Goal: Task Accomplishment & Management: Use online tool/utility

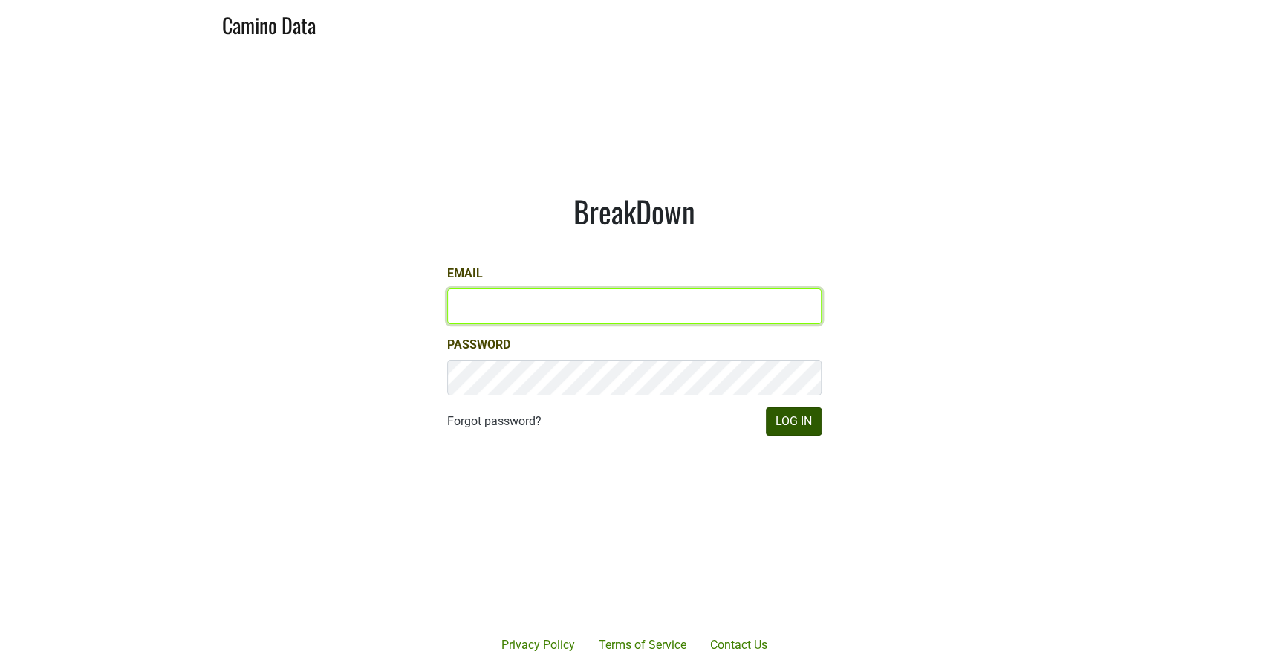
type input "michele@dumol.com"
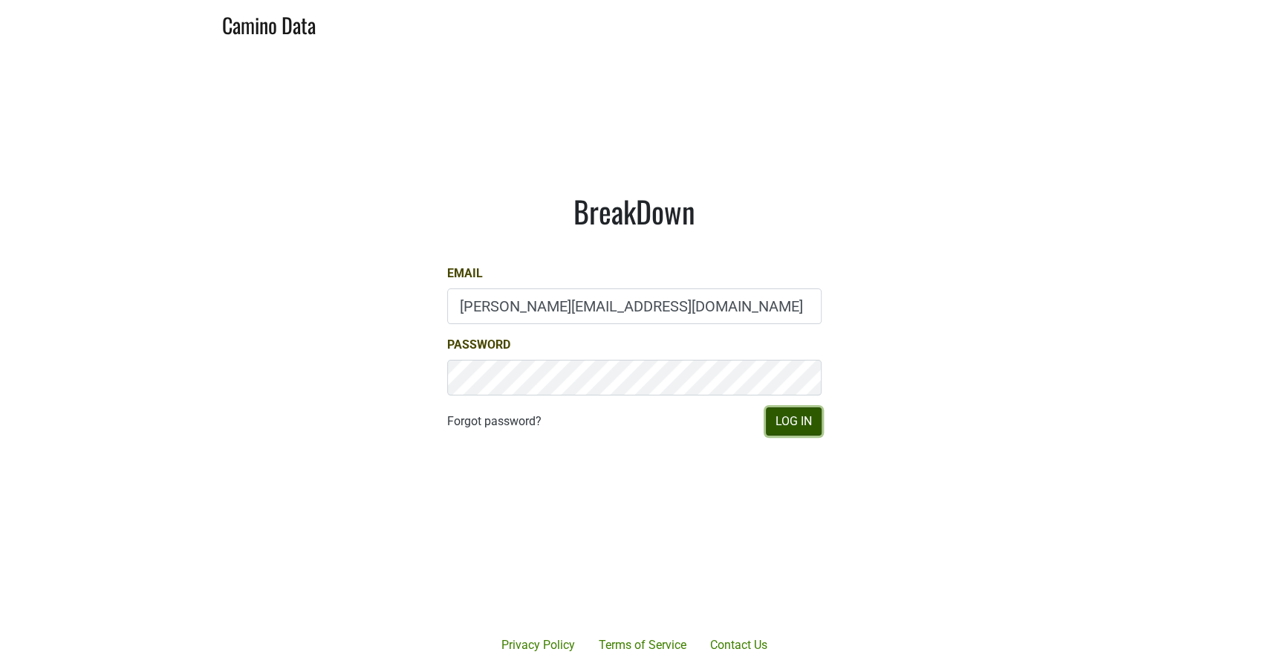
click at [796, 429] on button "Log In" at bounding box center [794, 421] width 56 height 28
click at [795, 421] on button "Log In" at bounding box center [794, 421] width 56 height 28
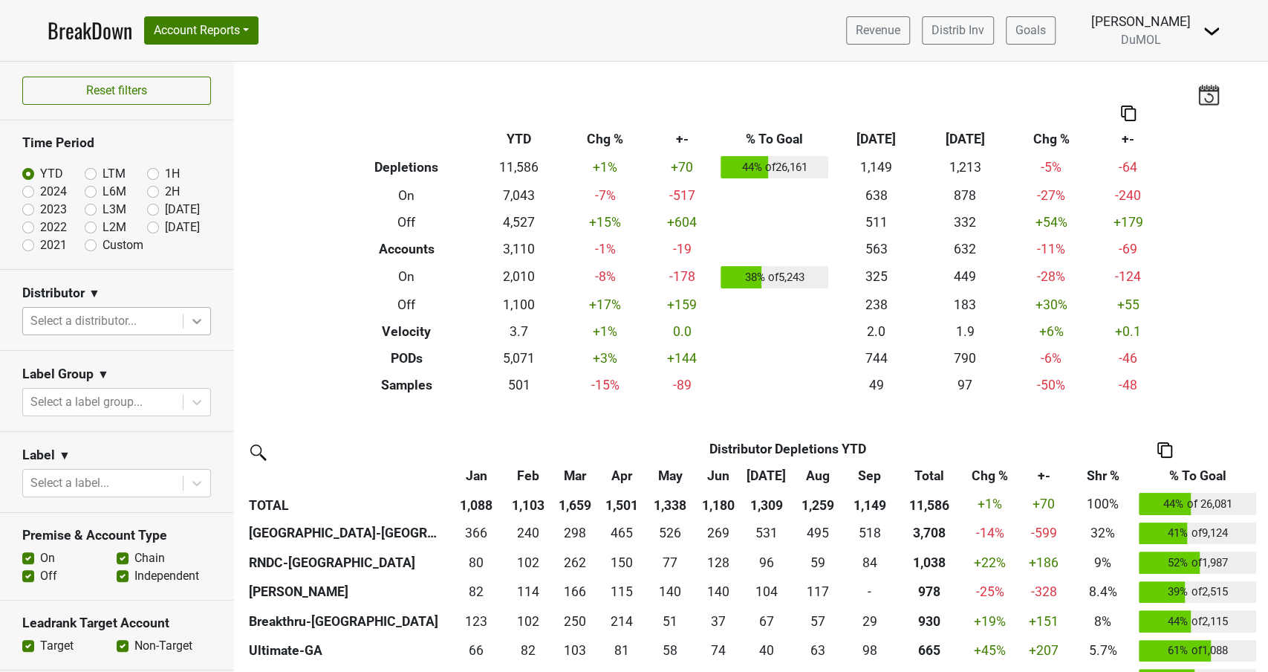
click at [196, 319] on icon at bounding box center [196, 321] width 15 height 15
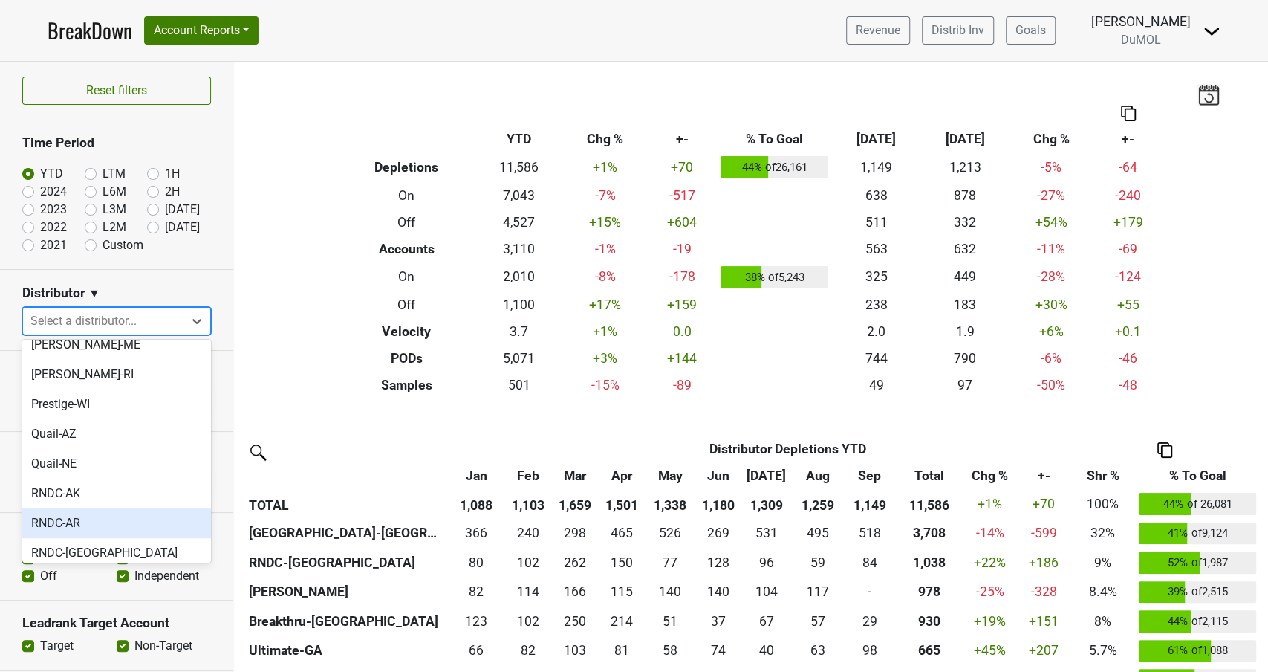
scroll to position [895, 0]
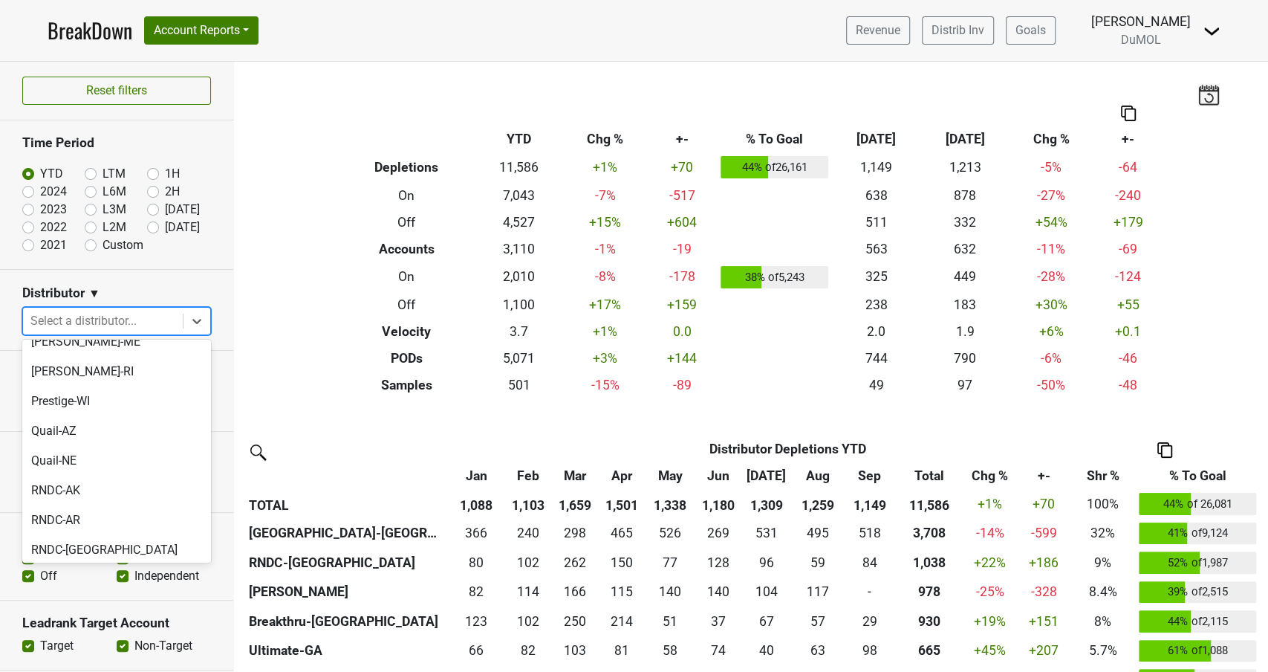
click at [74, 594] on div "RNDC-HI" at bounding box center [116, 609] width 189 height 30
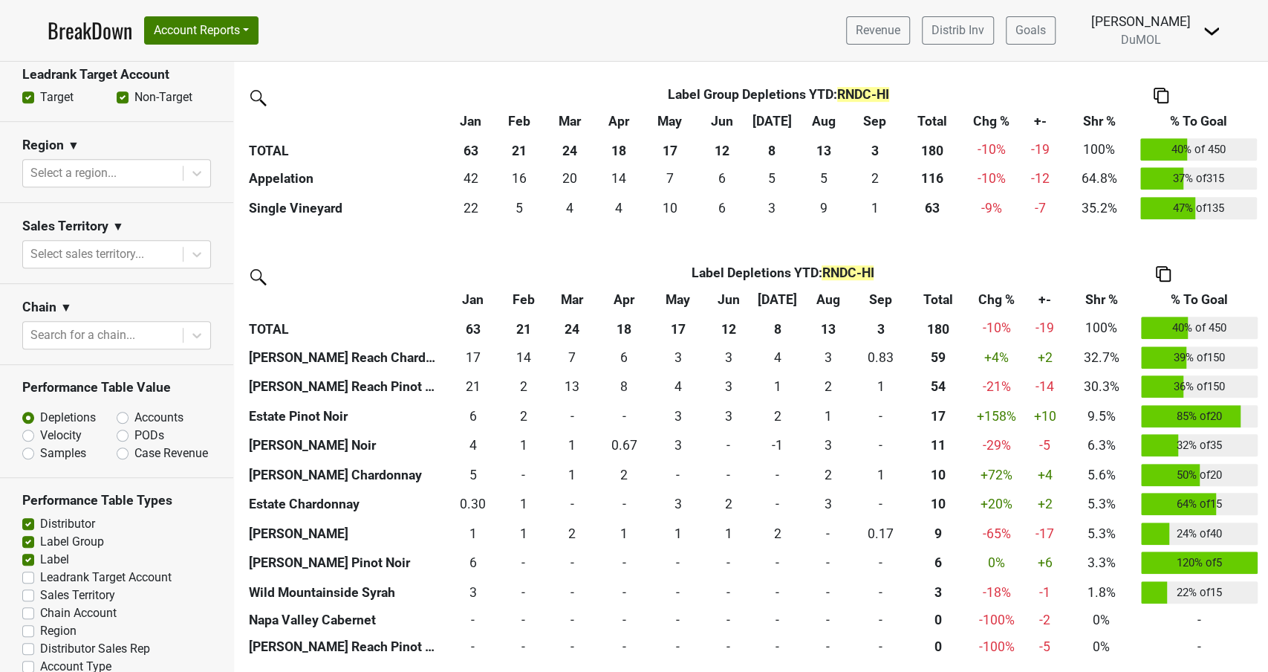
scroll to position [583, 0]
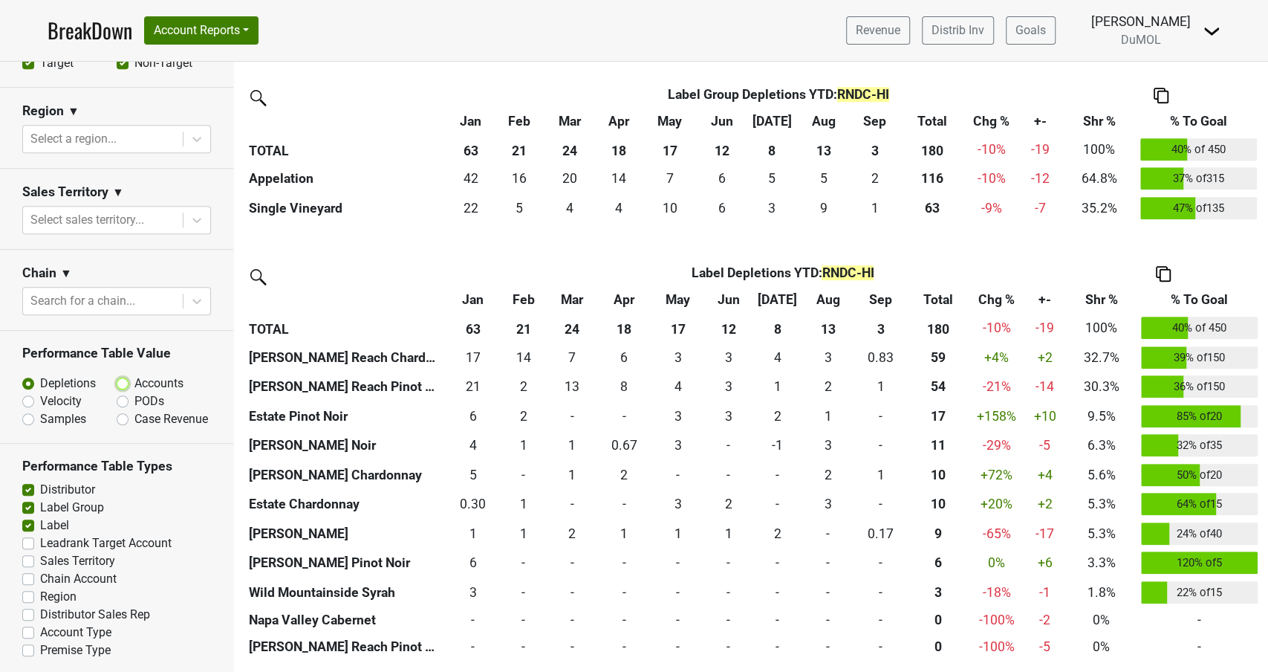
click at [129, 383] on input "Accounts" at bounding box center [162, 382] width 90 height 15
radio input "true"
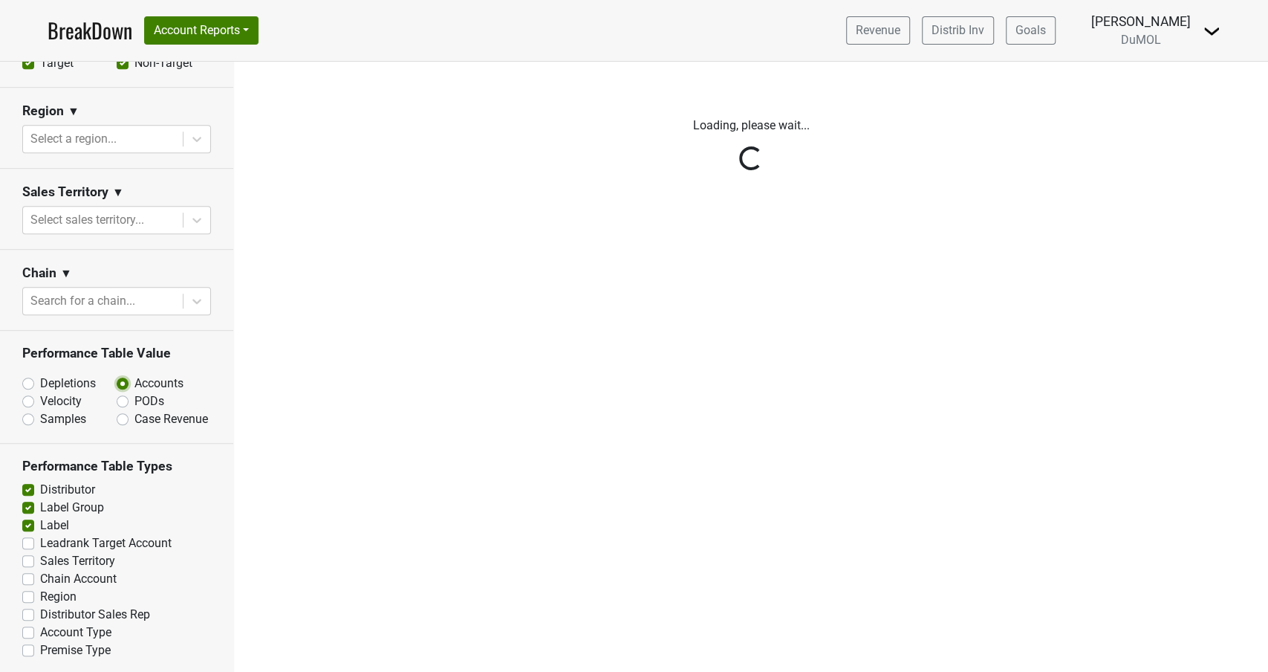
scroll to position [0, 0]
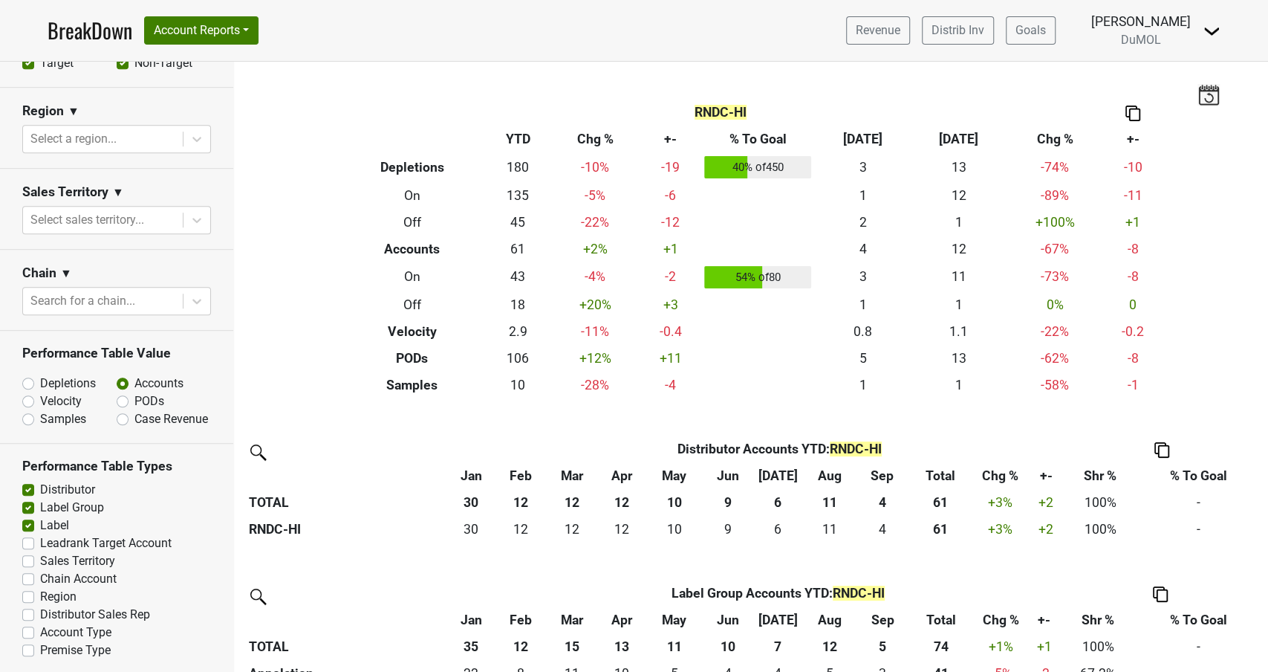
click at [40, 383] on label "Depletions" at bounding box center [68, 384] width 56 height 18
click at [26, 383] on input "Depletions" at bounding box center [67, 382] width 90 height 15
radio input "true"
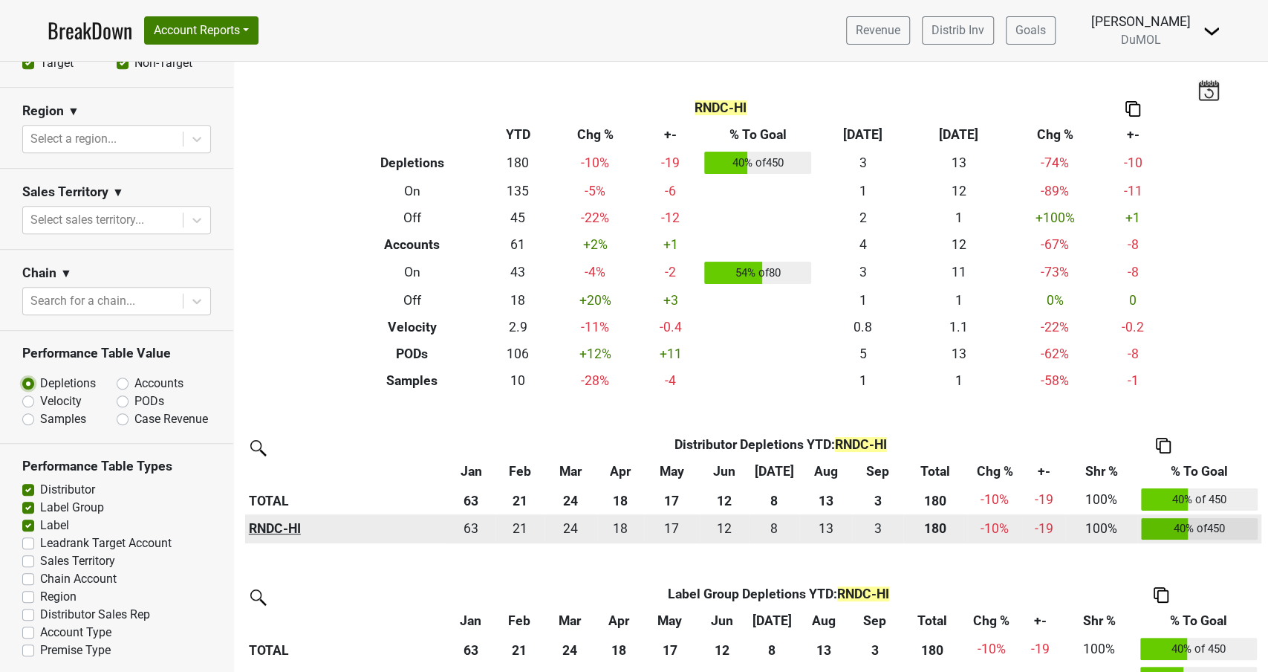
scroll to position [3, 0]
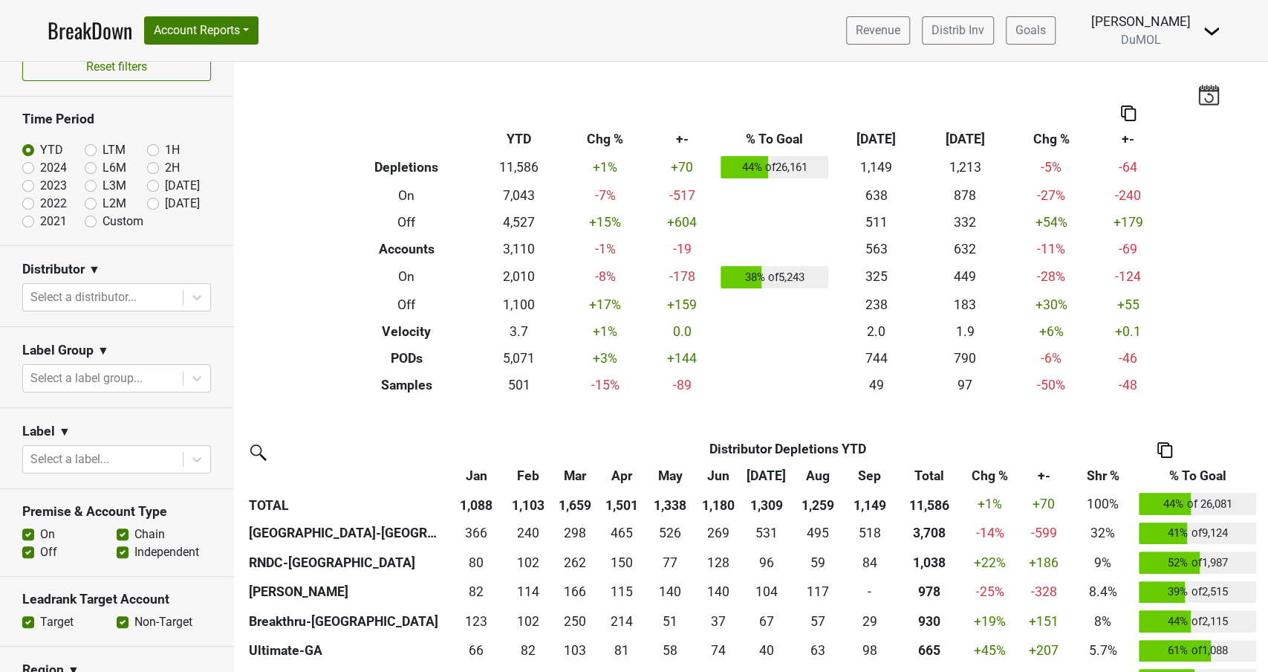
scroll to position [27, 0]
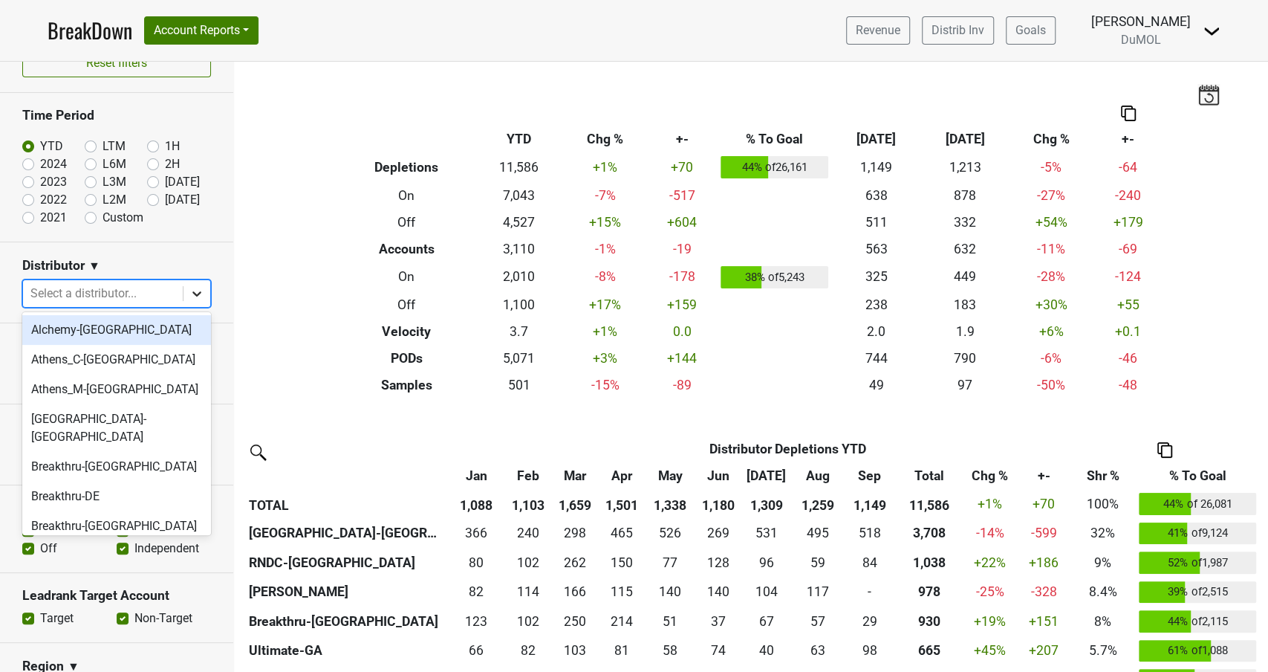
click at [198, 294] on icon at bounding box center [196, 293] width 15 height 15
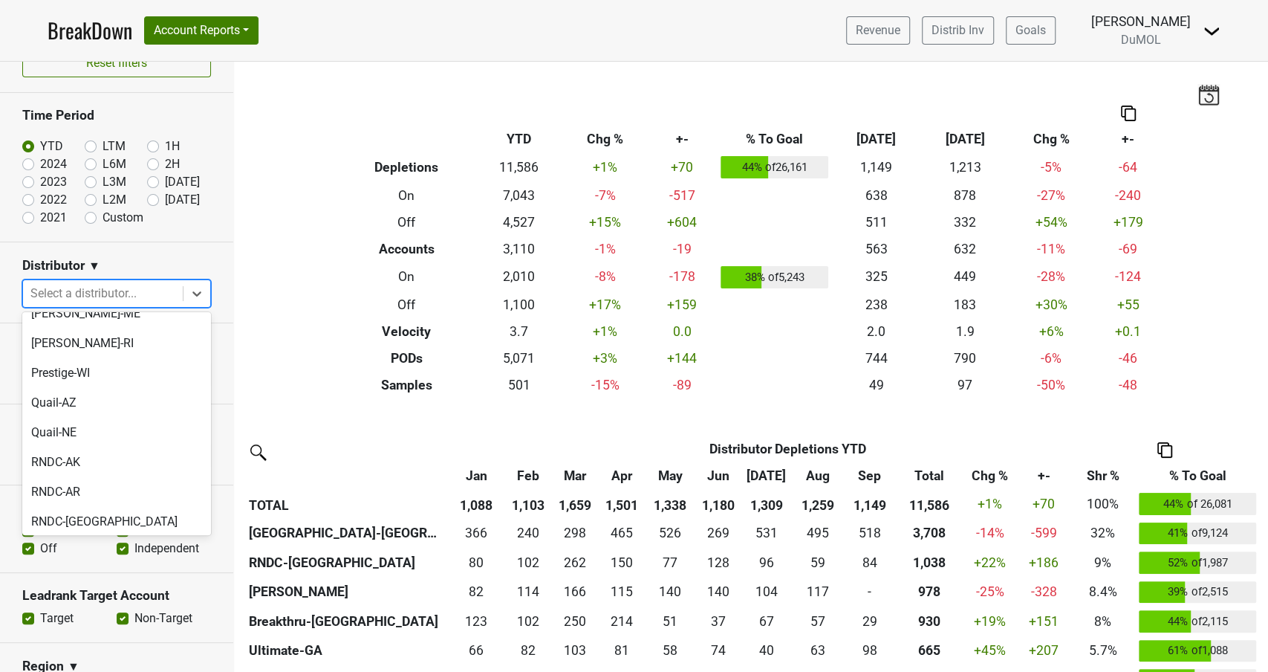
scroll to position [898, 0]
click at [59, 565] on div "RNDC-HI" at bounding box center [116, 580] width 189 height 30
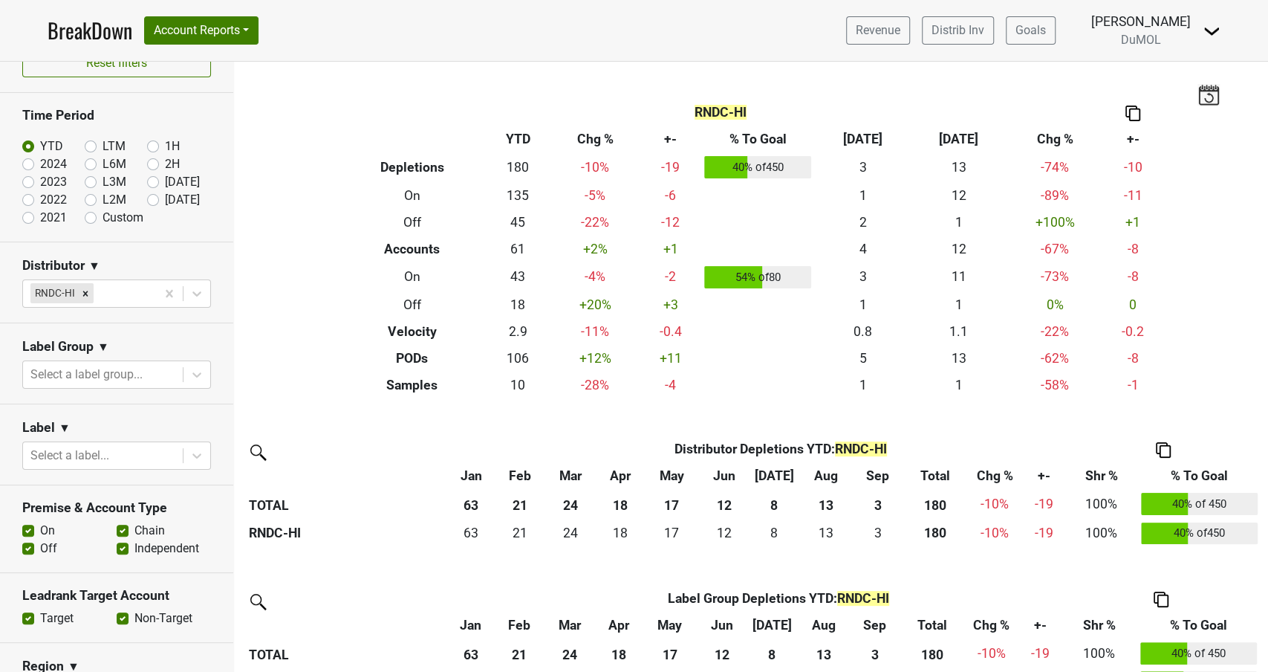
click at [1135, 115] on img at bounding box center [1133, 114] width 15 height 16
click at [1134, 65] on div "Copy as Image" at bounding box center [1132, 65] width 74 height 22
click at [1160, 444] on img at bounding box center [1163, 450] width 15 height 16
click at [1156, 376] on div "Copy as Image" at bounding box center [1162, 380] width 76 height 22
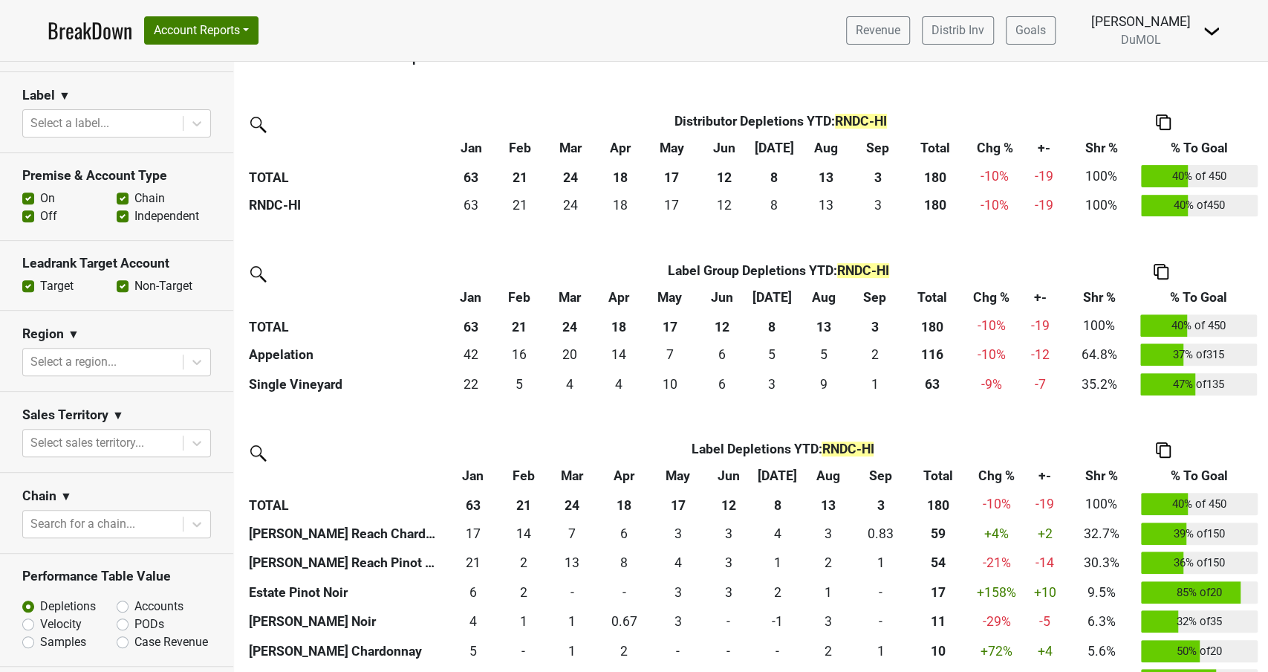
scroll to position [383, 0]
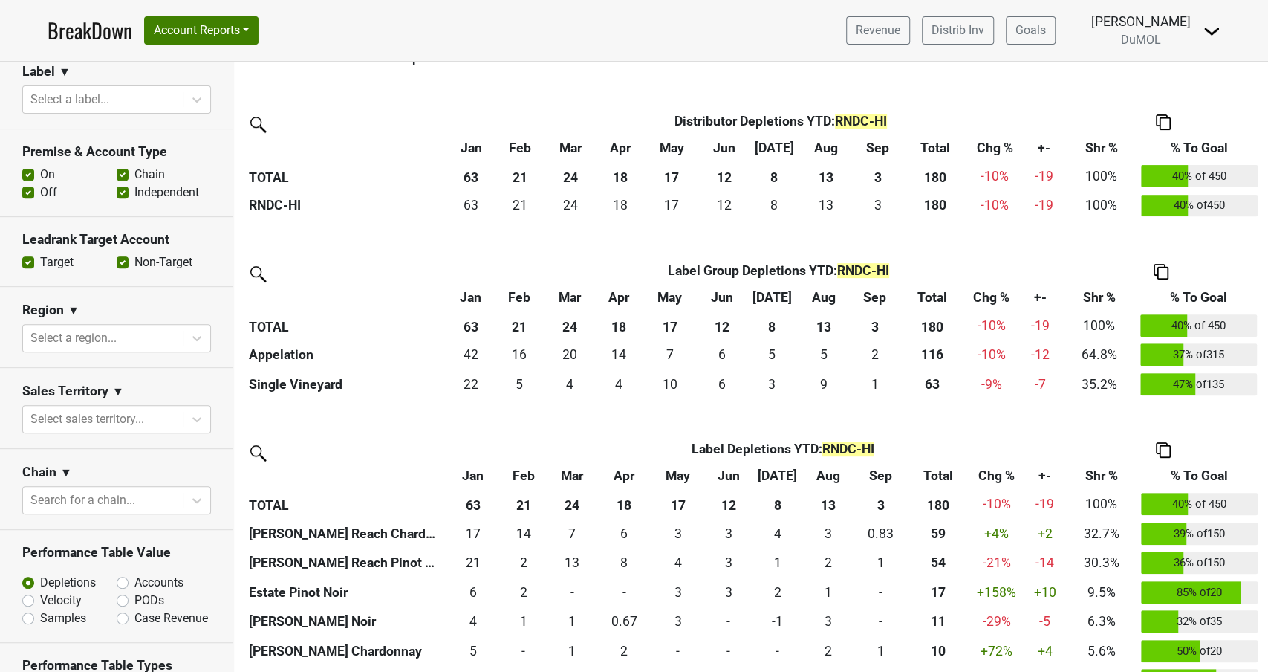
click at [135, 577] on label "Accounts" at bounding box center [159, 583] width 49 height 18
click at [120, 577] on input "Accounts" at bounding box center [162, 581] width 90 height 15
radio input "true"
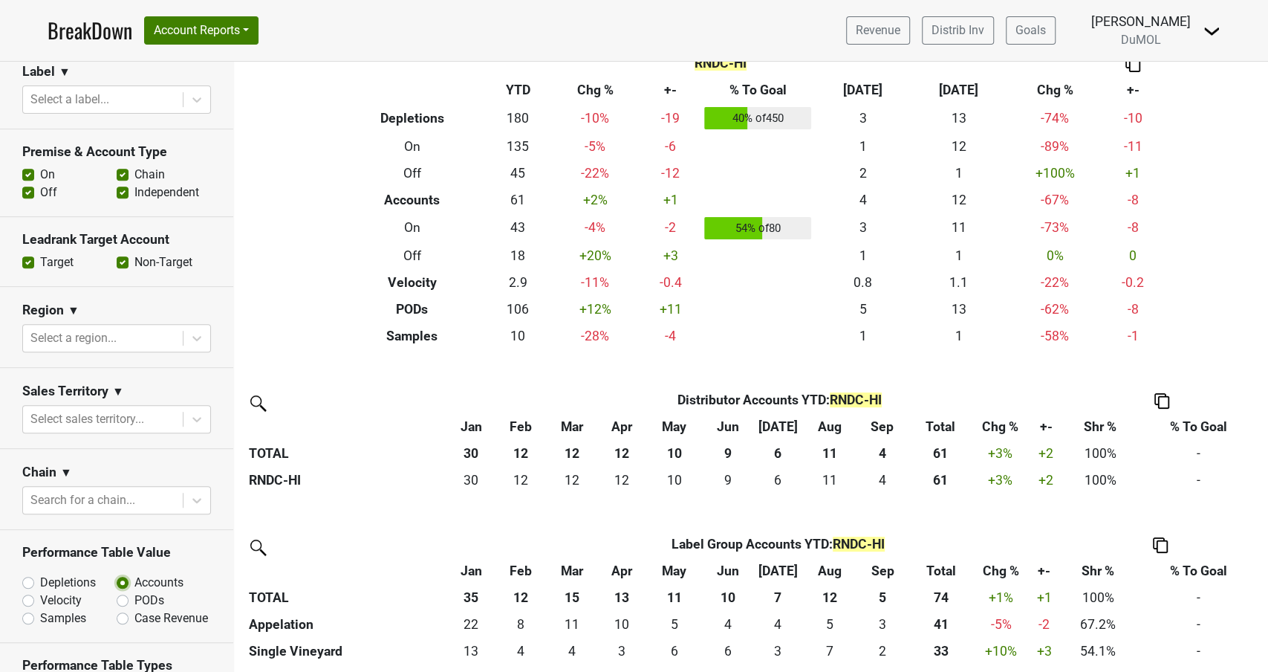
scroll to position [51, 0]
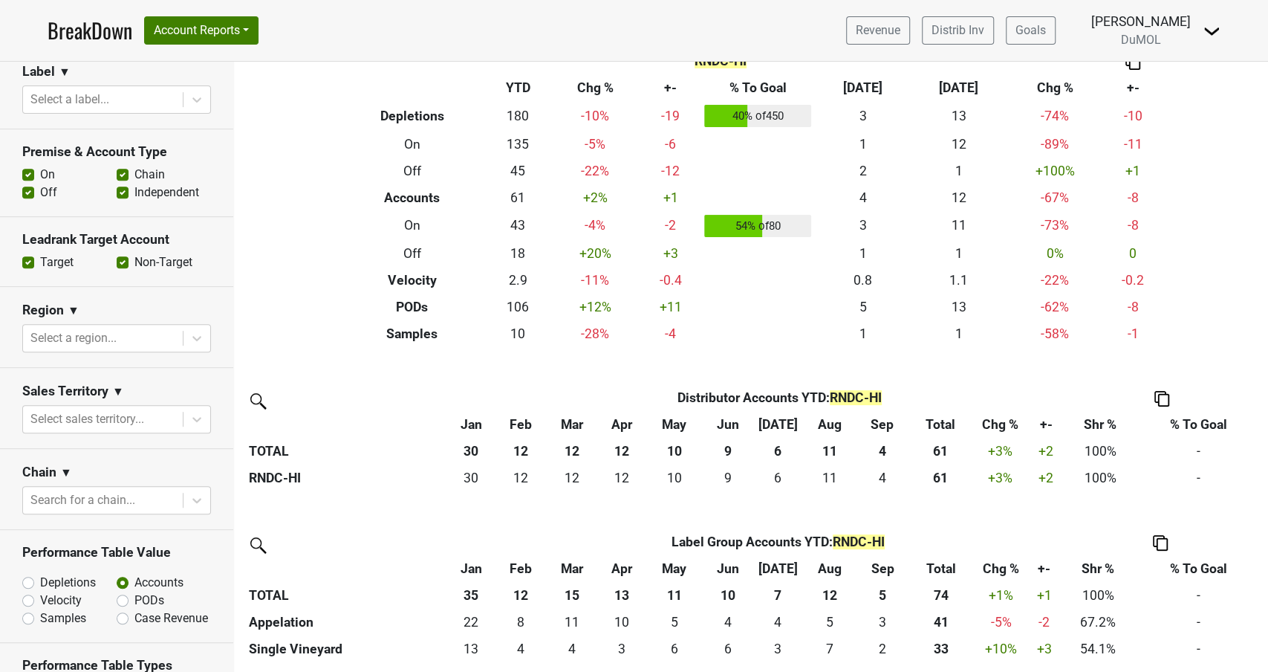
click at [1163, 395] on img at bounding box center [1162, 399] width 15 height 16
click at [1163, 334] on div "Copy as Image" at bounding box center [1160, 328] width 76 height 22
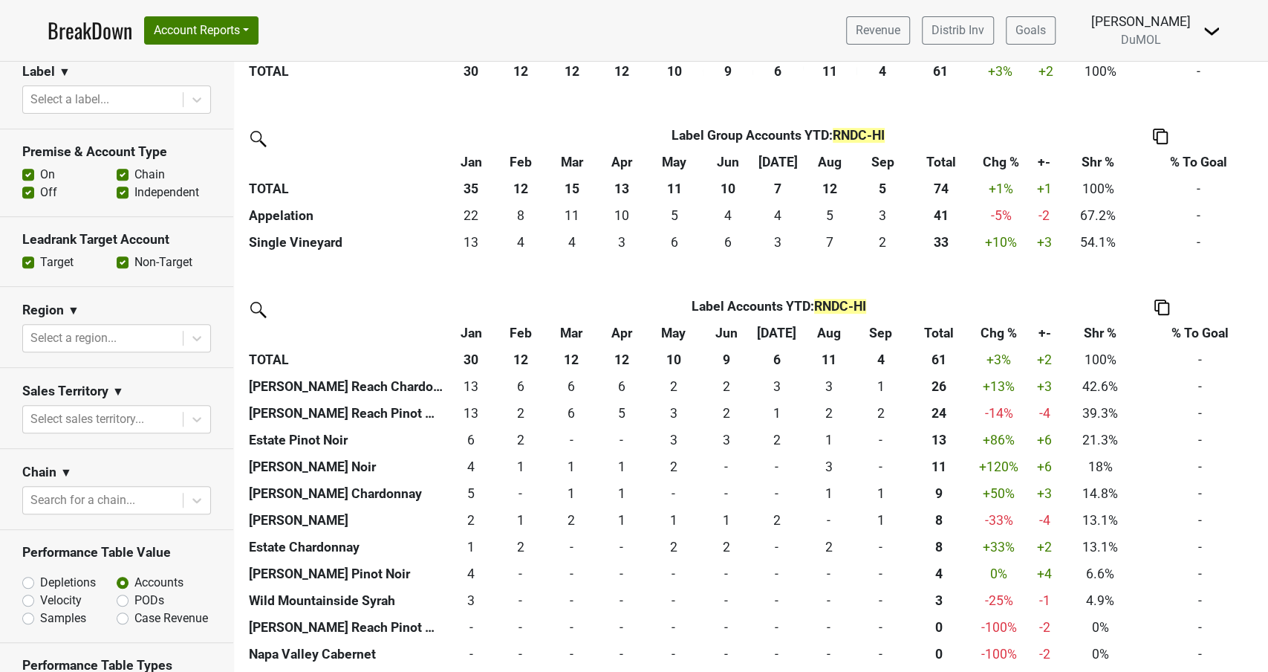
scroll to position [465, 0]
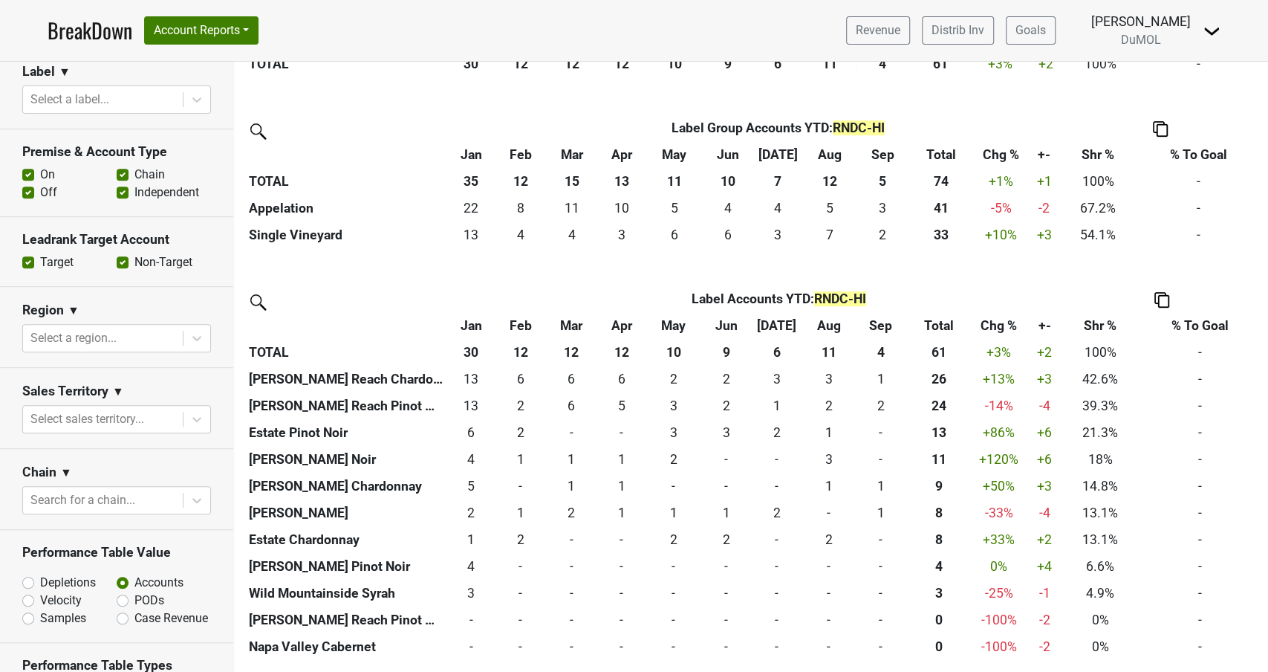
click at [40, 580] on label "Depletions" at bounding box center [68, 583] width 56 height 18
click at [33, 580] on input "Depletions" at bounding box center [67, 581] width 90 height 15
radio input "true"
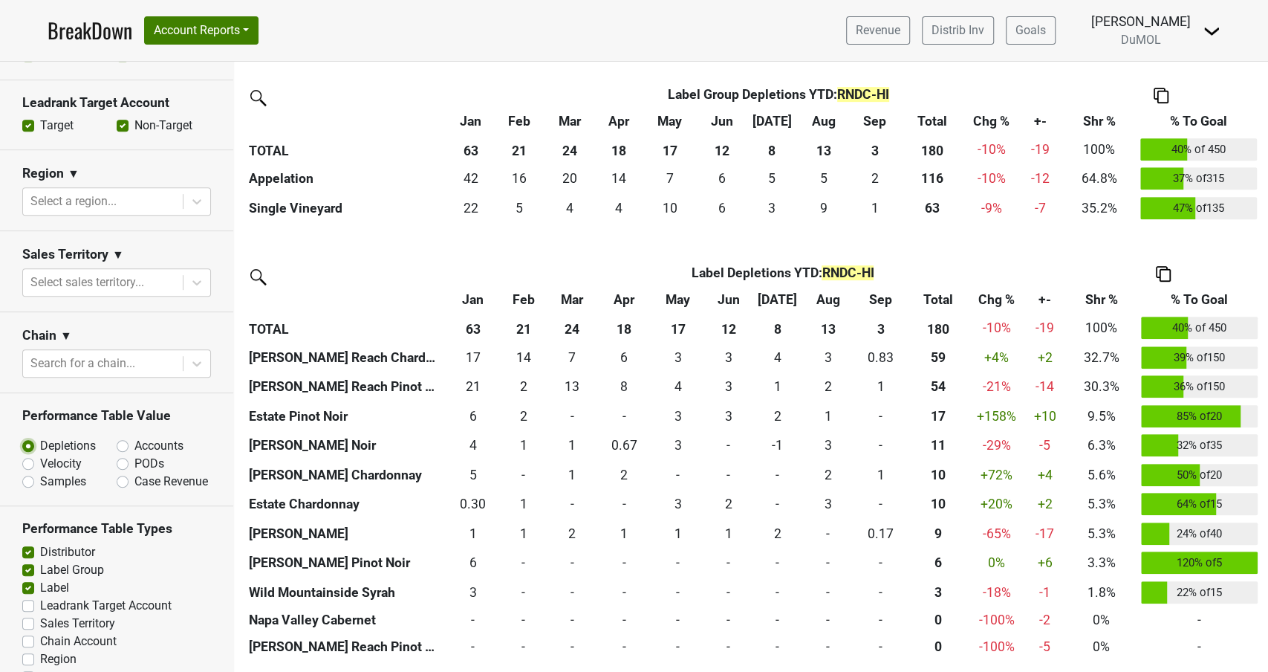
scroll to position [524, 0]
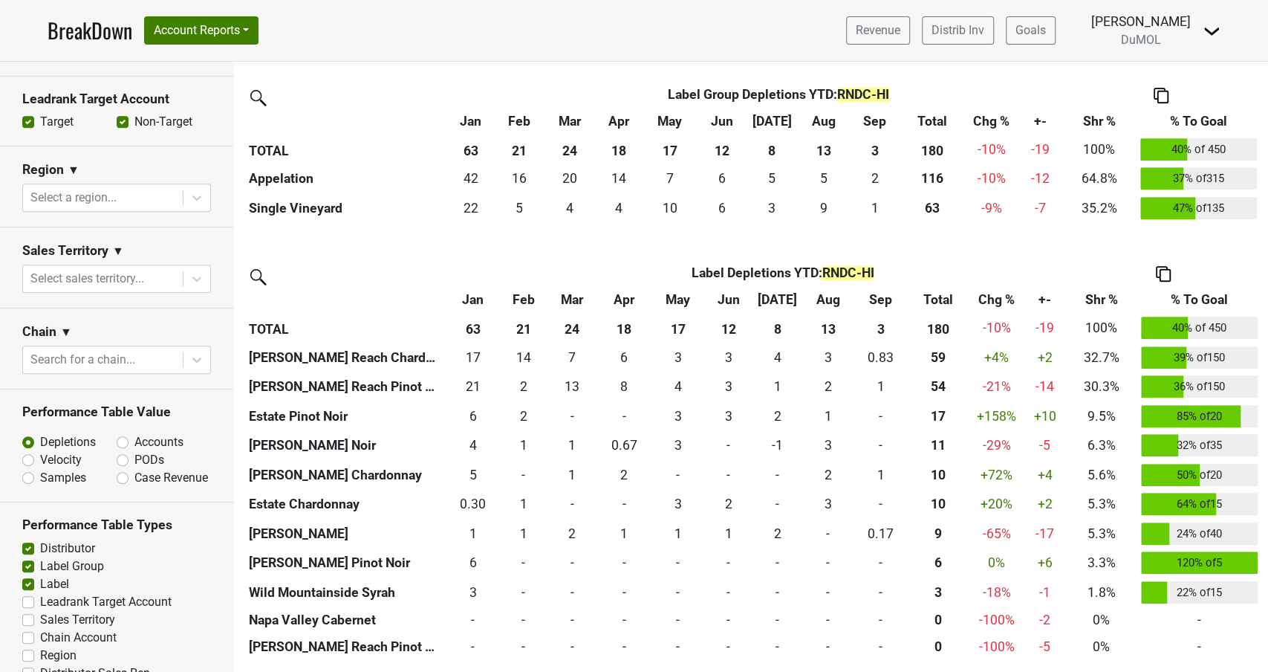
click at [40, 618] on label "Sales Territory" at bounding box center [77, 620] width 75 height 18
click at [30, 618] on input "Sales Territory" at bounding box center [28, 618] width 12 height 15
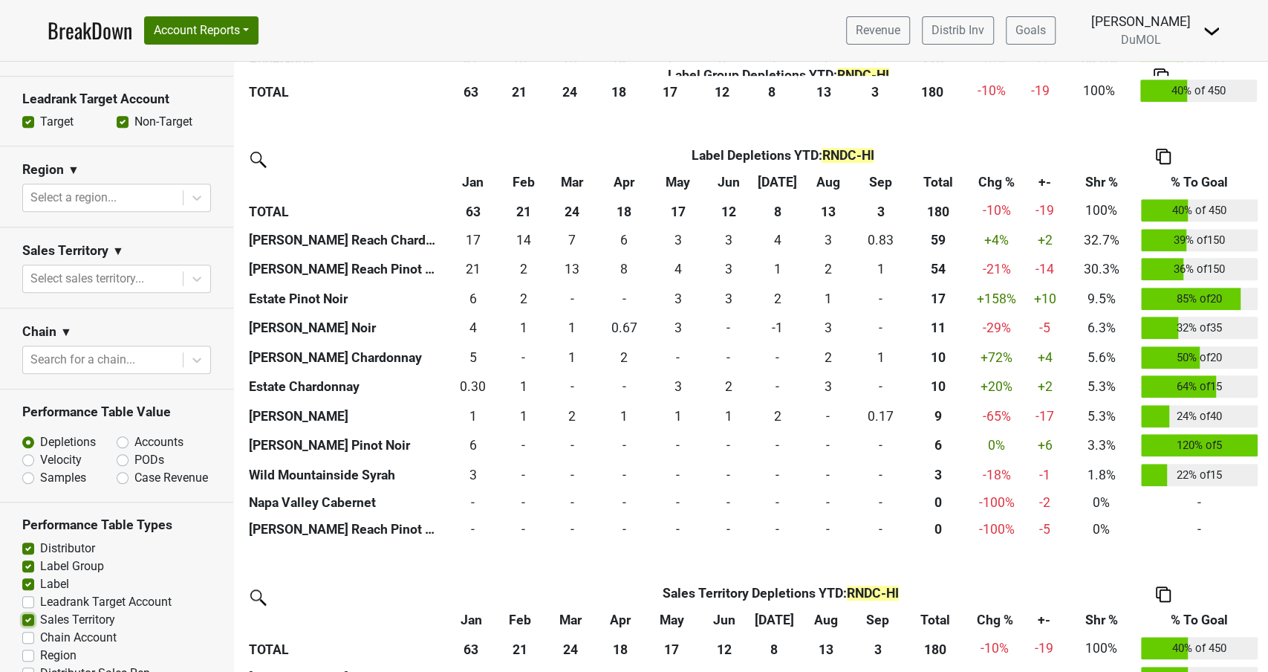
scroll to position [653, 0]
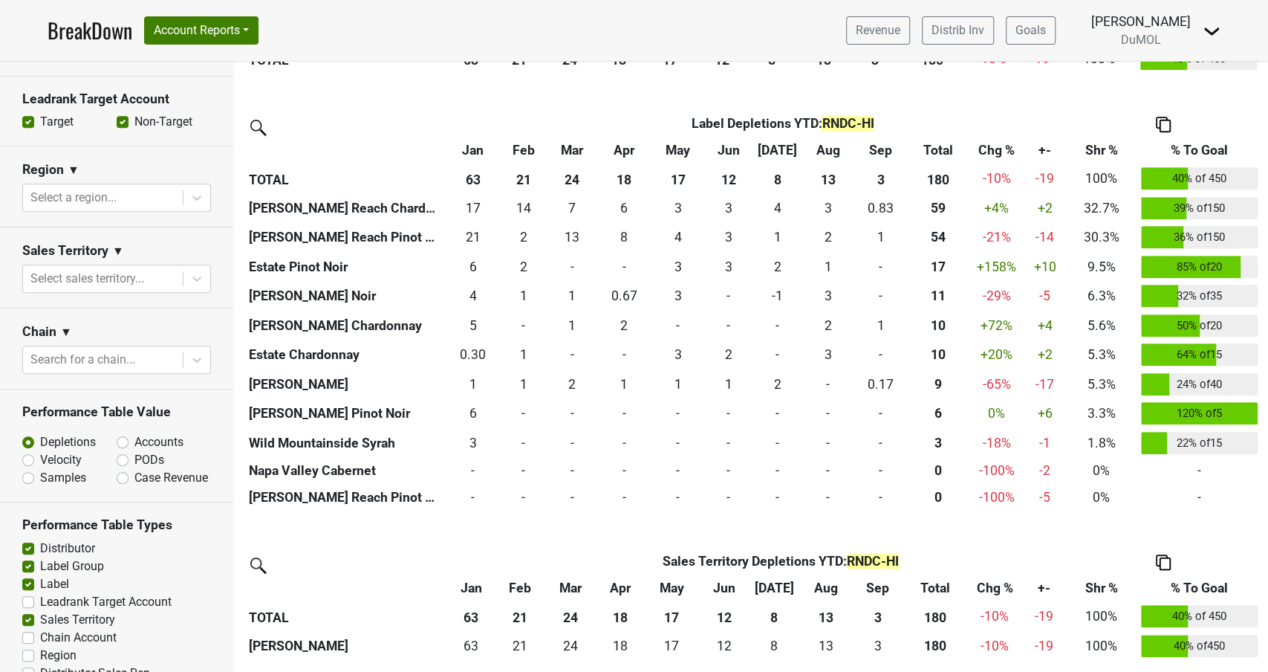
click at [40, 618] on label "Sales Territory" at bounding box center [77, 620] width 75 height 18
click at [30, 618] on input "Sales Territory" at bounding box center [28, 618] width 12 height 15
checkbox input "false"
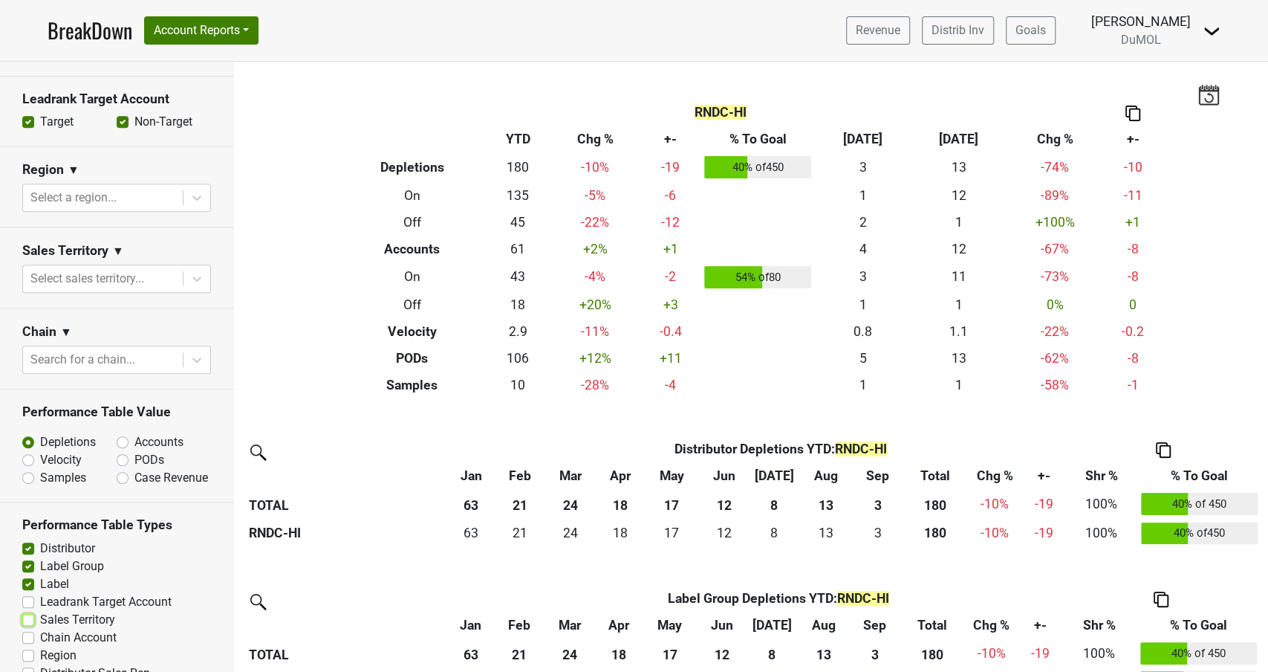
scroll to position [583, 0]
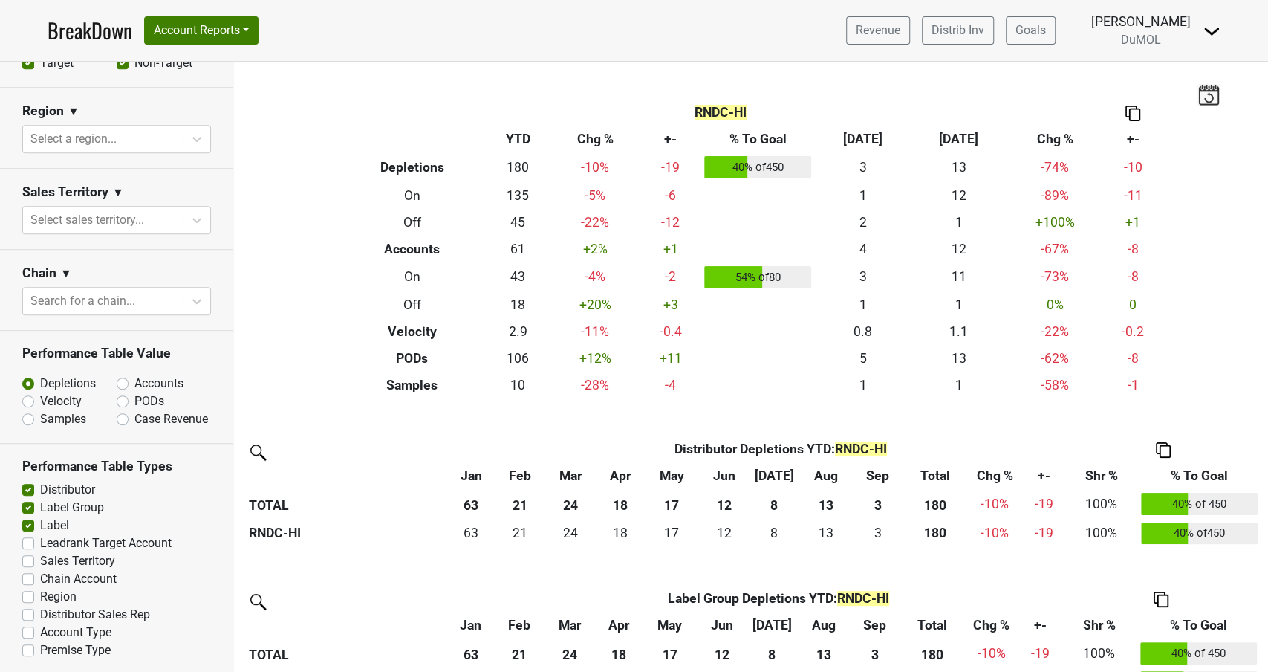
click at [40, 614] on label "Distributor Sales Rep" at bounding box center [95, 615] width 110 height 18
click at [29, 614] on input "Distributor Sales Rep" at bounding box center [28, 613] width 12 height 15
checkbox input "true"
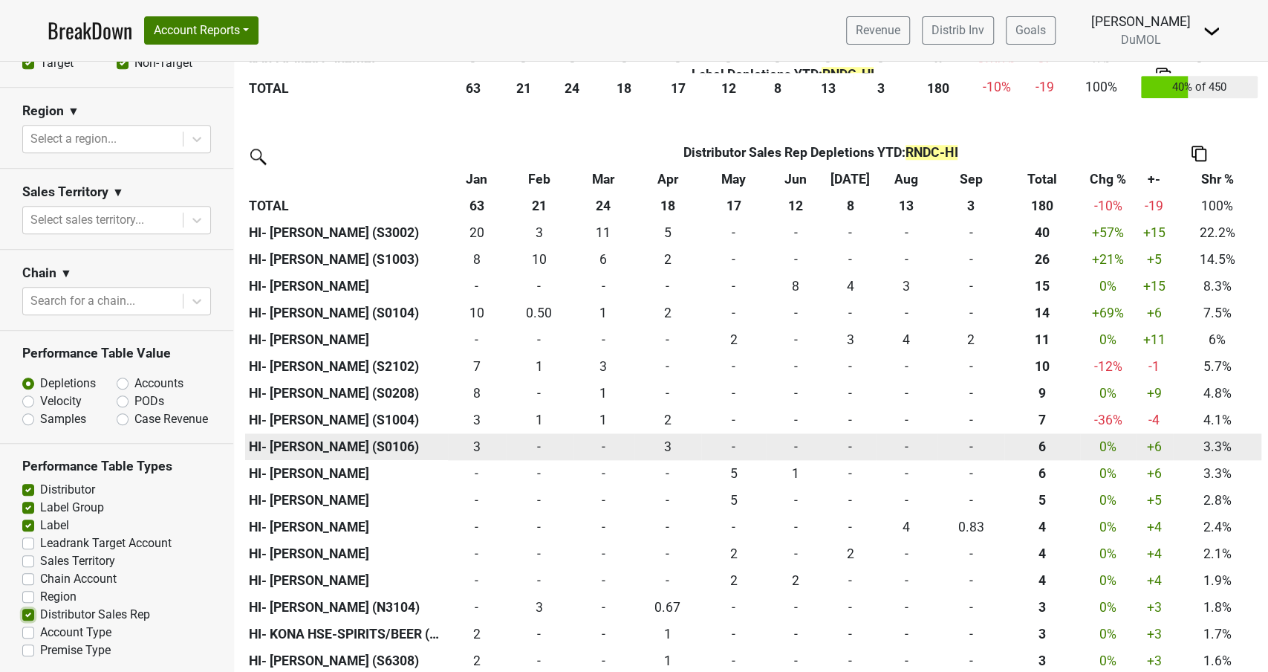
scroll to position [1083, 0]
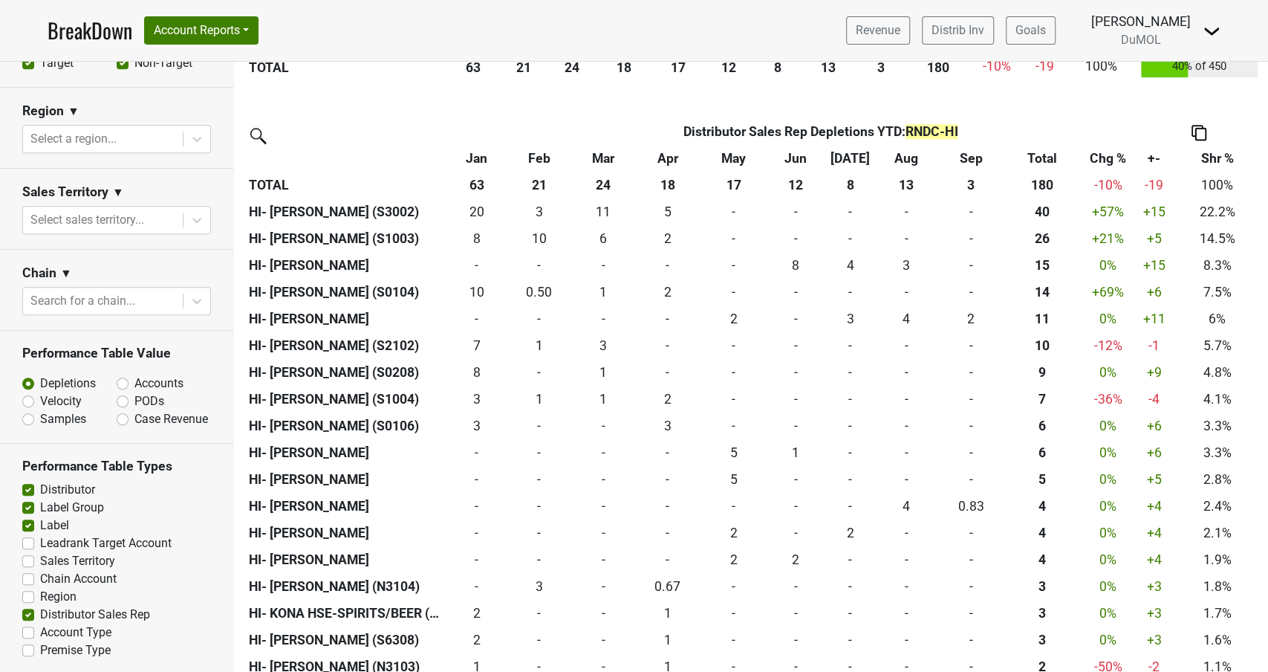
click at [40, 594] on label "Region" at bounding box center [58, 597] width 36 height 18
click at [30, 594] on input "Region" at bounding box center [28, 595] width 12 height 15
checkbox input "true"
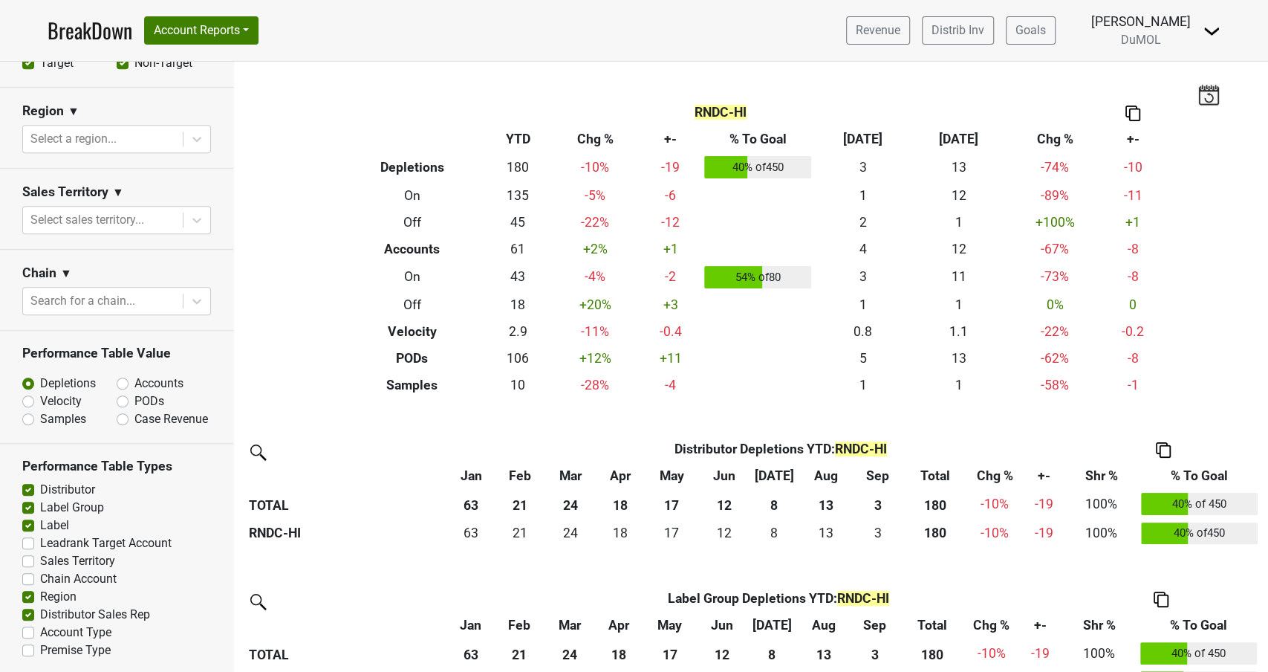
click at [40, 615] on label "Distributor Sales Rep" at bounding box center [95, 615] width 110 height 18
click at [27, 615] on input "Distributor Sales Rep" at bounding box center [28, 613] width 12 height 15
checkbox input "false"
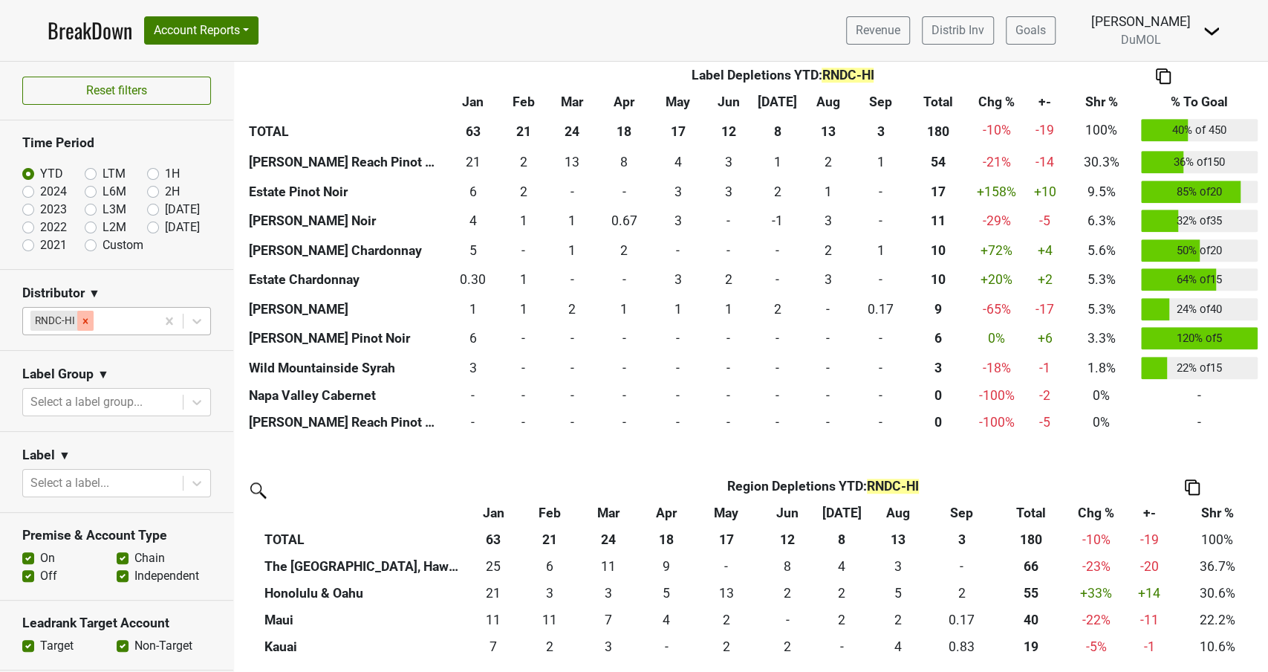
click at [82, 319] on icon "Remove RNDC-HI" at bounding box center [85, 321] width 10 height 10
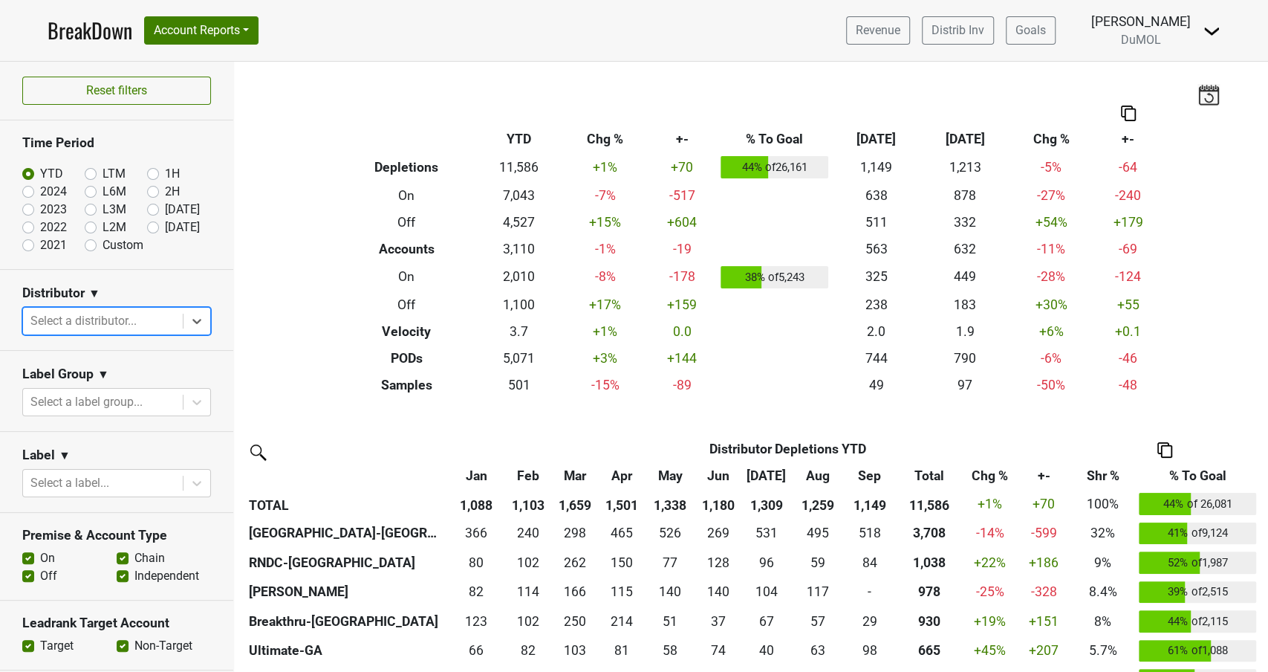
click at [191, 318] on icon at bounding box center [196, 321] width 15 height 15
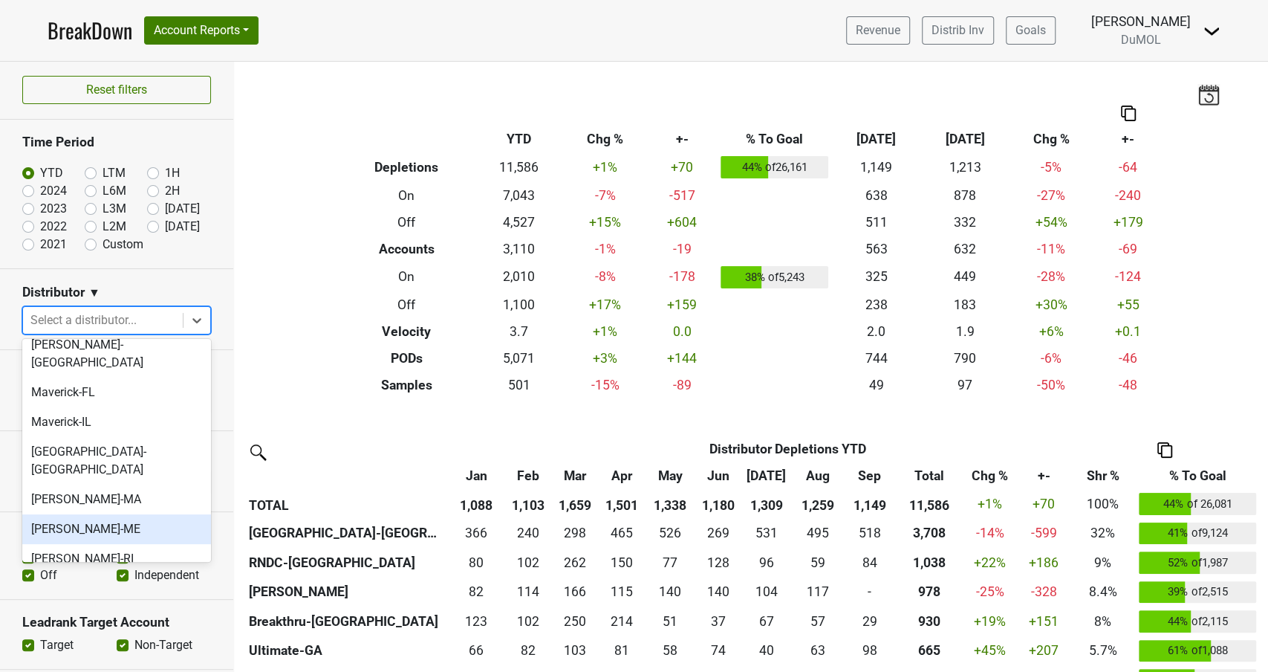
scroll to position [714, 0]
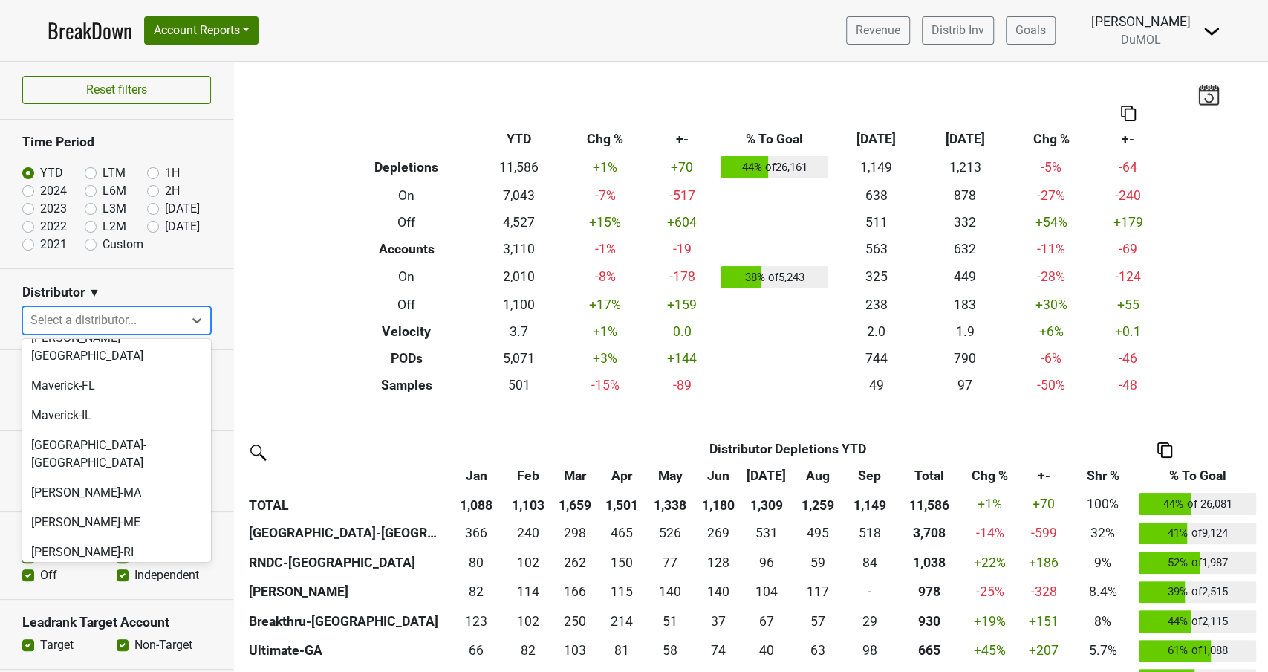
click at [63, 597] on div "Quail-AZ" at bounding box center [116, 612] width 189 height 30
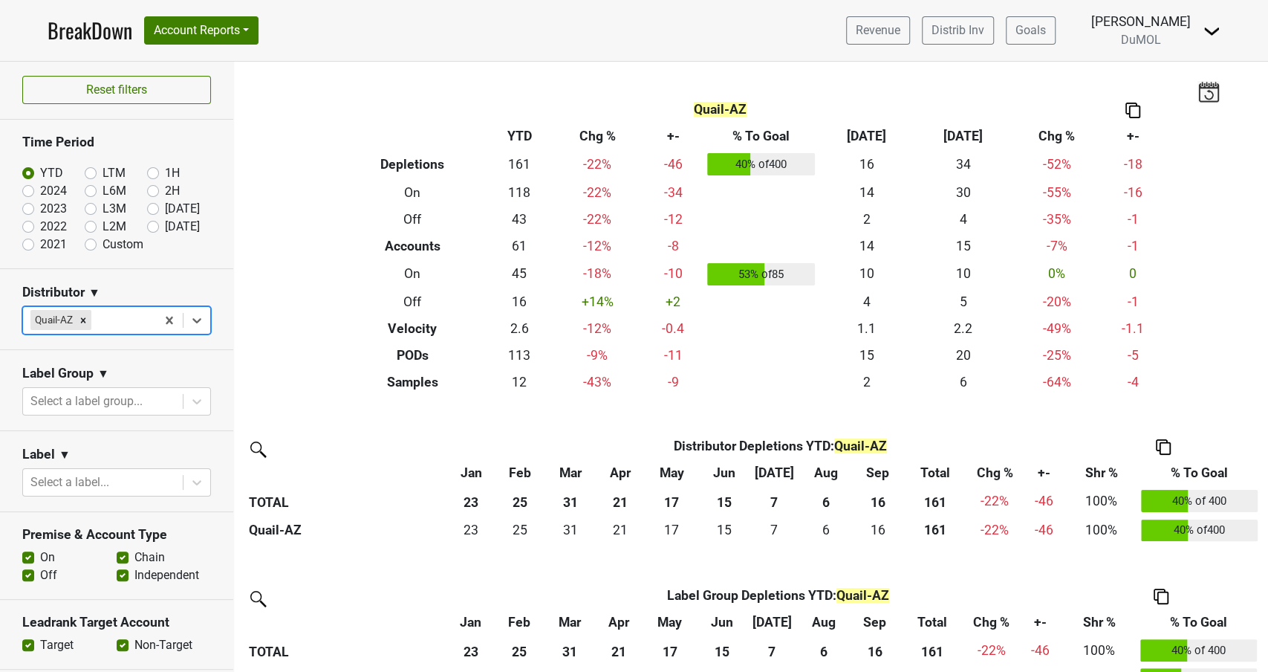
scroll to position [0, 0]
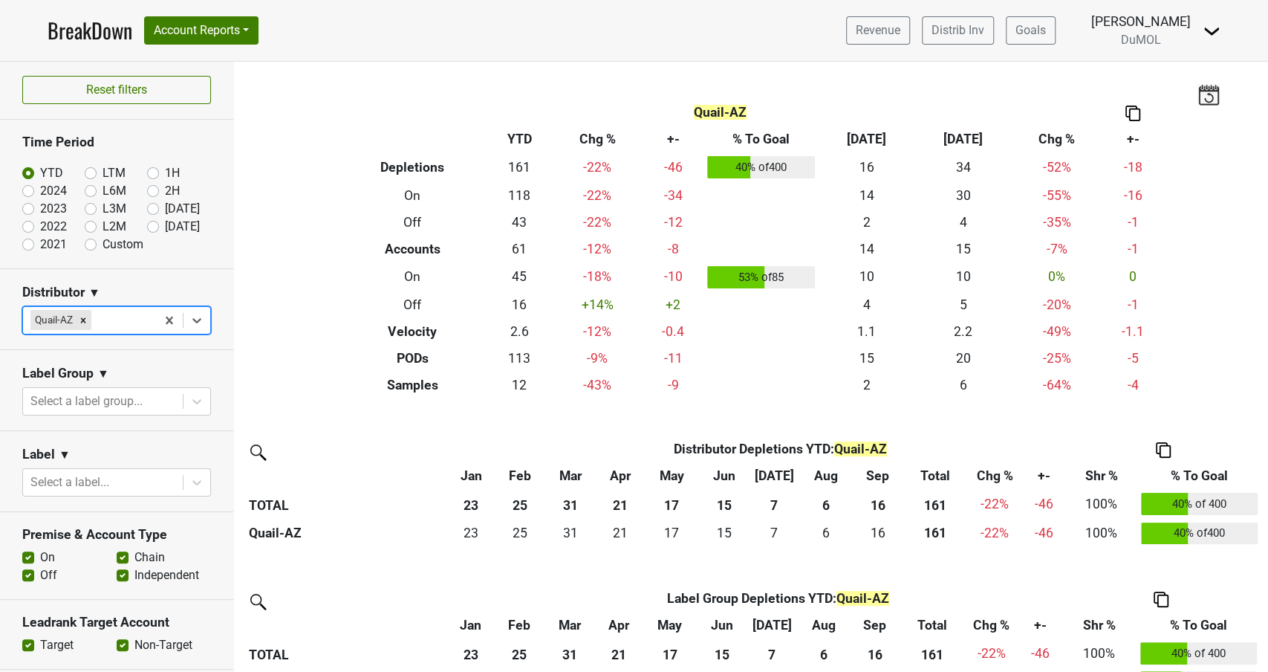
click at [1132, 109] on img at bounding box center [1133, 114] width 15 height 16
click at [1127, 64] on div "Copy as Image" at bounding box center [1132, 65] width 74 height 22
click at [1138, 113] on img at bounding box center [1133, 114] width 15 height 16
click at [1122, 67] on div "Copy as Image" at bounding box center [1132, 65] width 74 height 22
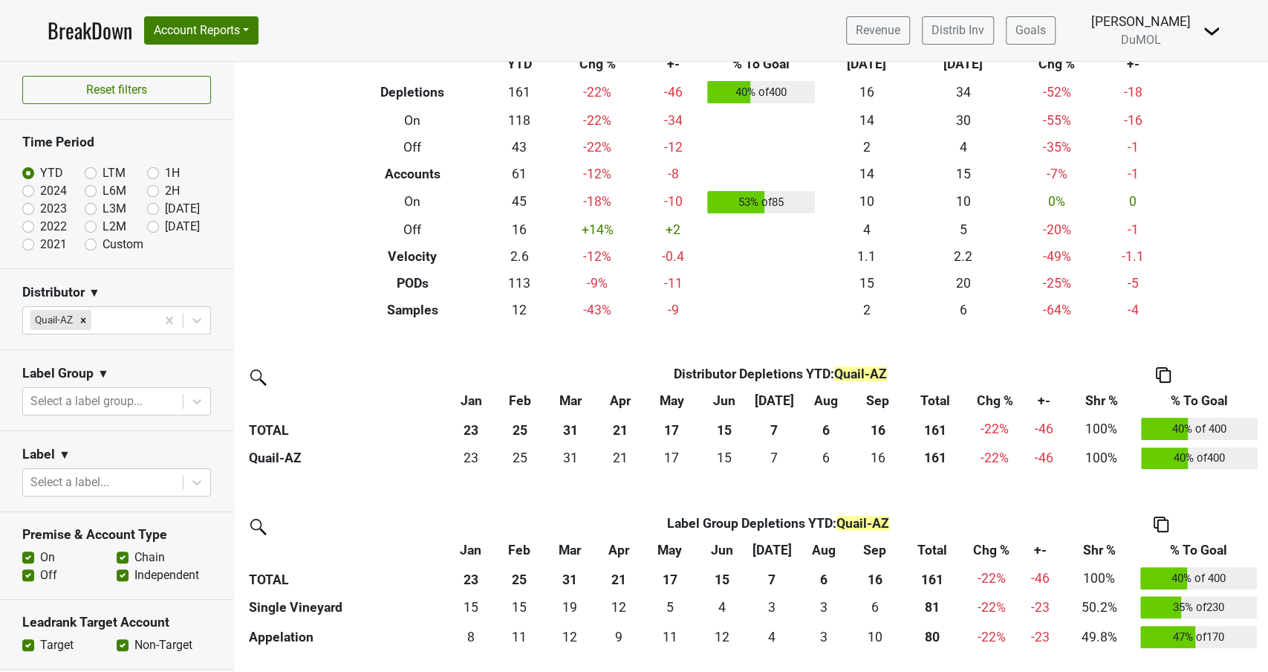
scroll to position [79, 0]
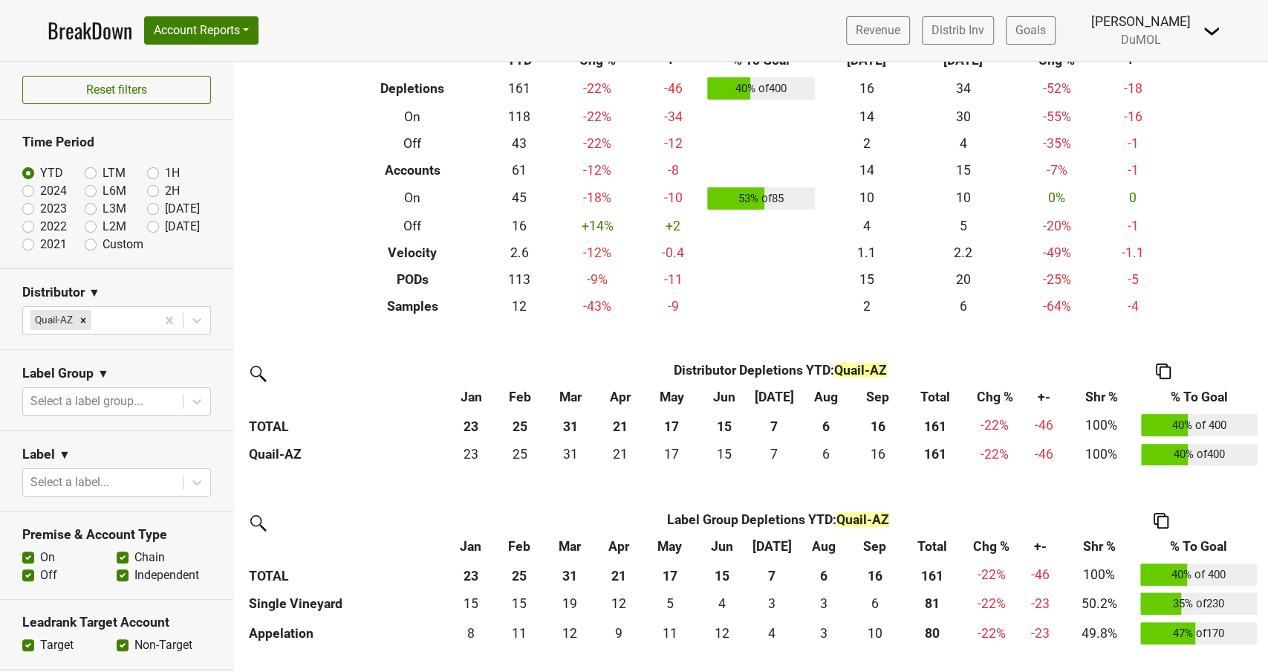
click at [1169, 366] on img at bounding box center [1163, 371] width 15 height 16
click at [1173, 304] on div "Copy as Image" at bounding box center [1162, 300] width 76 height 22
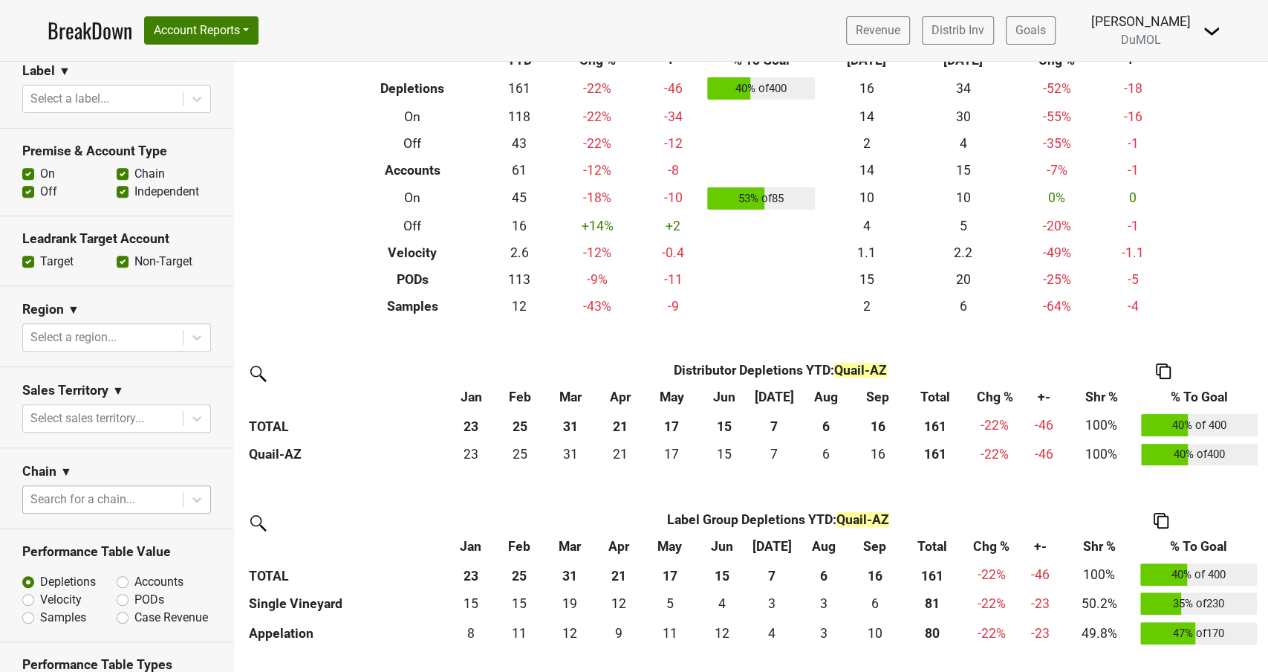
scroll to position [383, 0]
click at [135, 587] on label "Accounts" at bounding box center [159, 583] width 49 height 18
click at [126, 587] on input "Accounts" at bounding box center [162, 581] width 90 height 15
radio input "true"
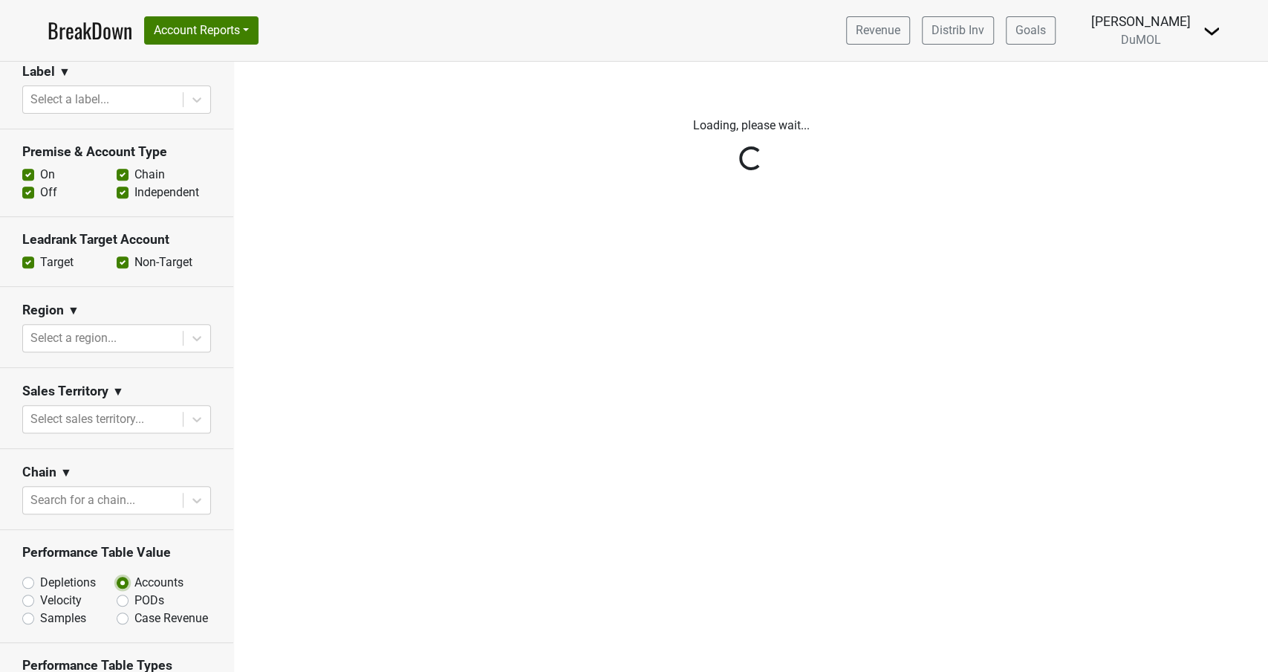
scroll to position [0, 0]
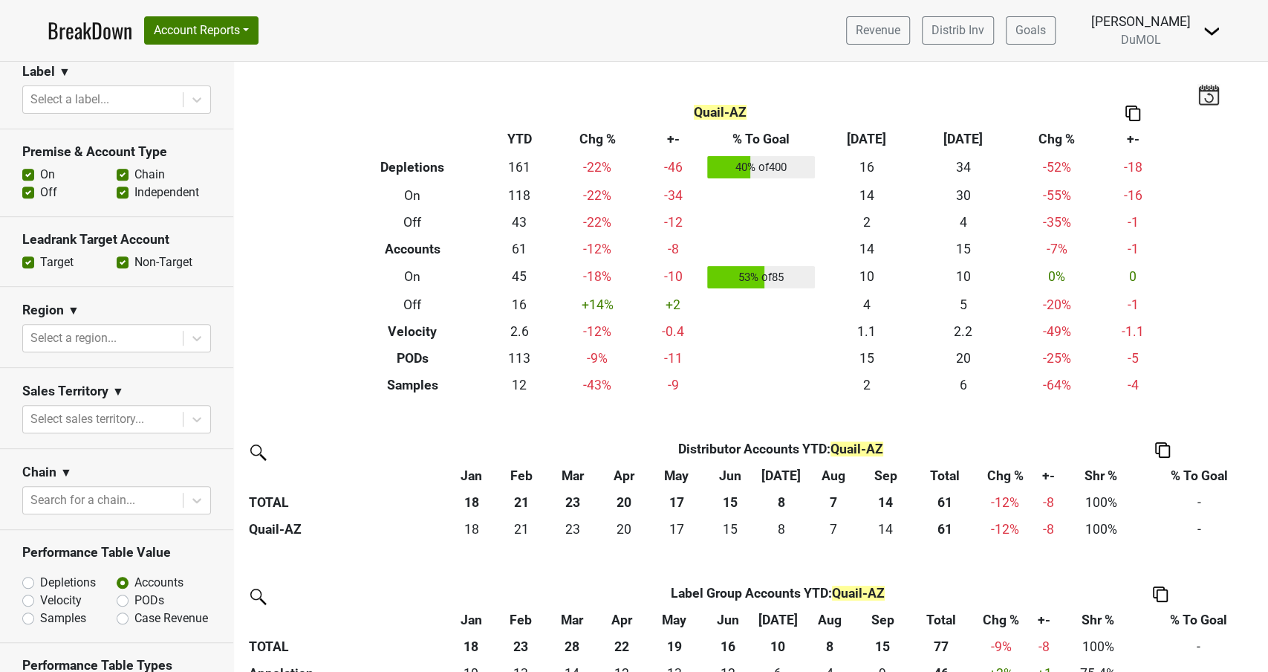
click at [1157, 447] on img at bounding box center [1163, 450] width 15 height 16
click at [1152, 378] on div "Copy as Image" at bounding box center [1161, 380] width 76 height 22
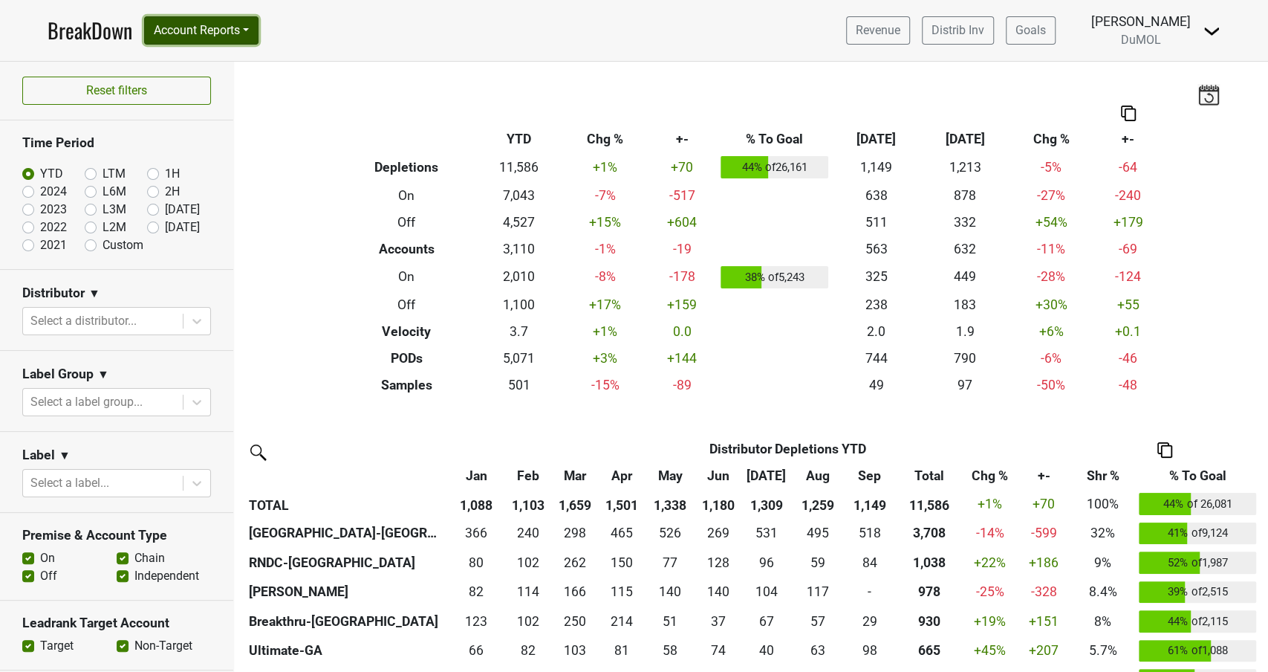
click at [185, 38] on button "Account Reports" at bounding box center [201, 30] width 114 height 28
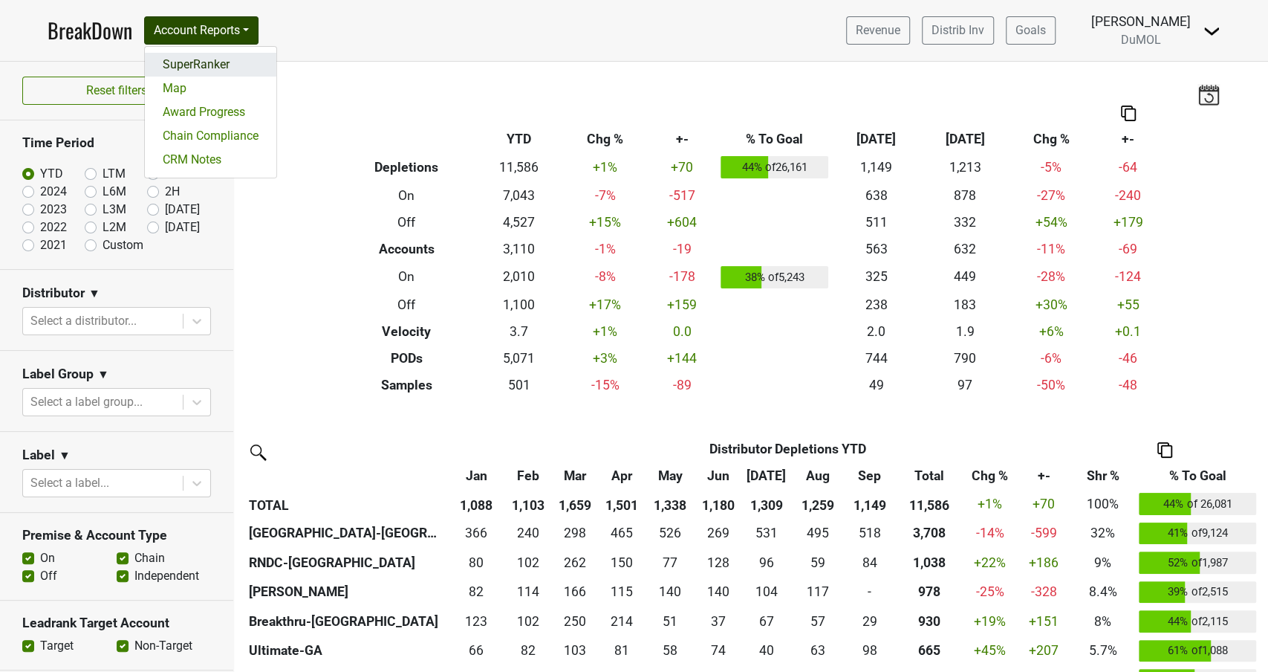
click at [192, 65] on link "SuperRanker" at bounding box center [211, 65] width 132 height 24
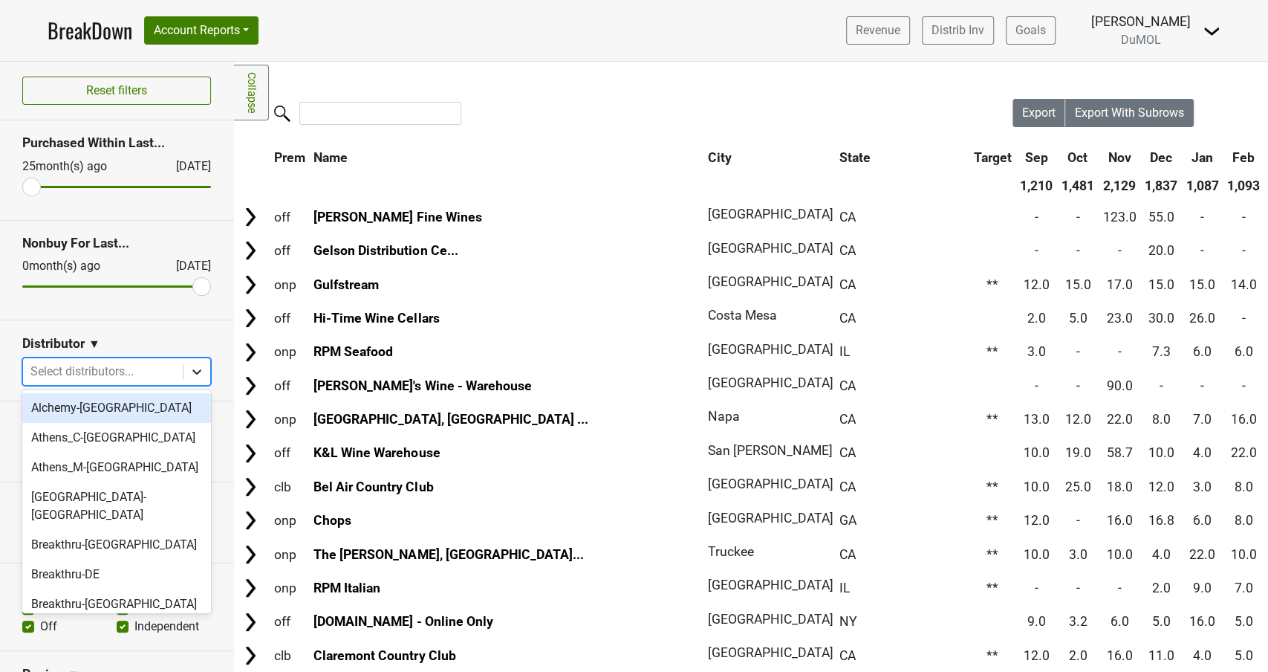
click at [195, 367] on icon at bounding box center [196, 371] width 15 height 15
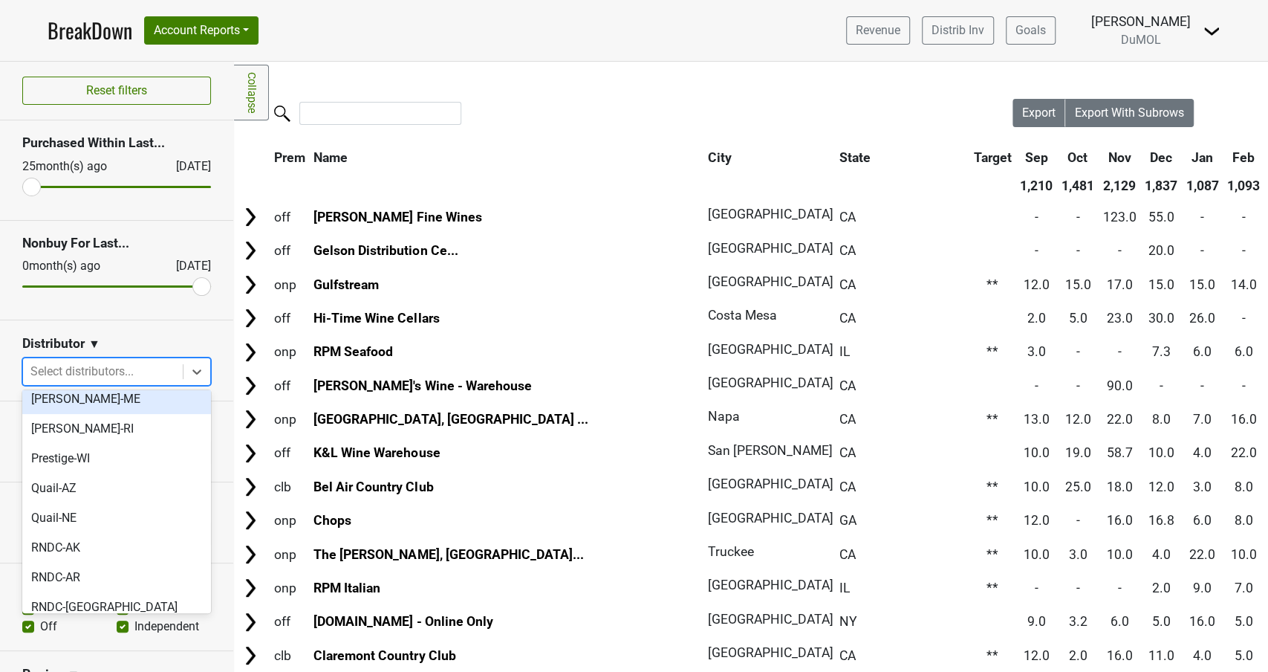
scroll to position [895, 0]
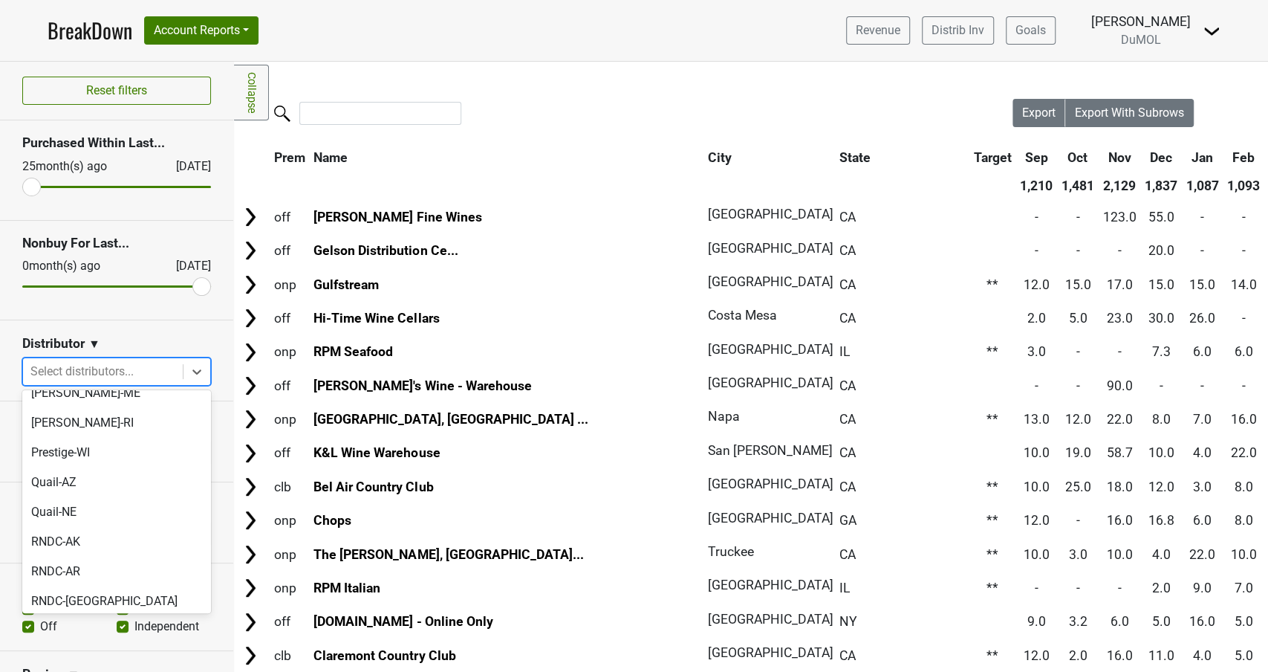
click at [68, 646] on div "RNDC-HI" at bounding box center [116, 661] width 189 height 30
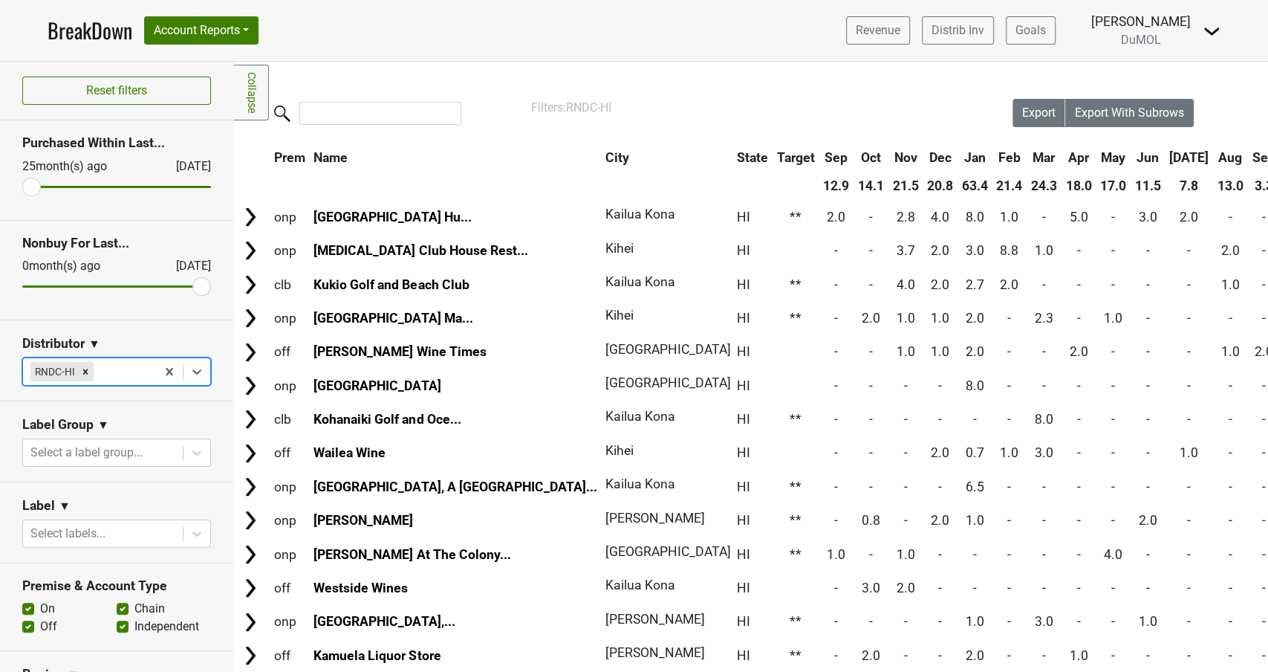
click at [108, 243] on h3 "Nonbuy For Last..." at bounding box center [116, 244] width 189 height 16
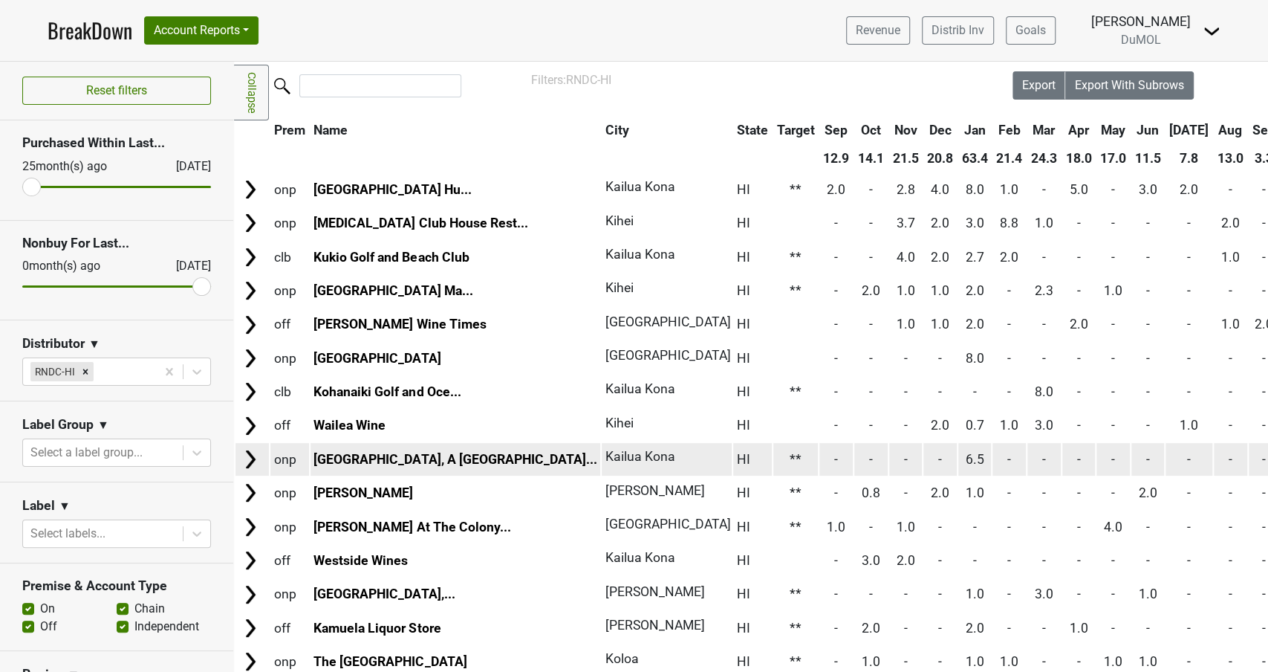
scroll to position [0, 0]
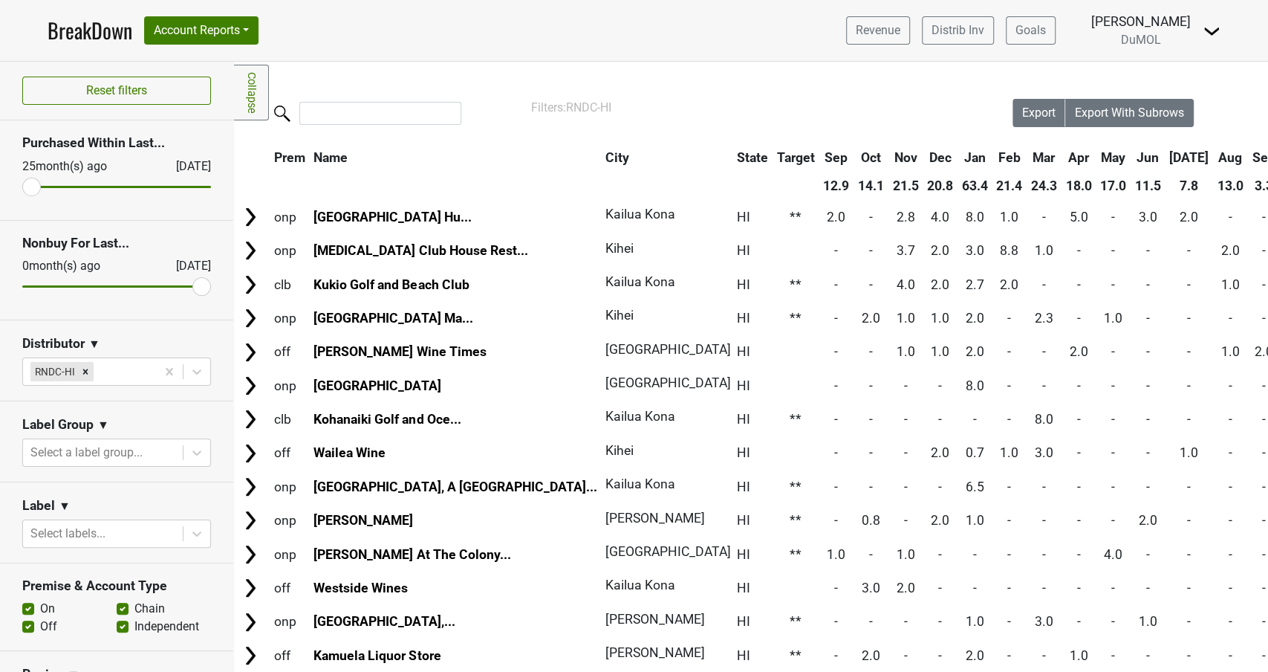
click at [87, 246] on h3 "Nonbuy For Last..." at bounding box center [116, 244] width 189 height 16
click at [201, 285] on input "range" at bounding box center [116, 286] width 189 height 2
drag, startPoint x: 192, startPoint y: 279, endPoint x: 106, endPoint y: 286, distance: 85.7
click at [106, 285] on input "range" at bounding box center [116, 286] width 189 height 2
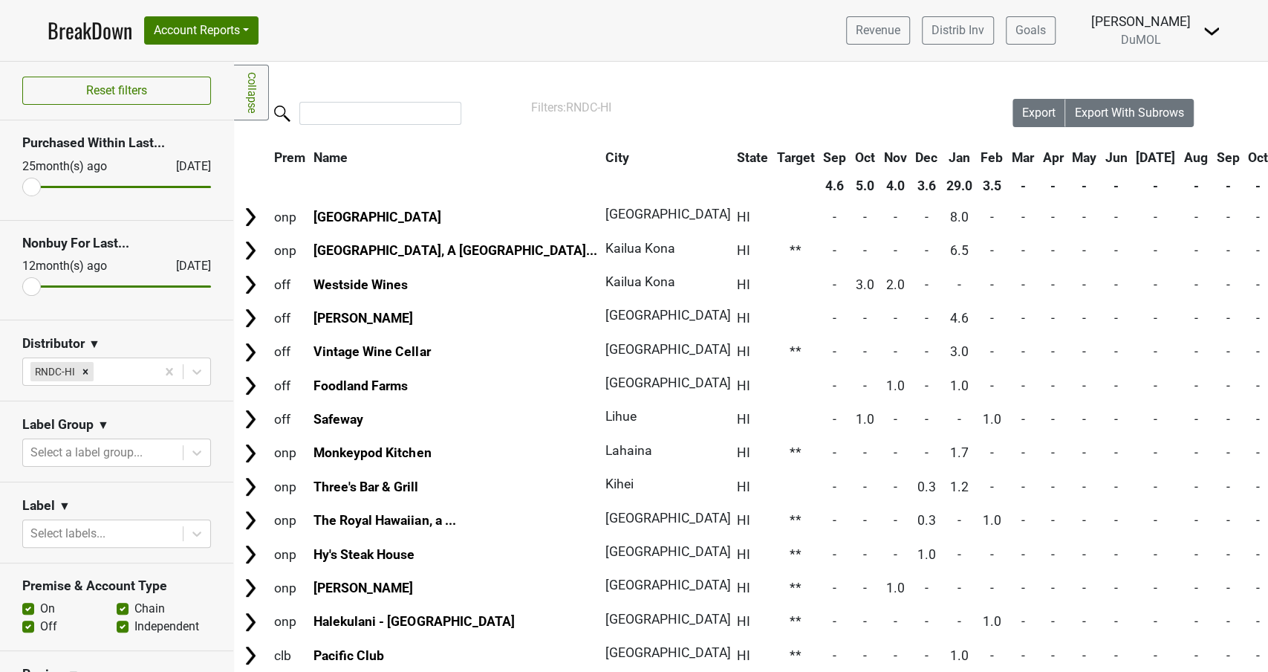
drag, startPoint x: 106, startPoint y: 285, endPoint x: 38, endPoint y: 286, distance: 68.4
click at [38, 286] on input "range" at bounding box center [116, 286] width 189 height 2
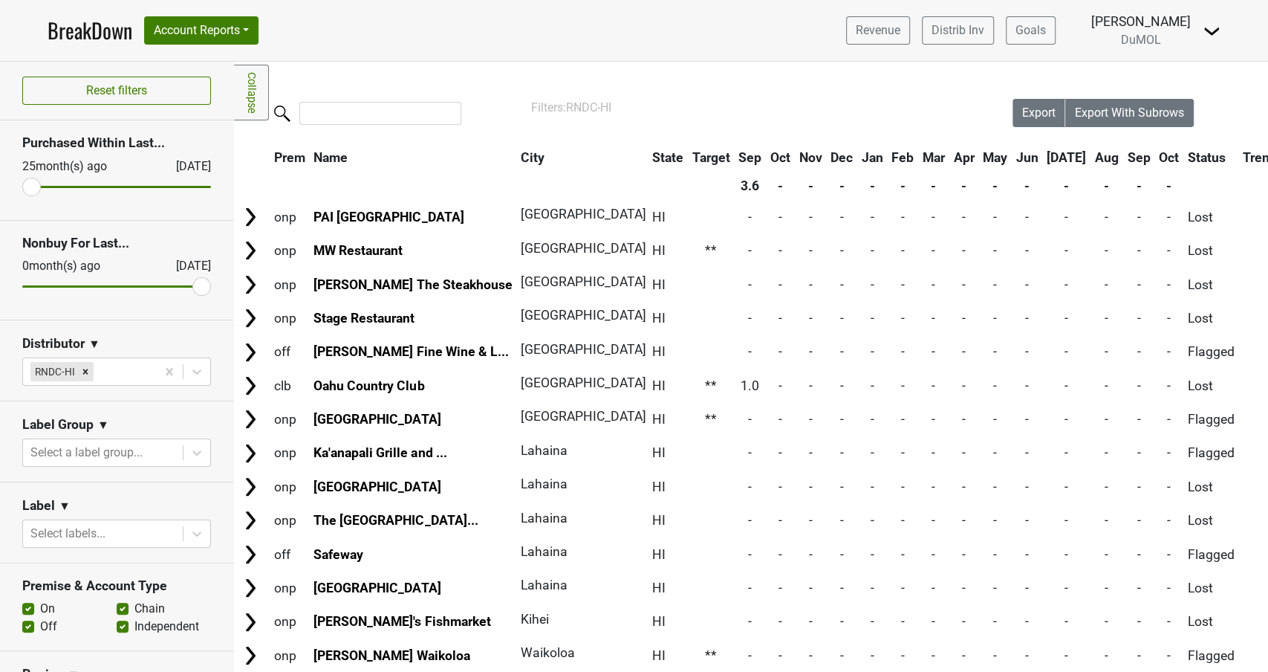
drag, startPoint x: 33, startPoint y: 288, endPoint x: 240, endPoint y: 288, distance: 207.3
click at [211, 288] on input "range" at bounding box center [116, 286] width 189 height 2
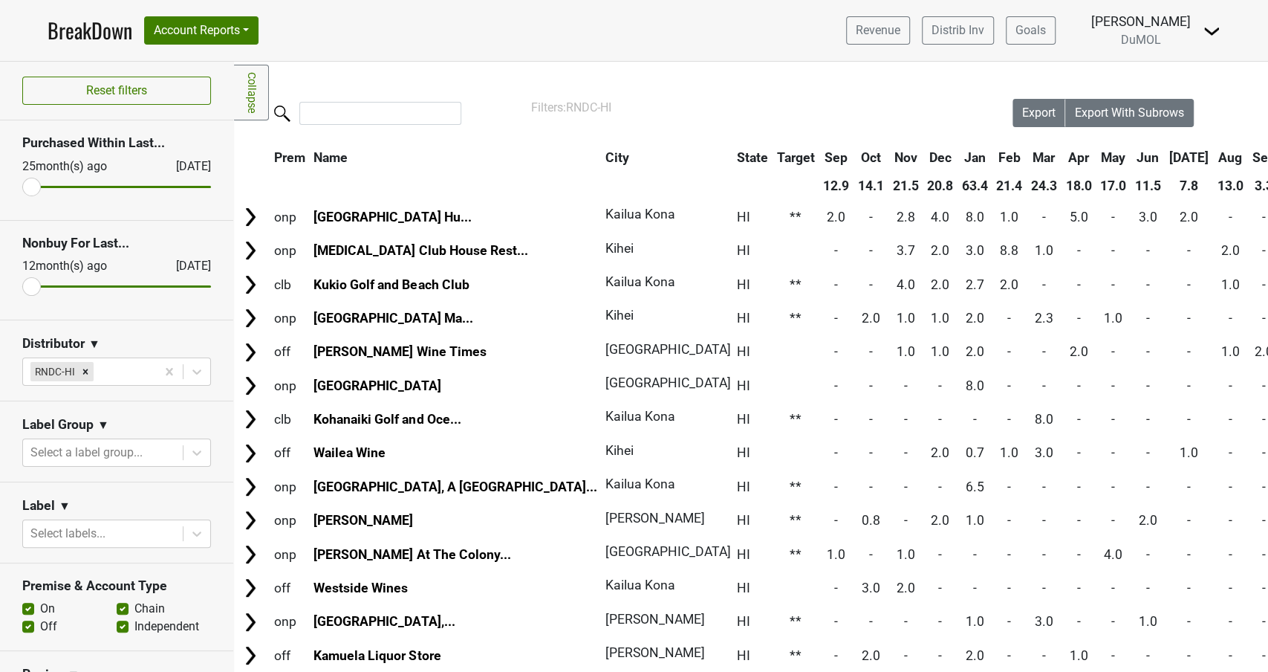
drag, startPoint x: 195, startPoint y: 282, endPoint x: 0, endPoint y: 281, distance: 195.4
type input "12"
click at [22, 285] on input "range" at bounding box center [116, 286] width 189 height 2
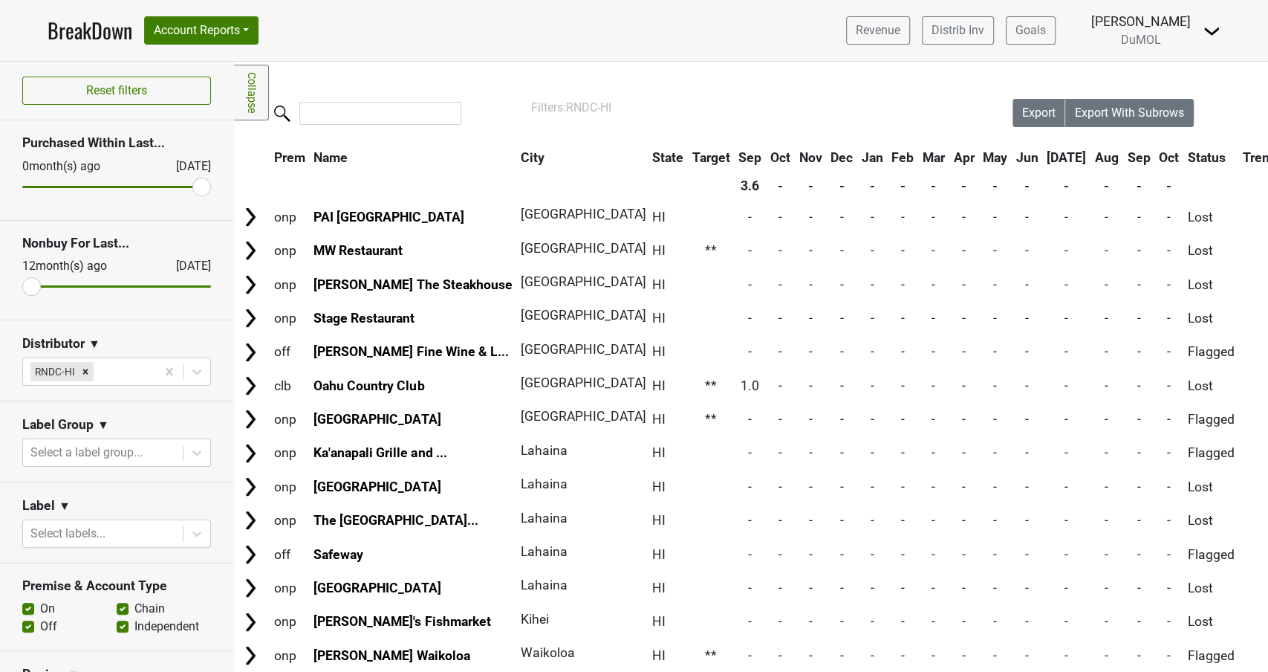
drag, startPoint x: 33, startPoint y: 183, endPoint x: 247, endPoint y: 187, distance: 214.8
click at [211, 187] on input "range" at bounding box center [116, 187] width 189 height 2
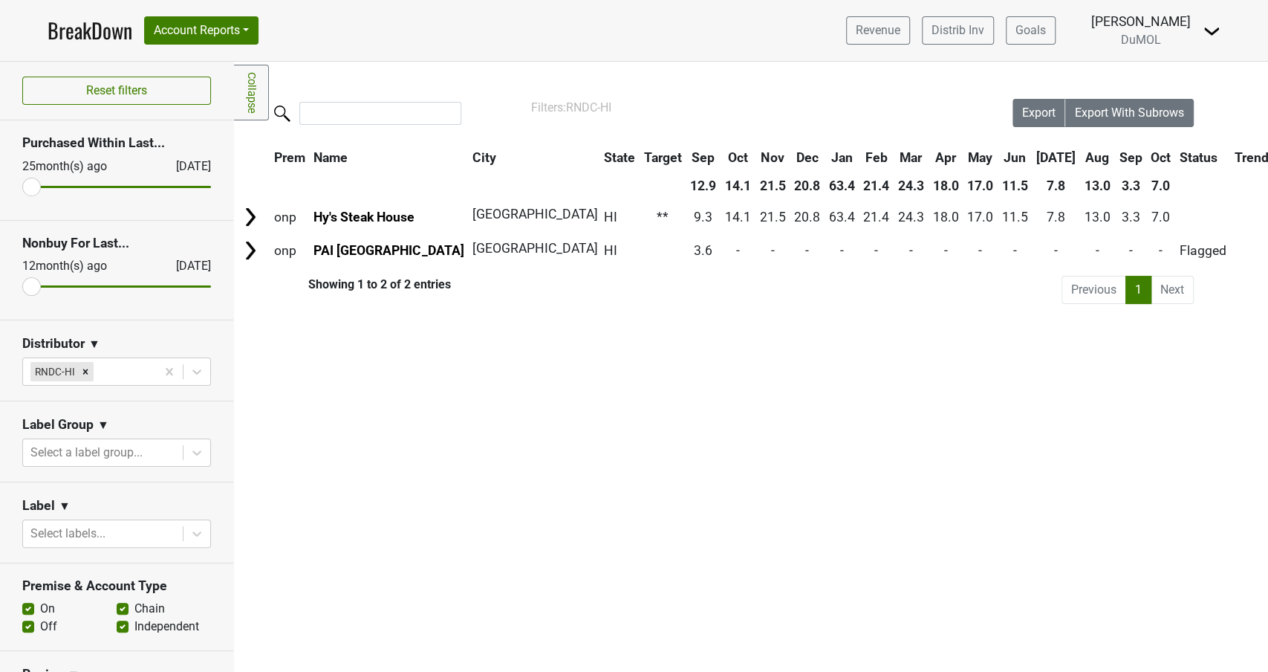
drag, startPoint x: 204, startPoint y: 184, endPoint x: 17, endPoint y: 178, distance: 186.6
type input "25"
click at [22, 186] on input "range" at bounding box center [116, 187] width 189 height 2
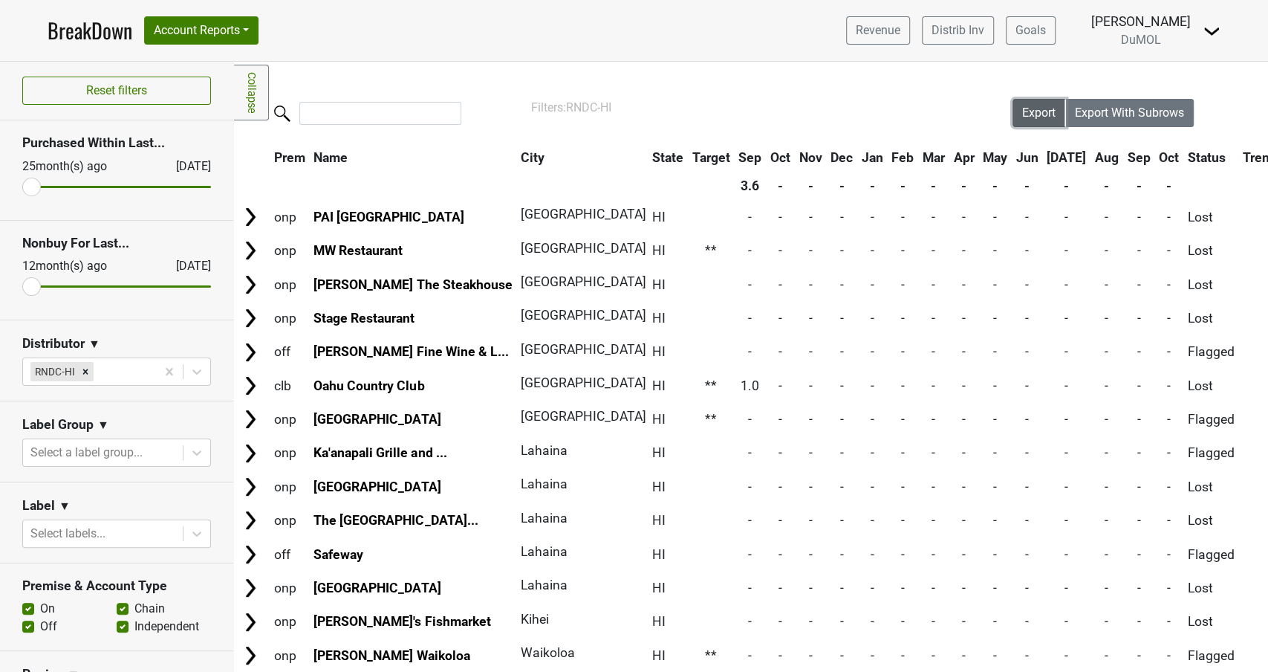
click at [1030, 113] on span "Export" at bounding box center [1039, 113] width 33 height 14
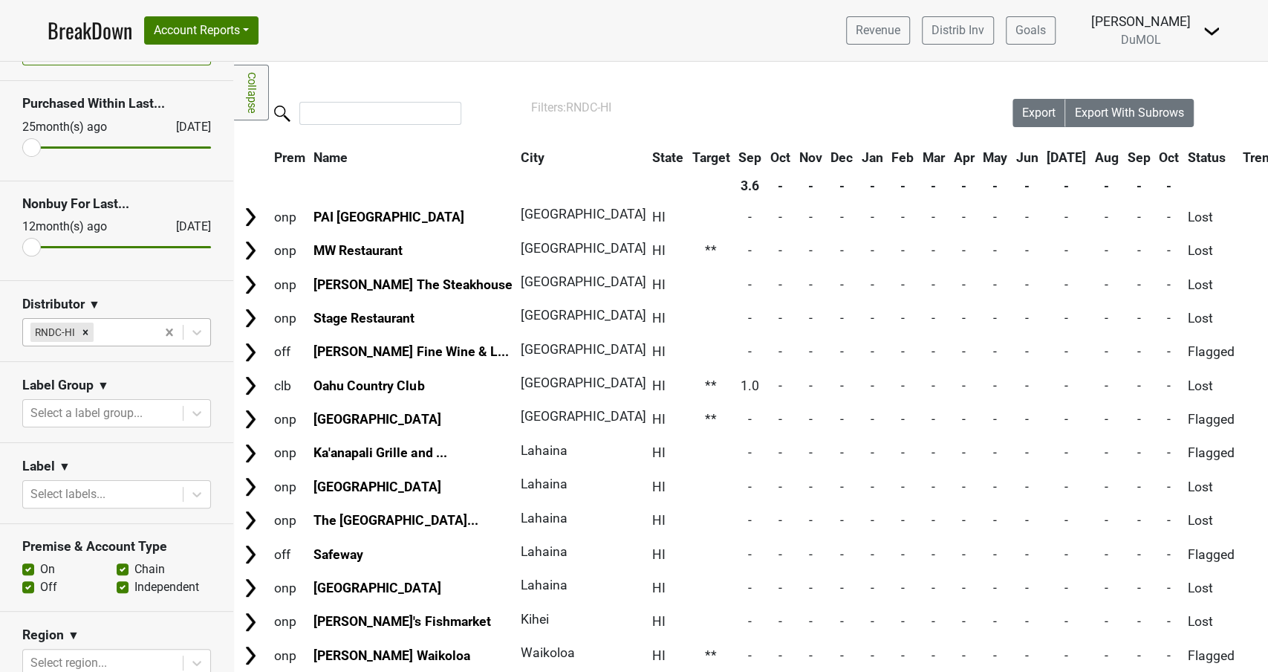
scroll to position [48, 0]
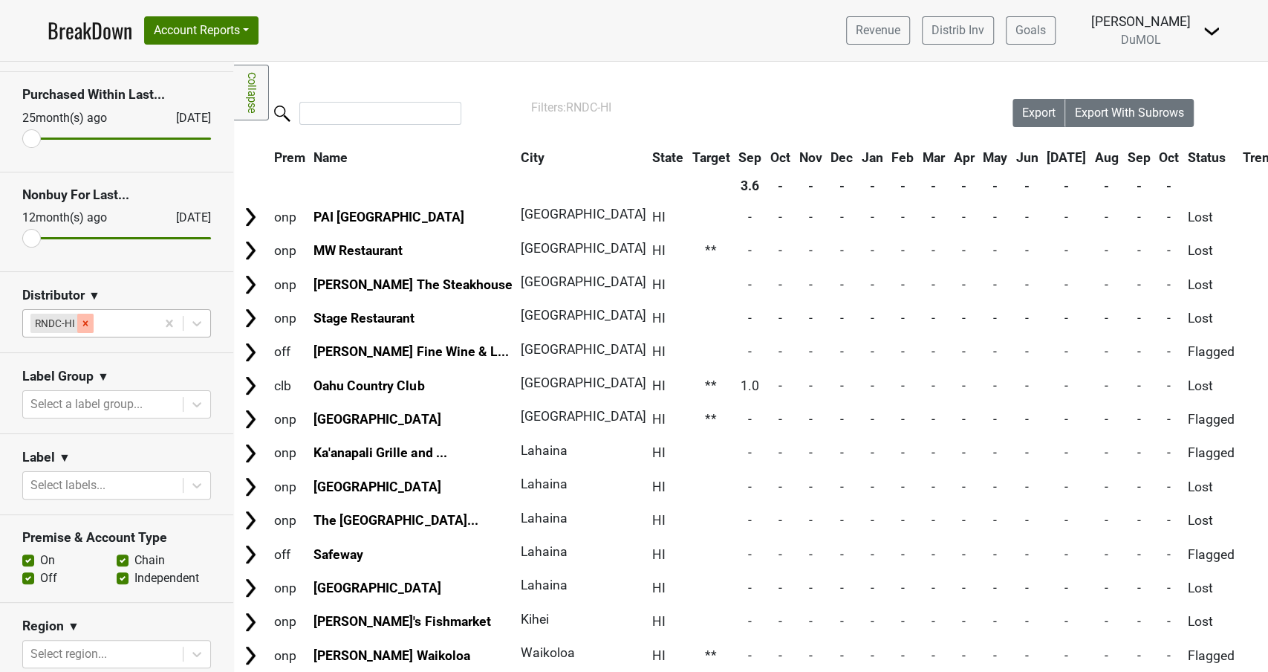
click at [84, 325] on icon "Remove RNDC-HI" at bounding box center [85, 323] width 10 height 10
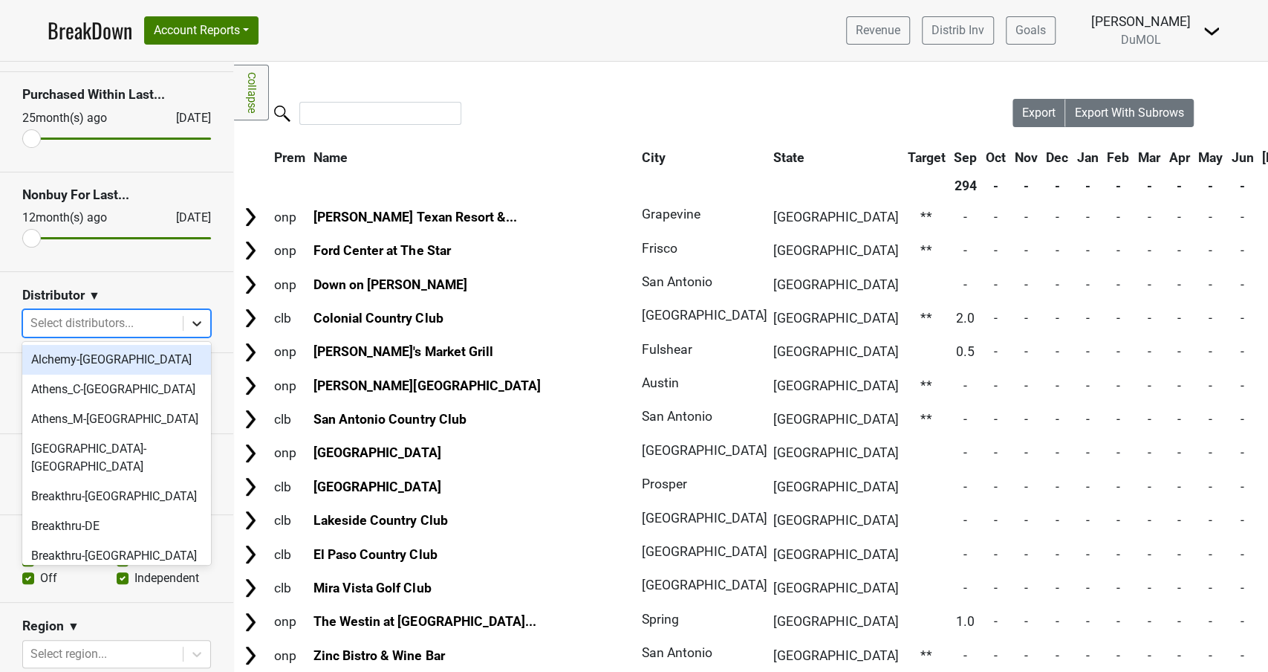
click at [198, 322] on icon at bounding box center [196, 323] width 9 height 5
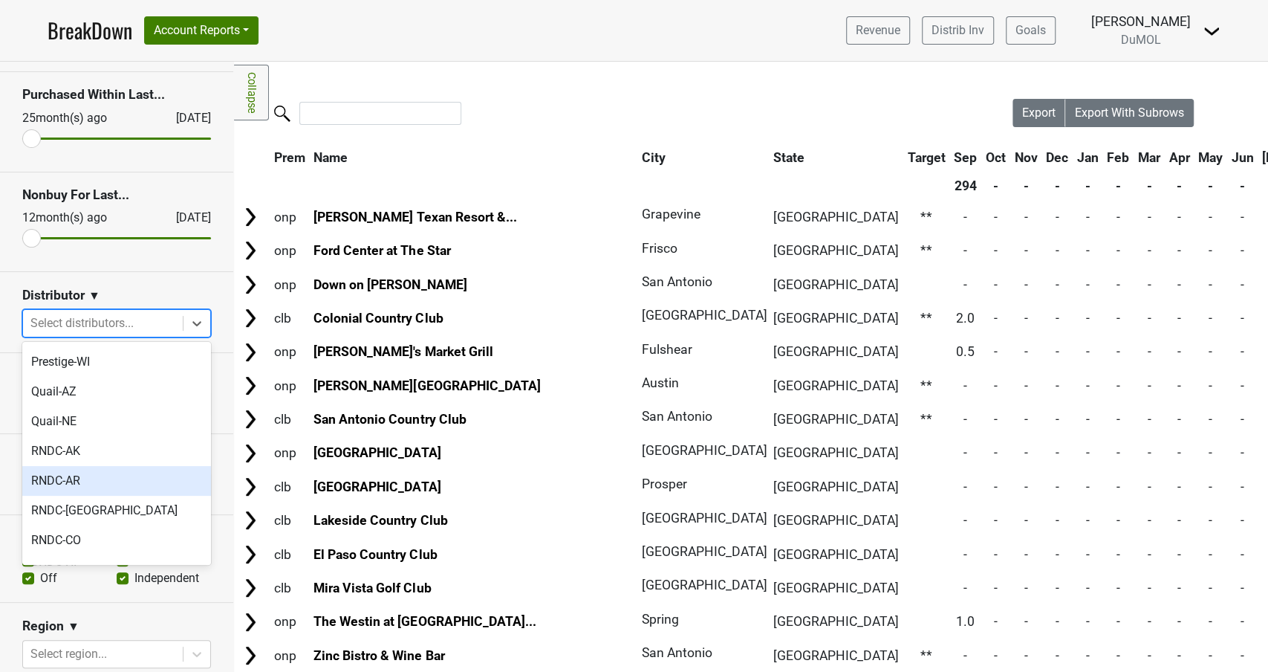
scroll to position [938, 0]
click at [91, 554] on div "RNDC-HI" at bounding box center [116, 569] width 189 height 30
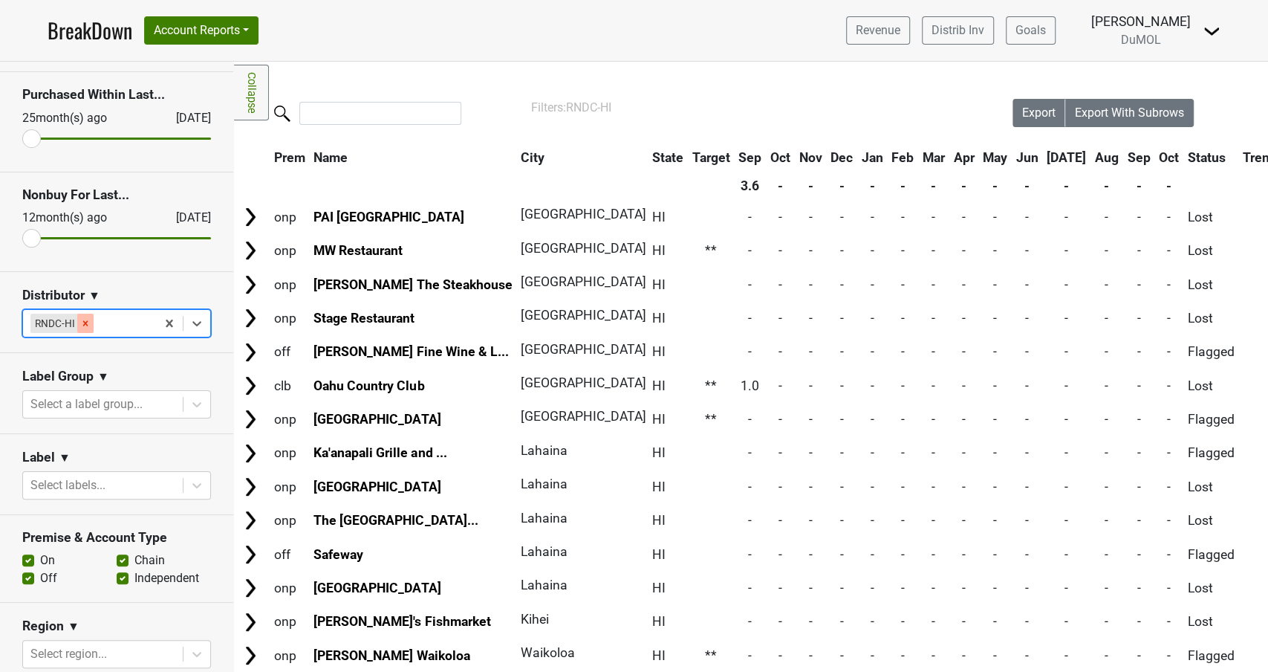
click at [86, 322] on icon "Remove RNDC-HI" at bounding box center [85, 323] width 10 height 10
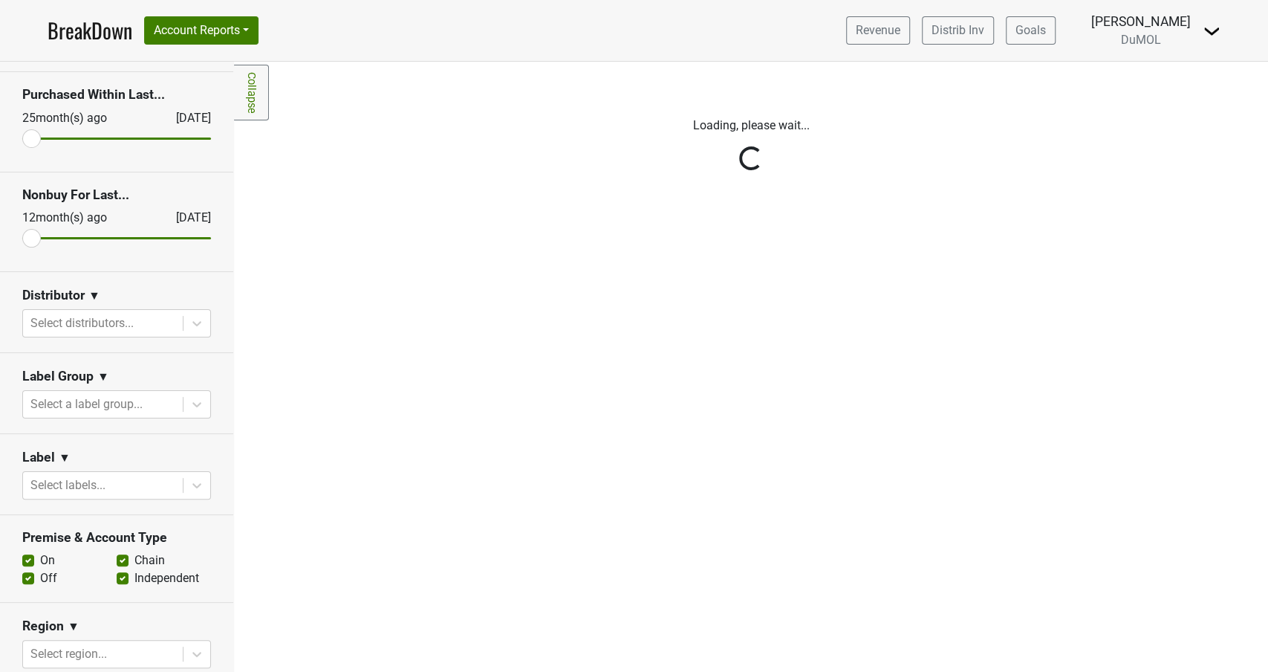
click at [195, 320] on div "Reset filters Purchased Within Last... 25 month(s) ago Oct '25 Nonbuy For Last.…" at bounding box center [117, 367] width 234 height 610
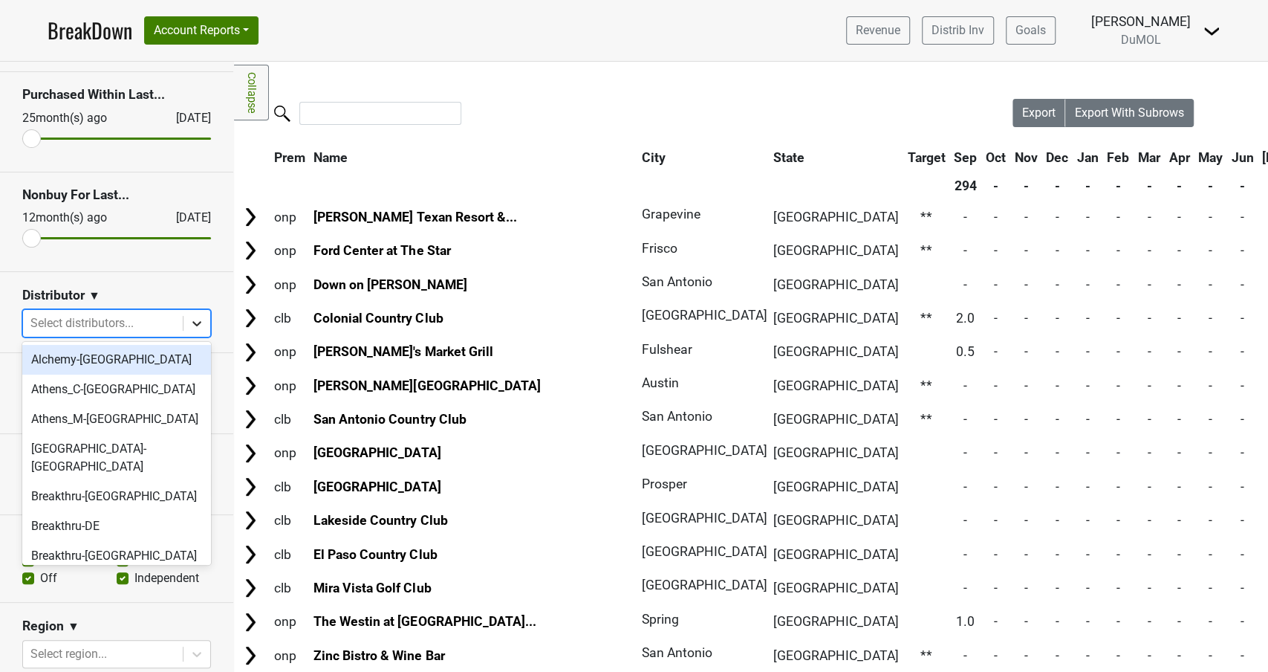
click at [196, 323] on icon at bounding box center [196, 323] width 9 height 5
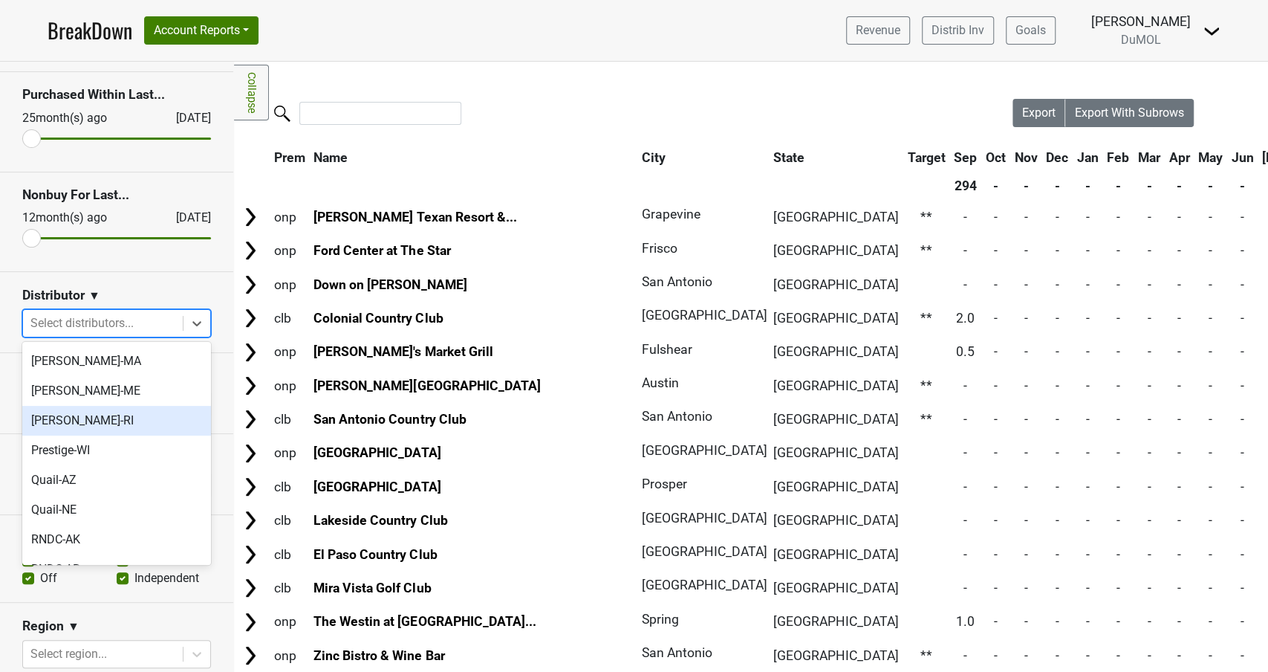
scroll to position [858, 0]
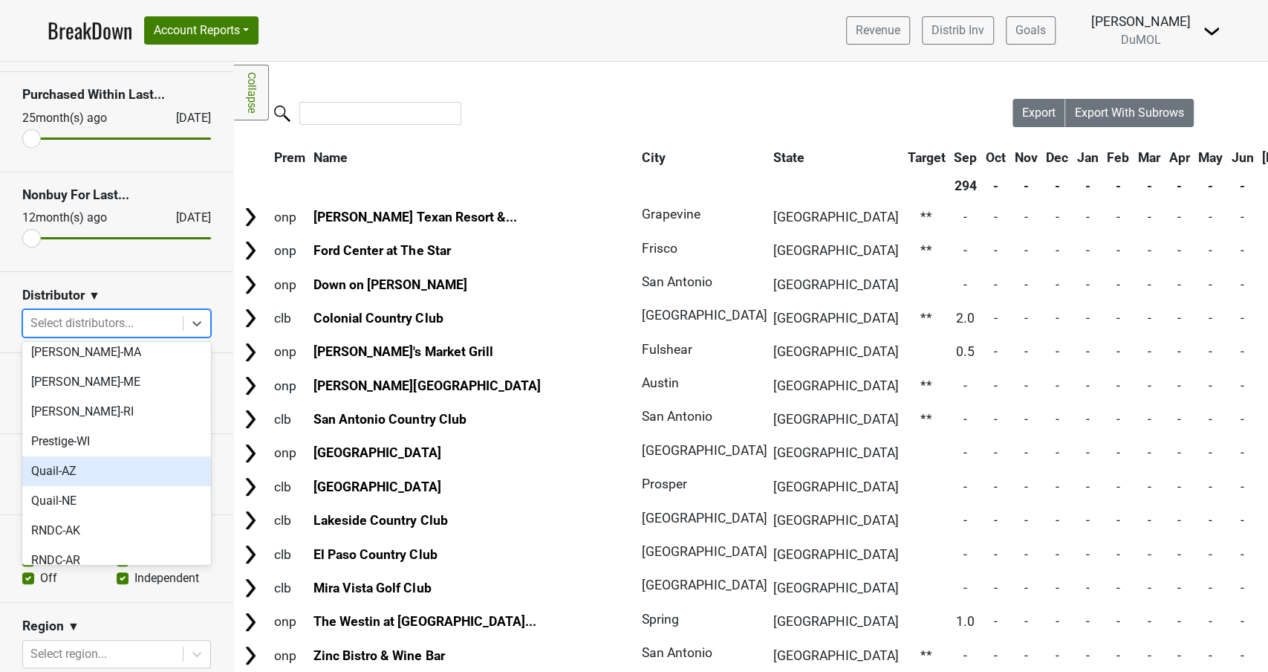
click at [56, 456] on div "Quail-AZ" at bounding box center [116, 471] width 189 height 30
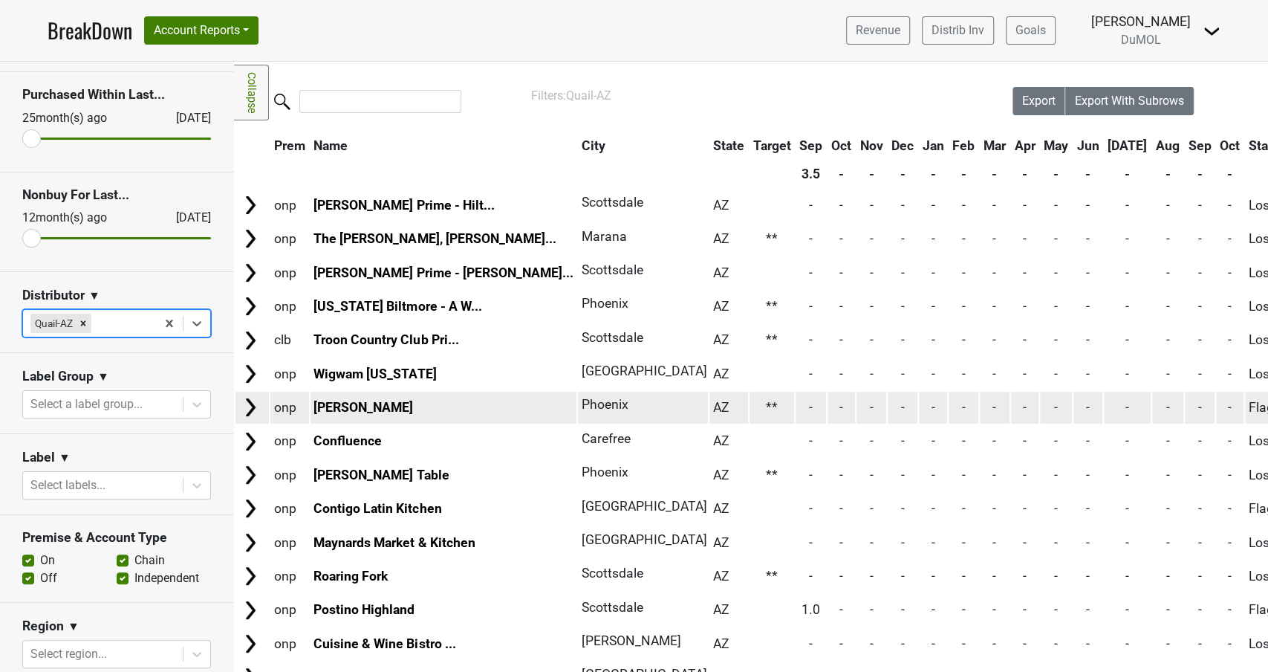
scroll to position [0, 0]
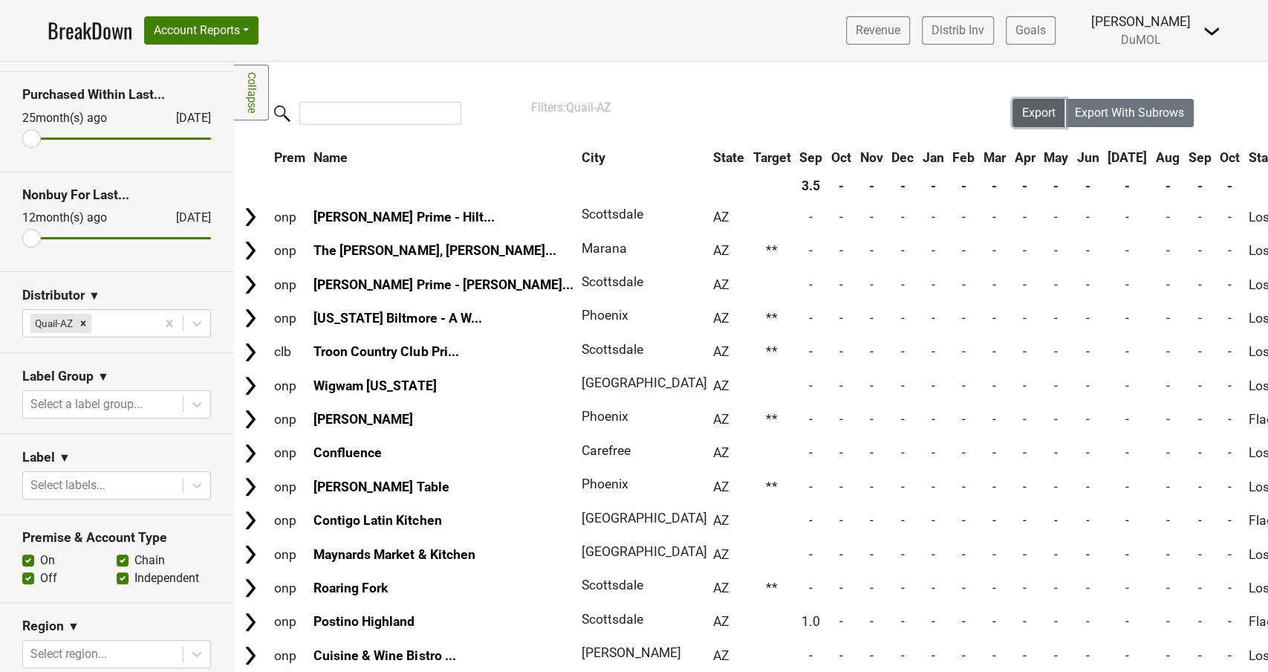
click at [1025, 114] on span "Export" at bounding box center [1039, 113] width 33 height 14
drag, startPoint x: 55, startPoint y: 230, endPoint x: 229, endPoint y: 225, distance: 174.0
click at [233, 223] on section "Nonbuy For Last... 0 month(s) ago Oct '25" at bounding box center [116, 222] width 233 height 100
type input "12"
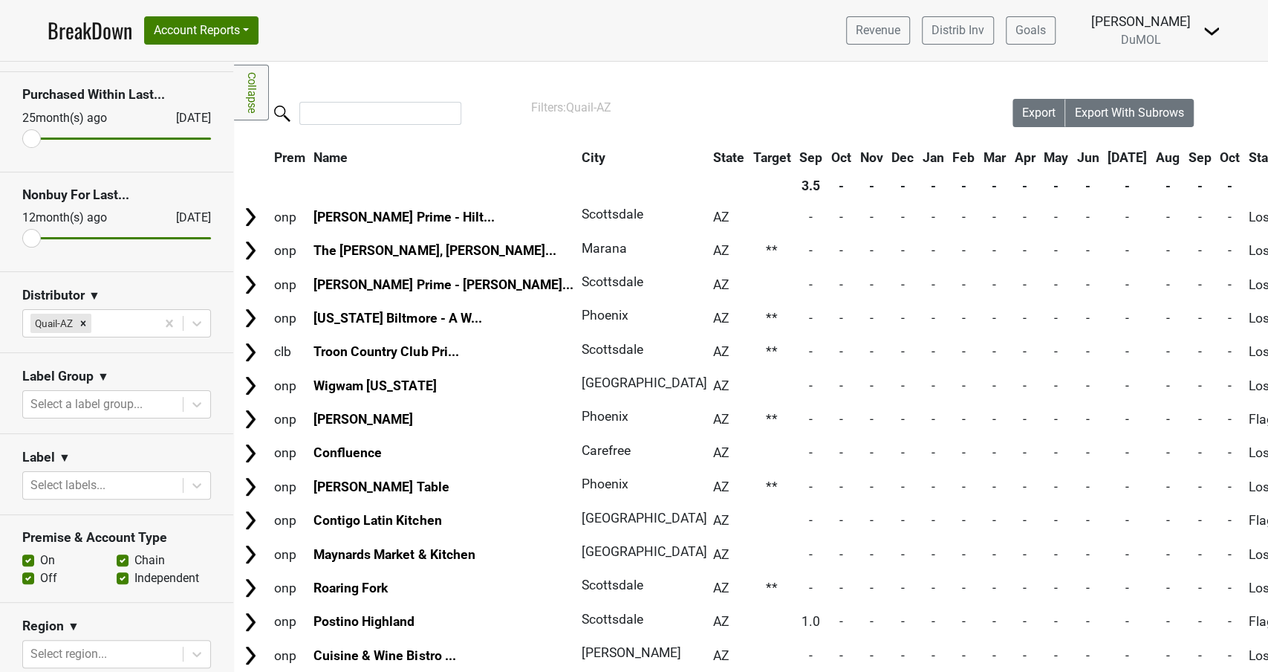
drag, startPoint x: 190, startPoint y: 235, endPoint x: 0, endPoint y: 242, distance: 190.4
click at [0, 242] on section "Nonbuy For Last... 12 month(s) ago Oct '25" at bounding box center [116, 222] width 233 height 100
click at [199, 40] on button "Account Reports" at bounding box center [201, 30] width 114 height 28
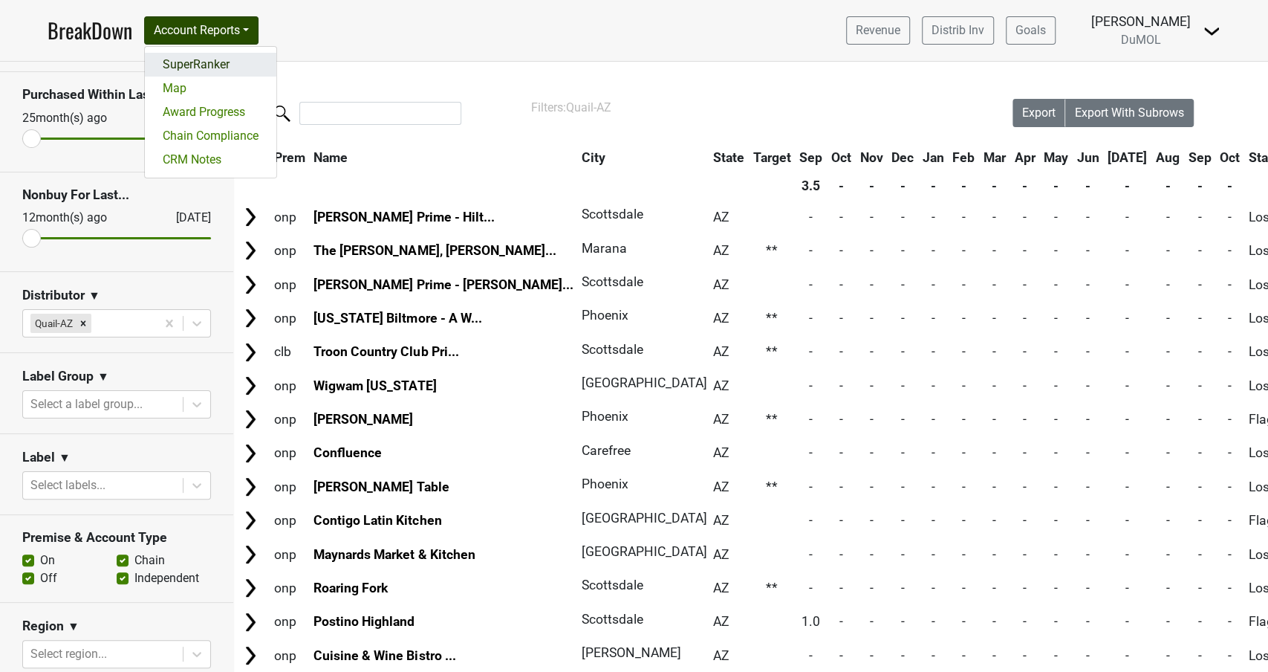
click at [191, 67] on link "SuperRanker" at bounding box center [211, 65] width 132 height 24
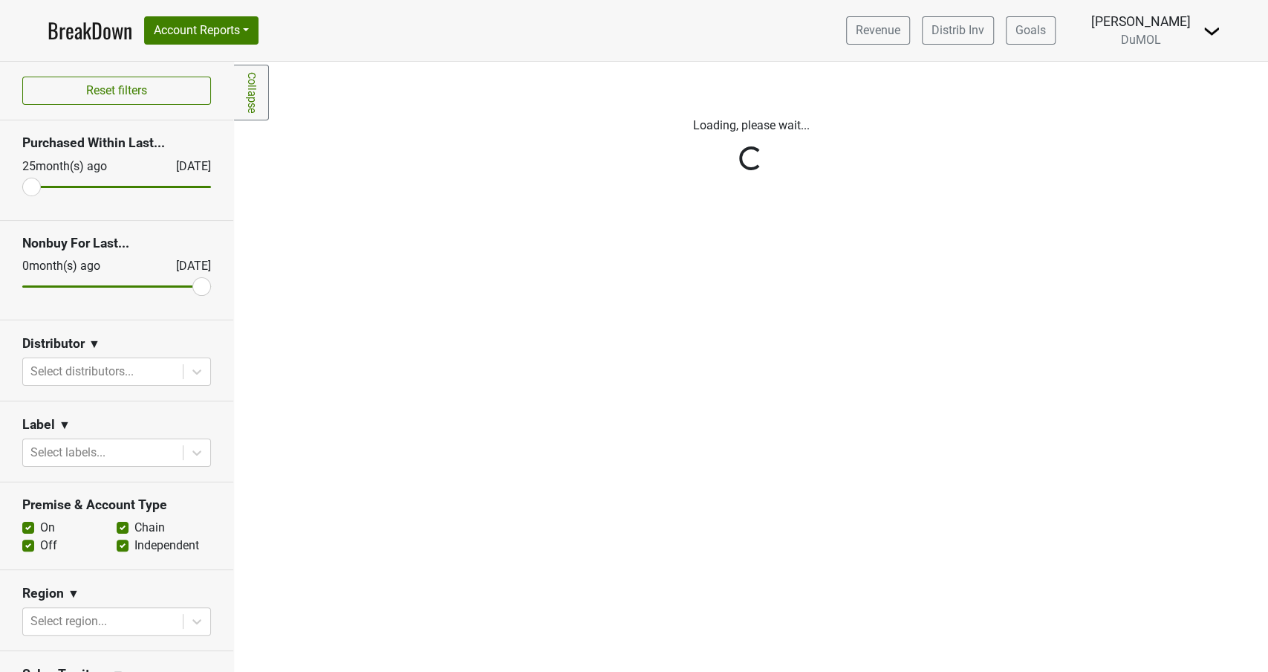
click at [117, 94] on div "Reset filters Purchased Within Last... [DATE] [DATE] Nonbuy For Last... [DATE] …" at bounding box center [117, 367] width 234 height 610
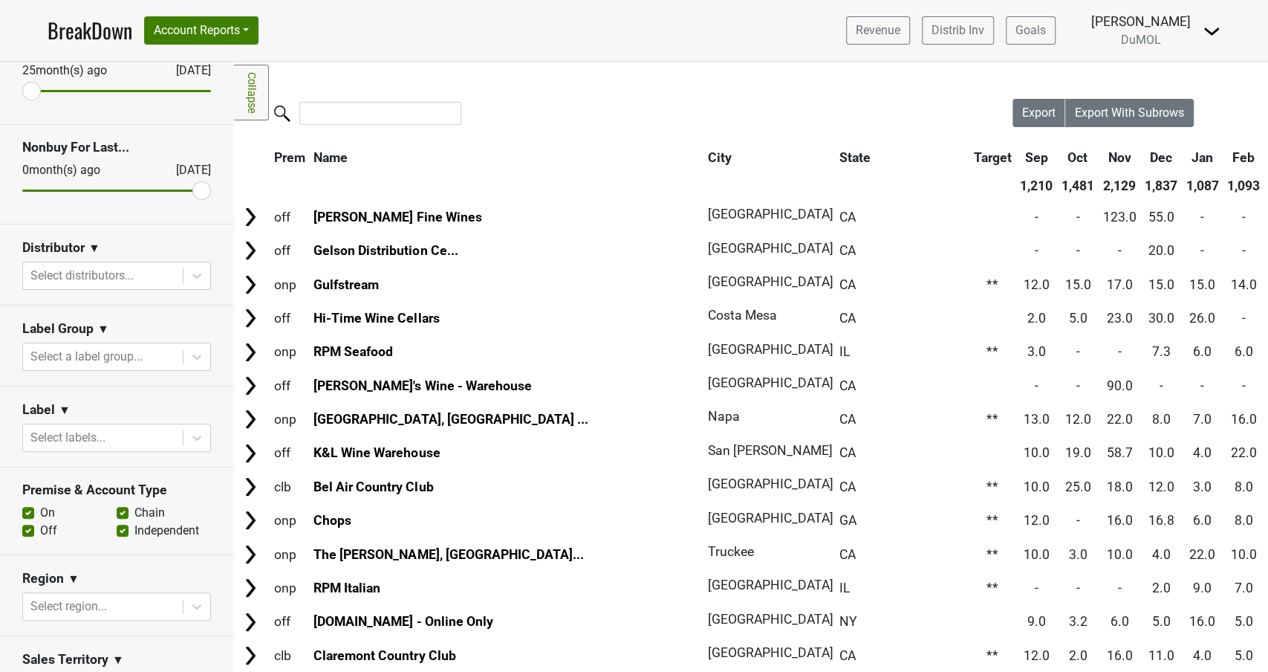
scroll to position [144, 0]
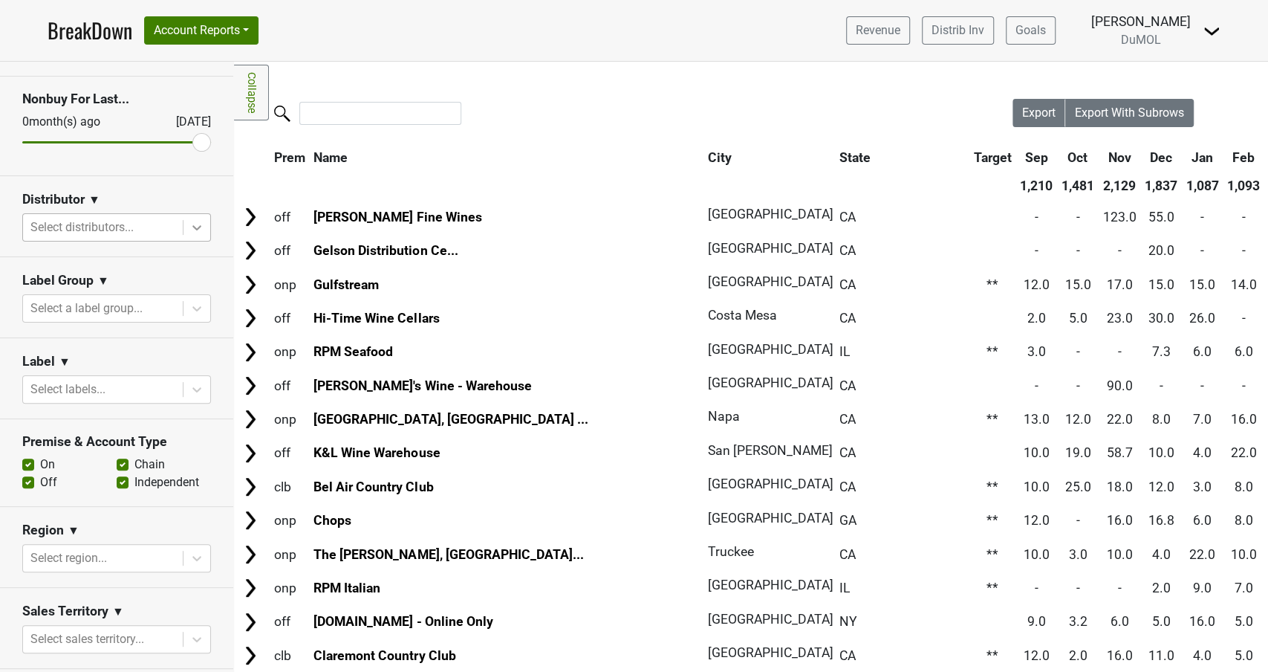
click at [194, 229] on icon at bounding box center [196, 227] width 15 height 15
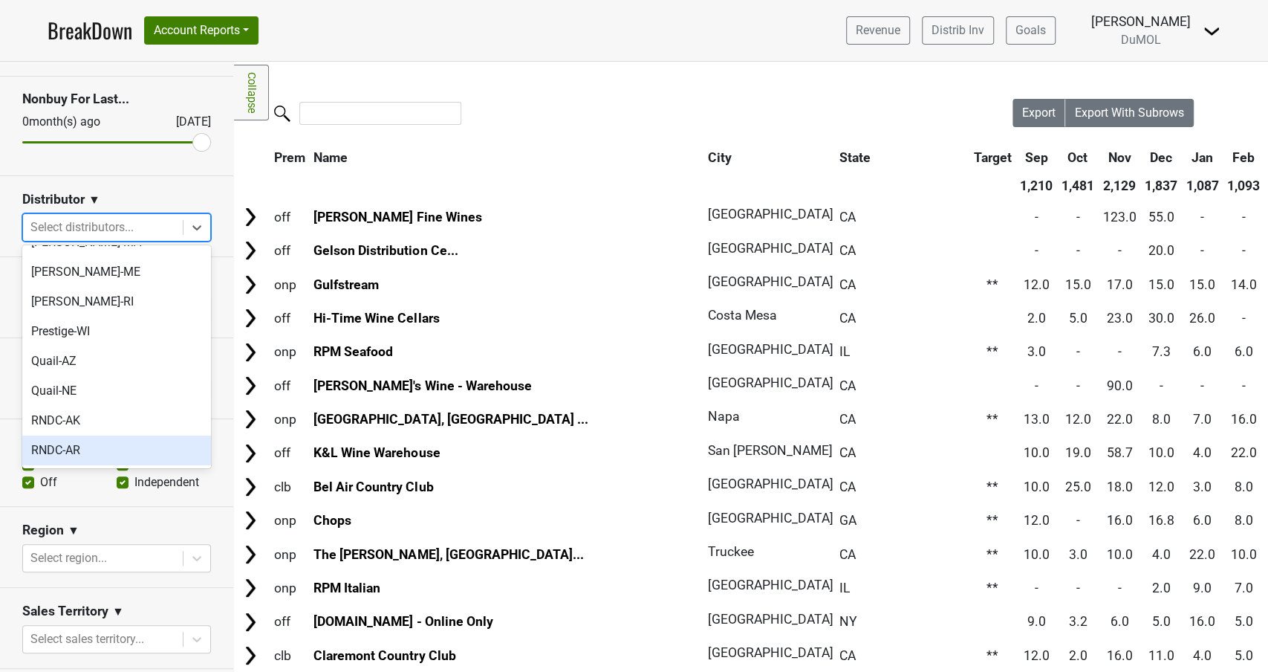
scroll to position [872, 0]
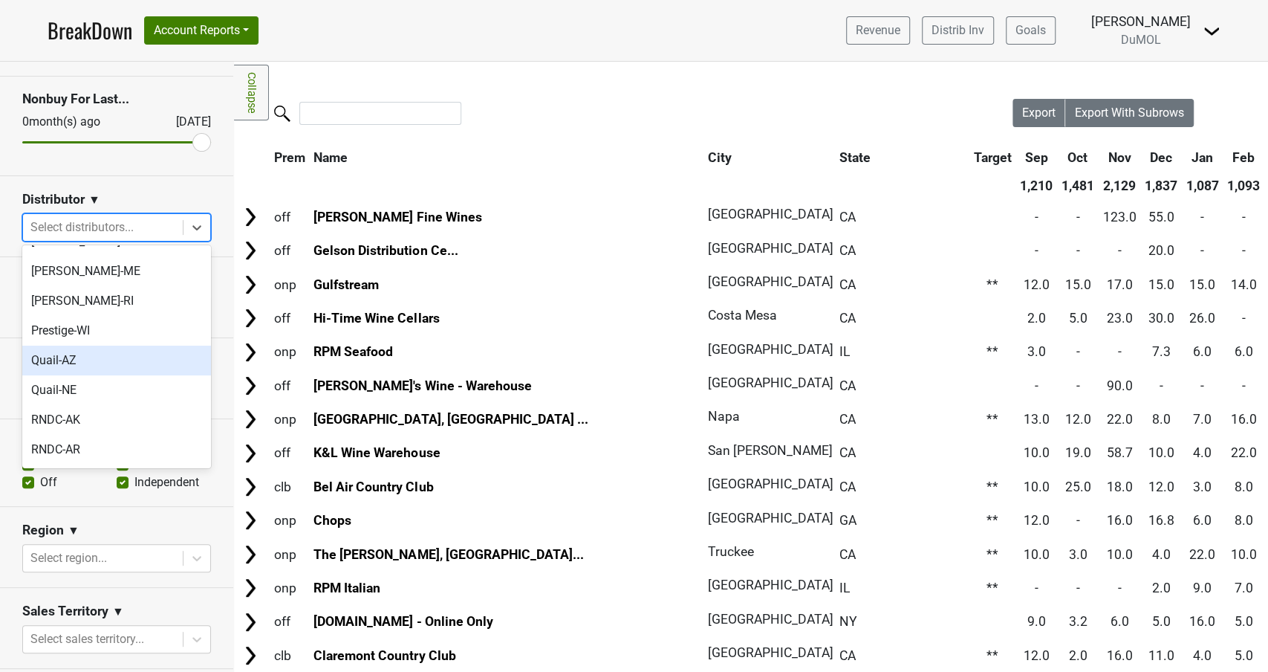
click at [68, 346] on div "Quail-AZ" at bounding box center [116, 361] width 189 height 30
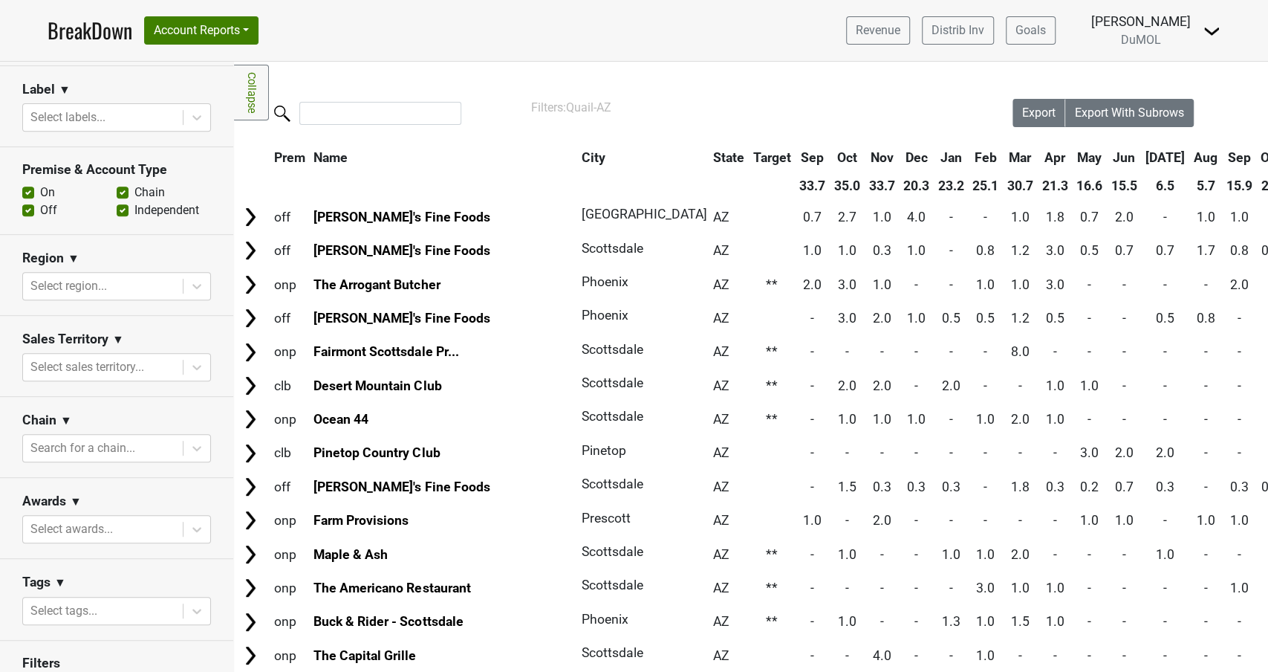
scroll to position [488, 0]
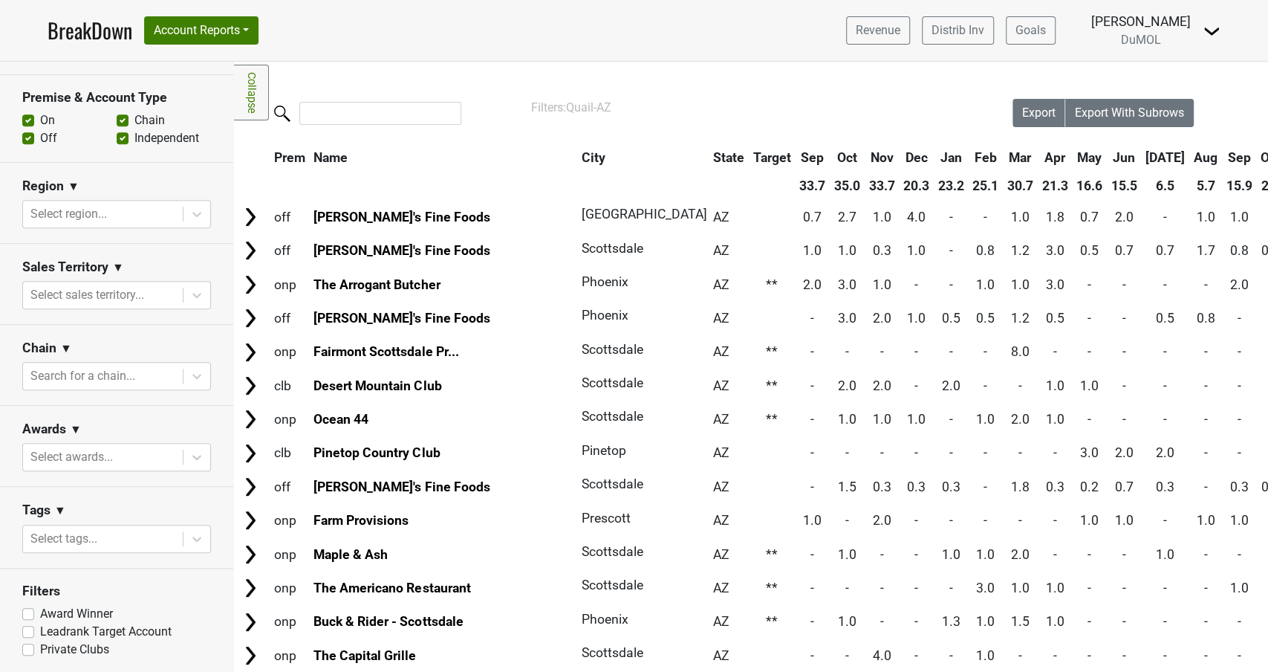
click at [40, 647] on label "Private Clubs" at bounding box center [74, 650] width 69 height 18
click at [32, 647] on input "Private Clubs" at bounding box center [28, 648] width 12 height 15
checkbox input "true"
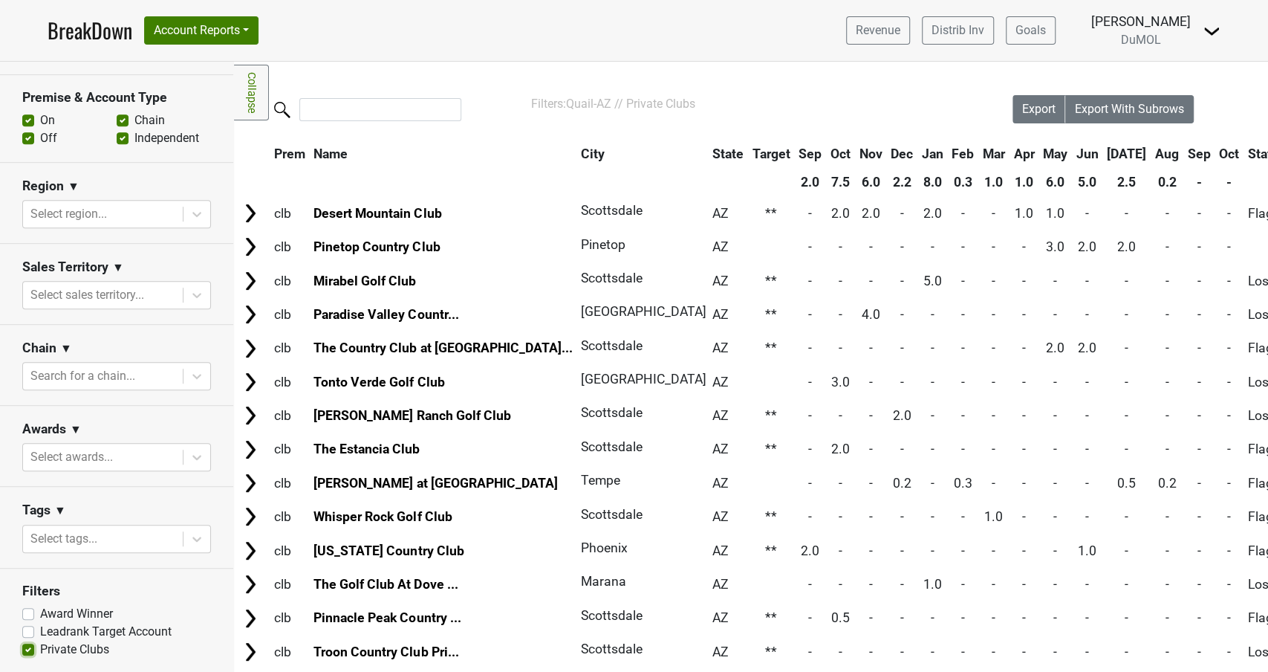
scroll to position [0, 0]
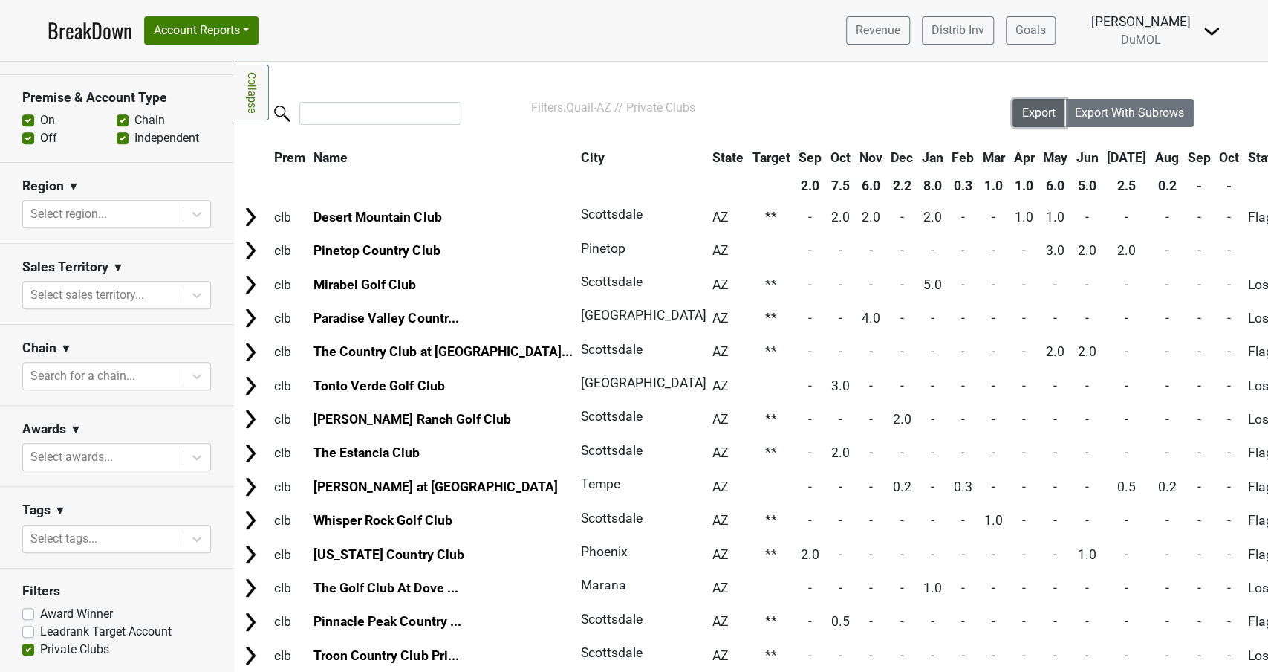
click at [1035, 114] on span "Export" at bounding box center [1039, 113] width 33 height 14
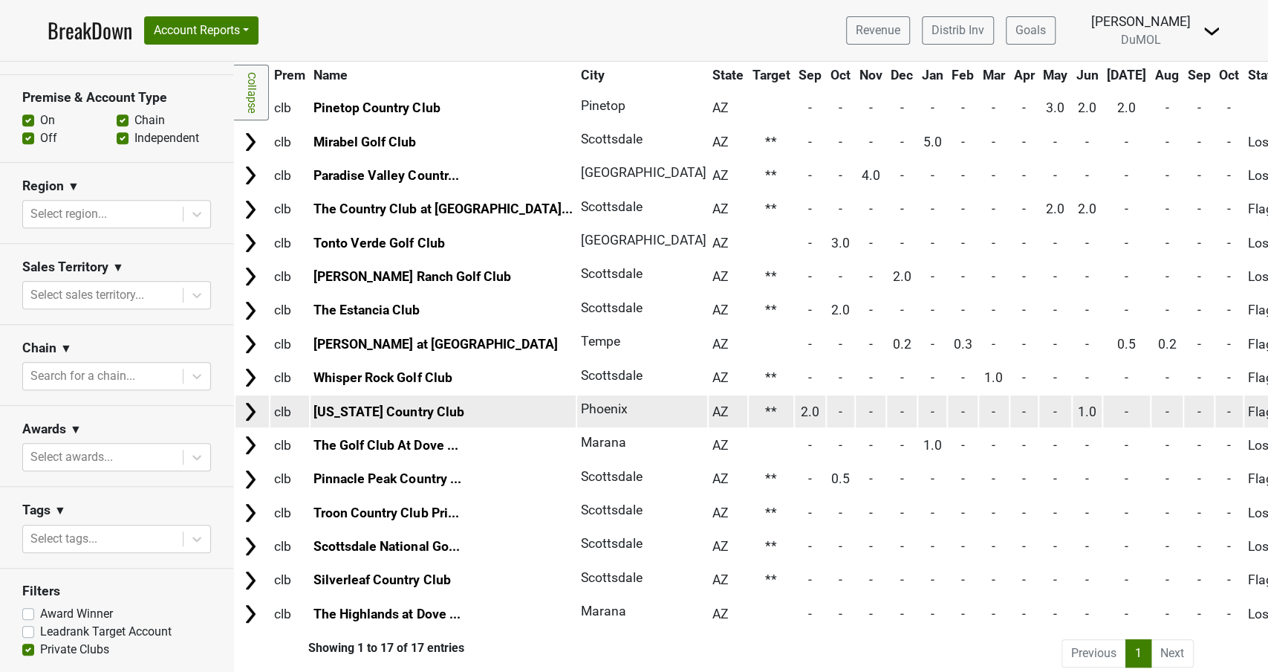
scroll to position [153, 0]
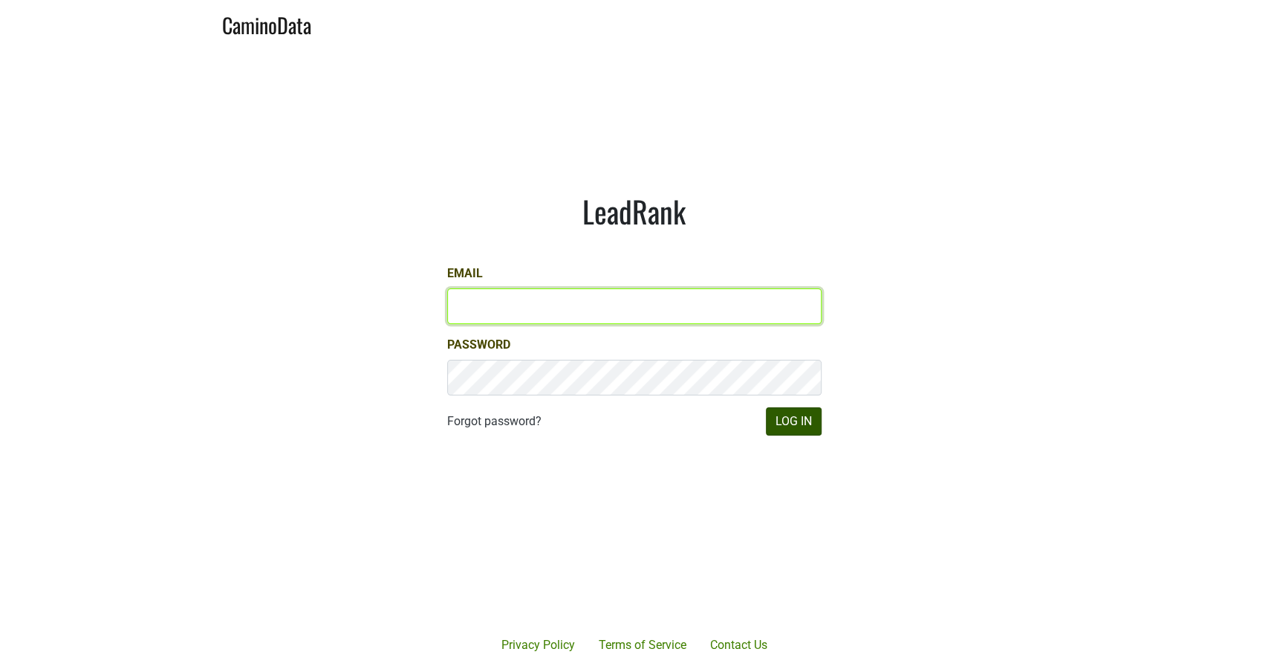
type input "[PERSON_NAME][EMAIL_ADDRESS][DOMAIN_NAME]"
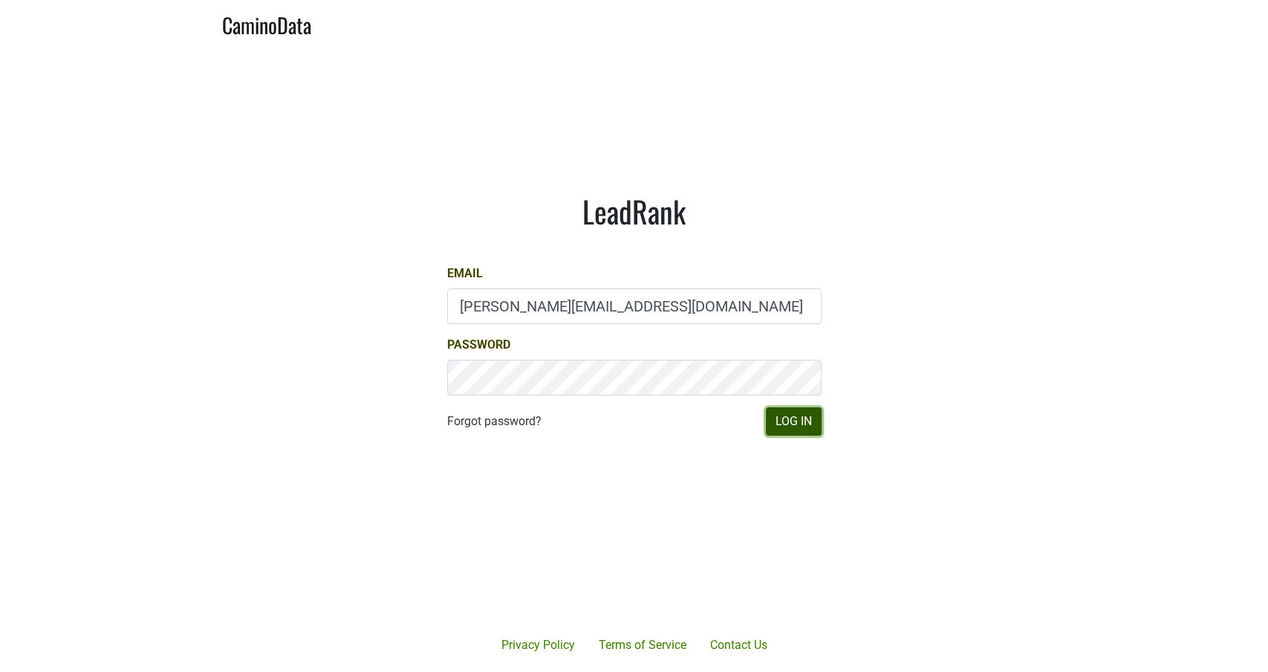
click at [792, 416] on button "Log In" at bounding box center [794, 421] width 56 height 28
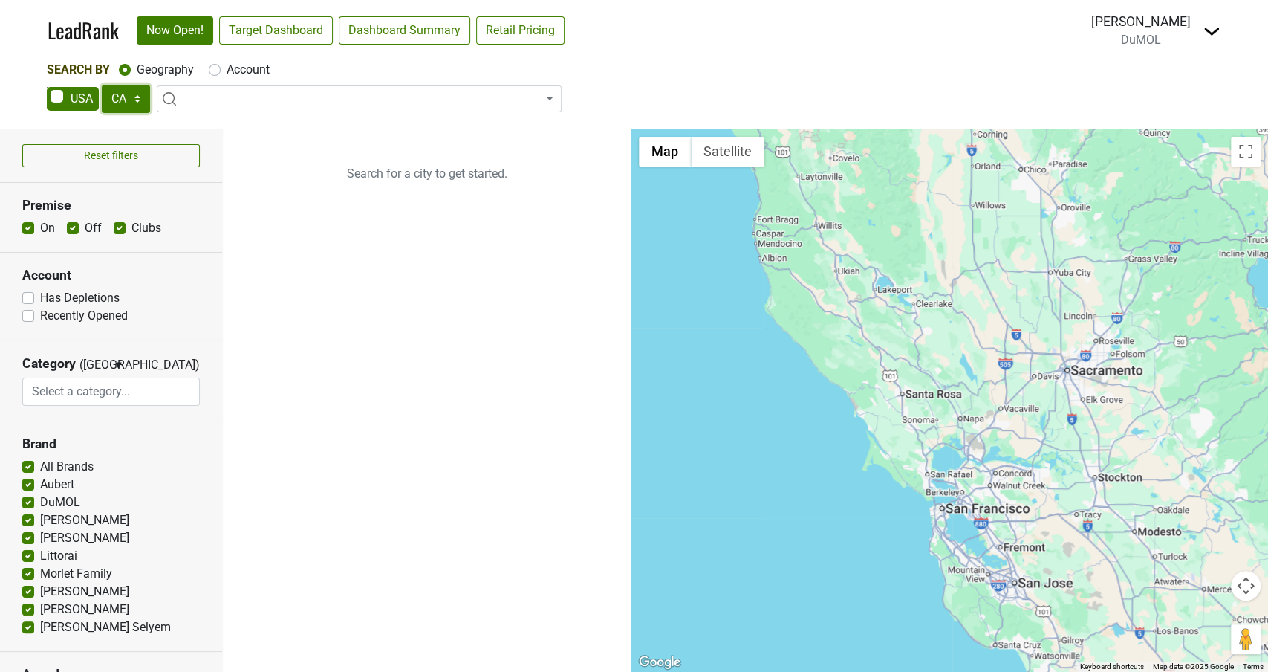
click at [135, 98] on select "AK AL AR AZ CA CO CT DC DE FL [GEOGRAPHIC_DATA] HI IA ID IL IN KS [GEOGRAPHIC_D…" at bounding box center [126, 99] width 48 height 28
select select "AZ"
click at [102, 85] on select "AK AL AR AZ CA CO CT DC DE FL [GEOGRAPHIC_DATA] HI IA ID IL IN KS [GEOGRAPHIC_D…" at bounding box center [126, 99] width 48 height 28
click at [275, 35] on link "Target Dashboard" at bounding box center [276, 30] width 114 height 28
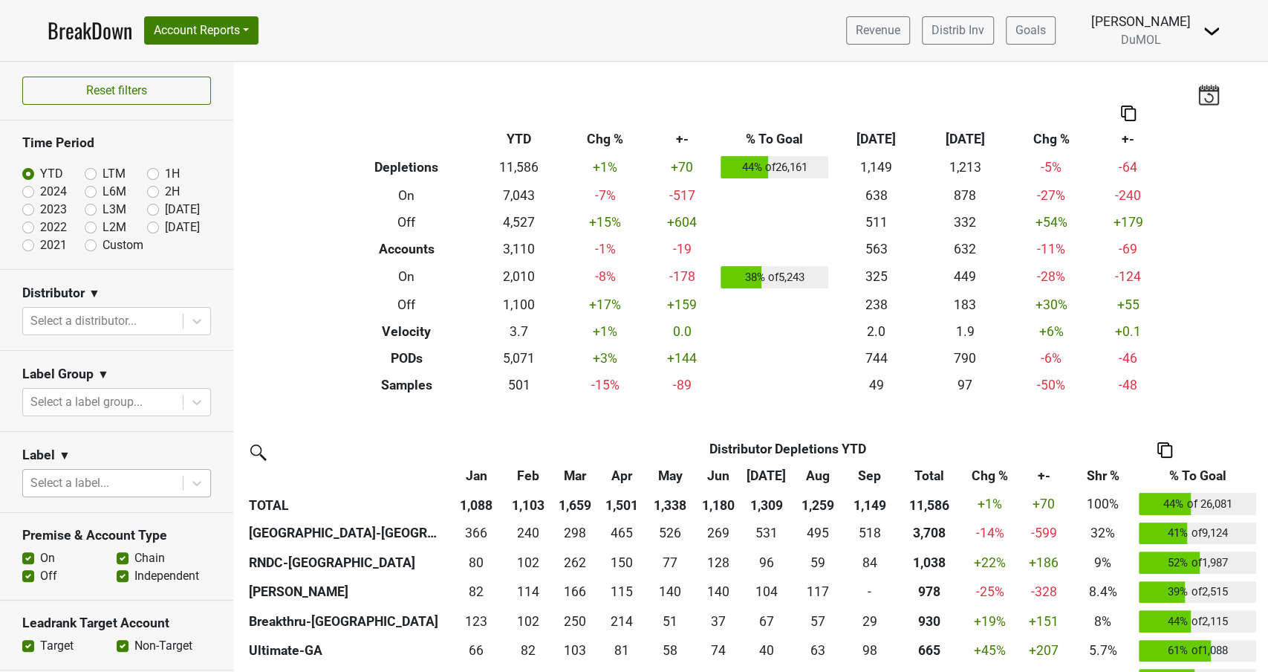
click at [137, 479] on div at bounding box center [102, 483] width 145 height 21
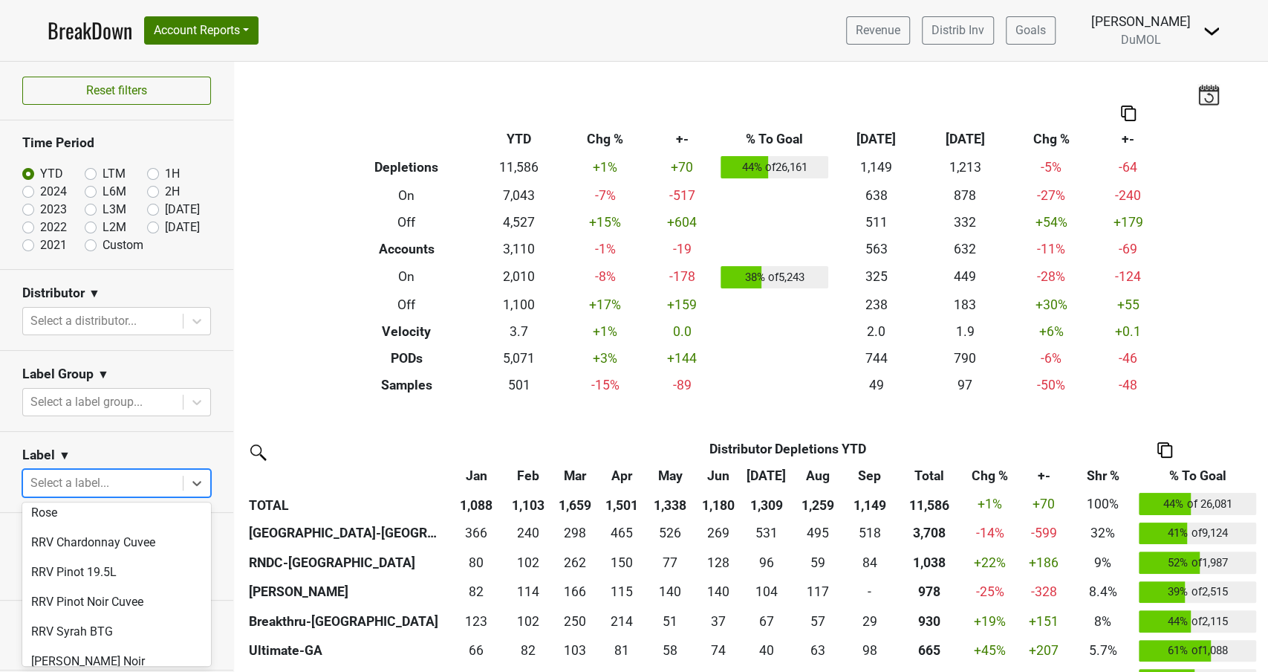
scroll to position [978, 0]
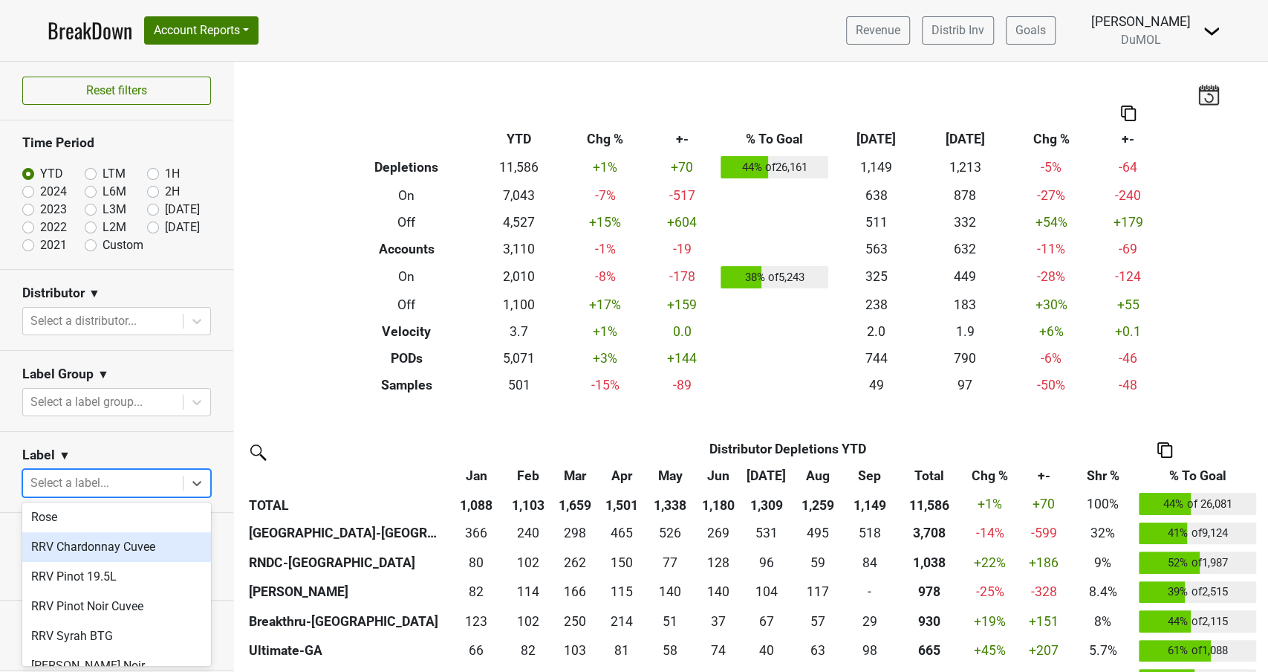
click at [127, 532] on div "RRV Chardonnay Cuvee" at bounding box center [116, 547] width 189 height 30
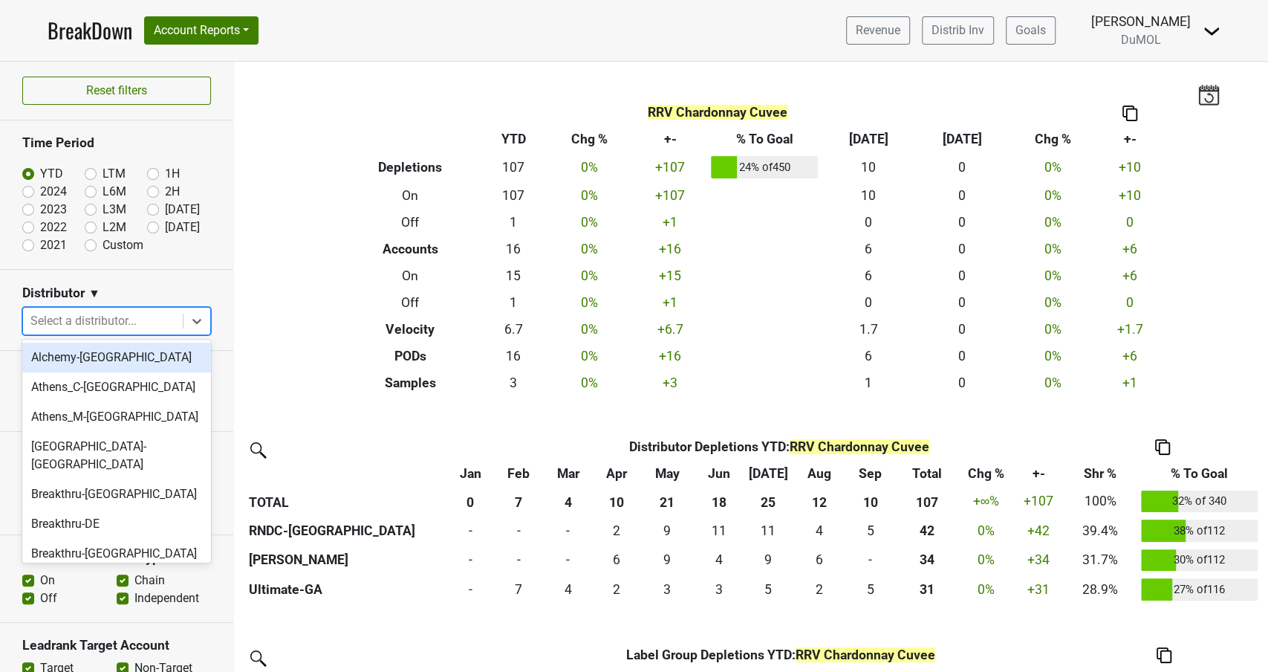
click at [178, 320] on div "Select a distributor..." at bounding box center [103, 321] width 160 height 27
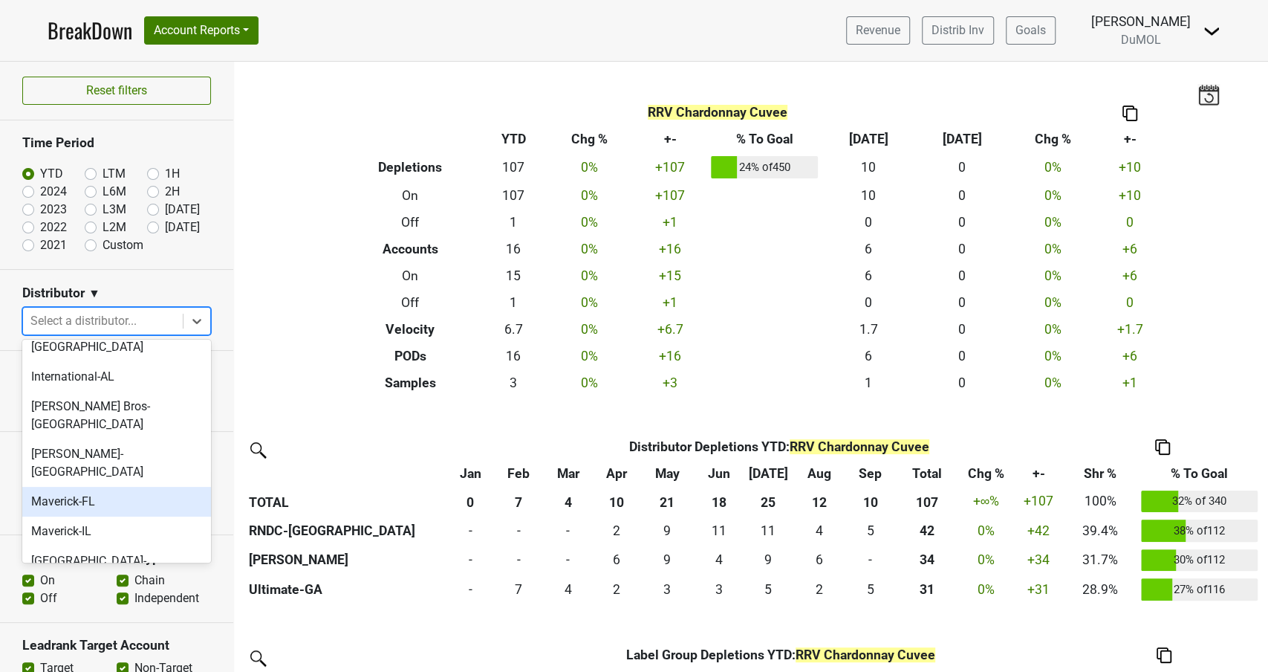
scroll to position [610, 0]
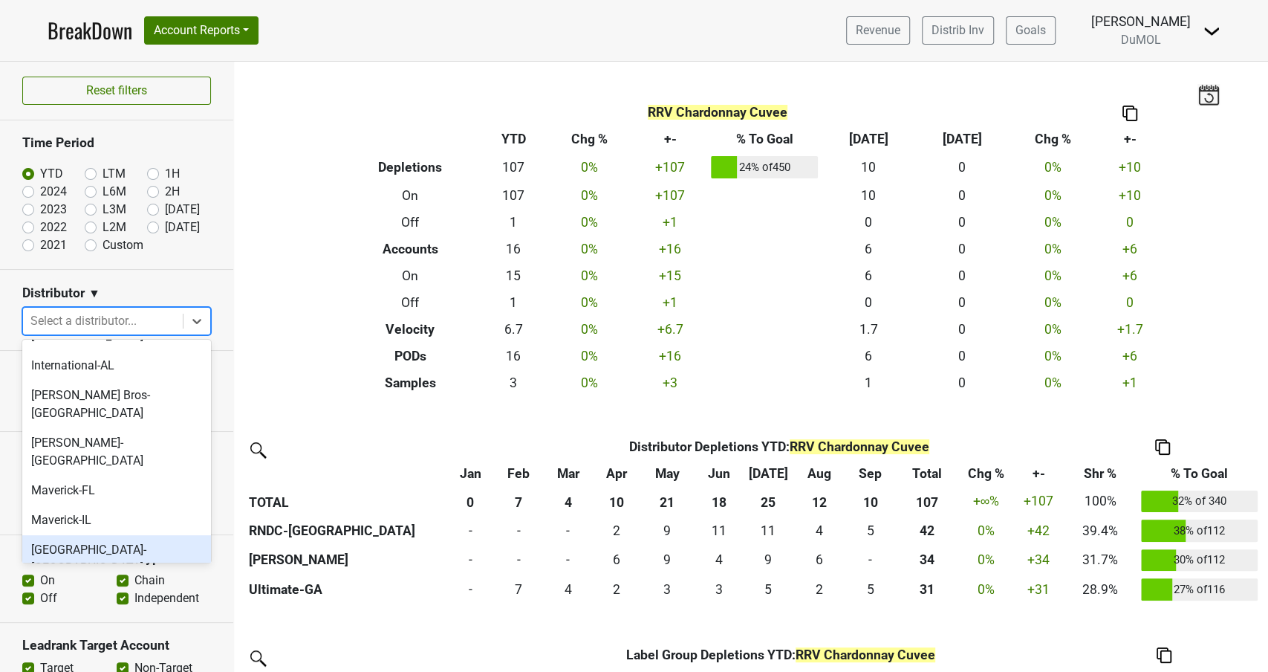
click at [79, 535] on div "[GEOGRAPHIC_DATA]-[GEOGRAPHIC_DATA]" at bounding box center [116, 559] width 189 height 48
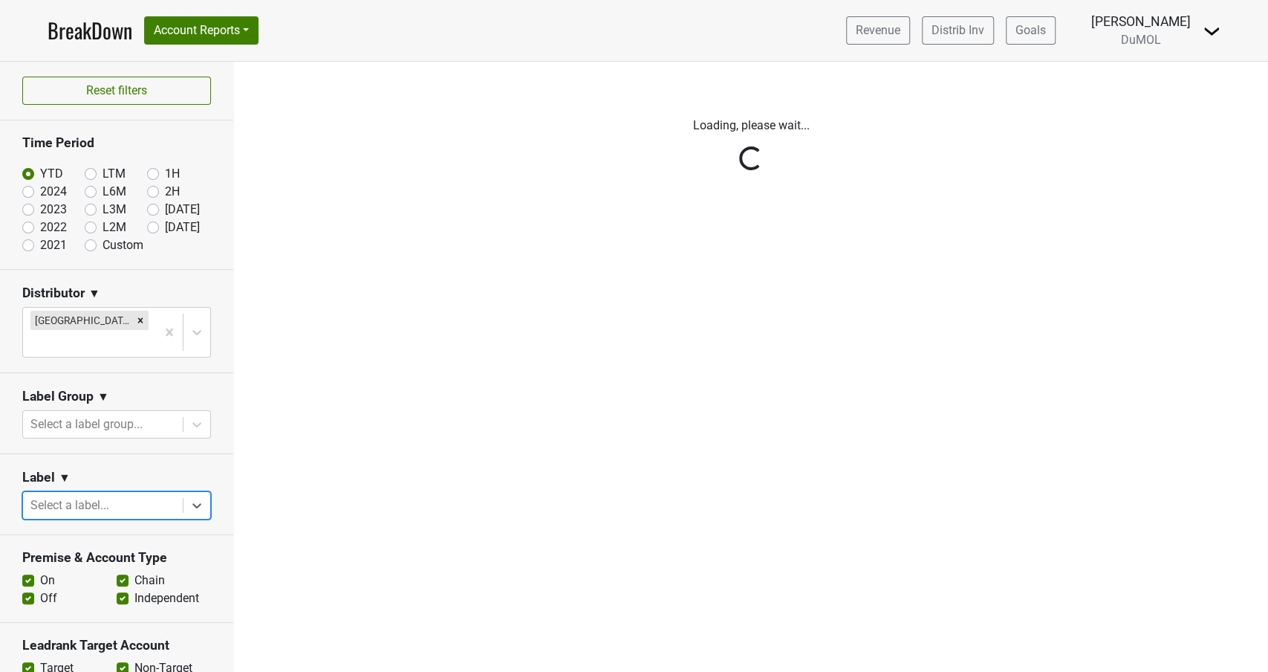
scroll to position [1, 0]
click at [194, 477] on div "Reset filters Time Period YTD LTM 1H 2024 L6M 2H 2023 L3M Sep '25 2022 L2M Oct …" at bounding box center [117, 367] width 234 height 610
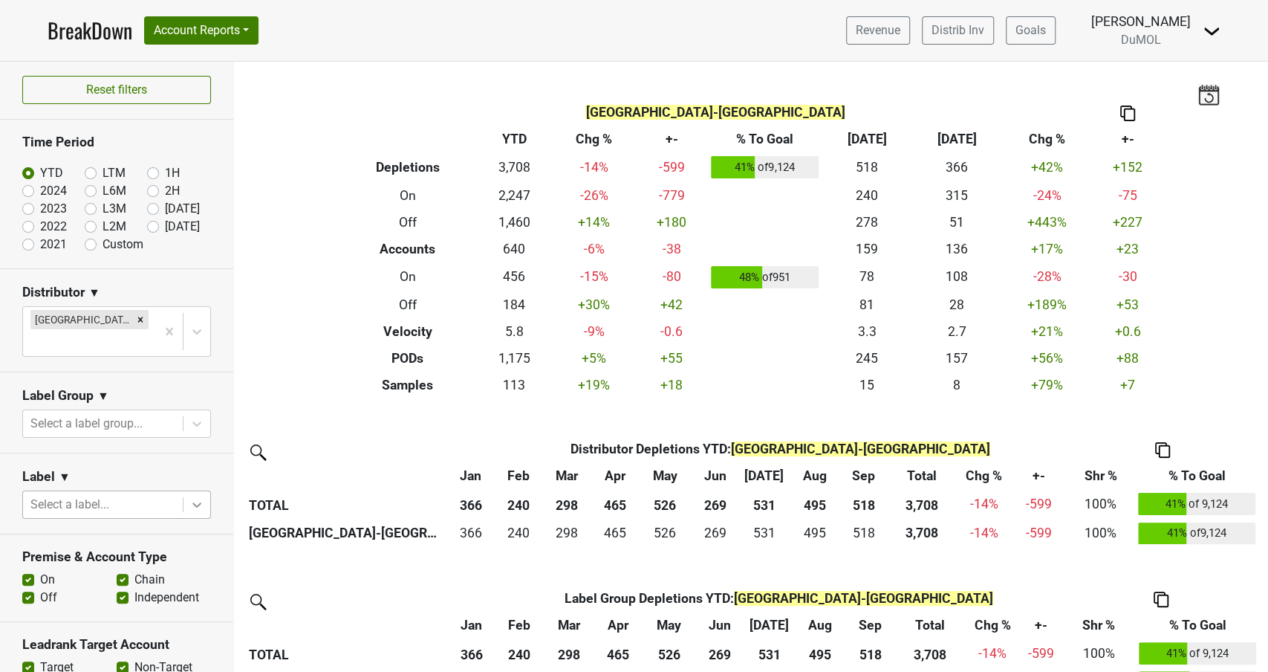
scroll to position [4, 0]
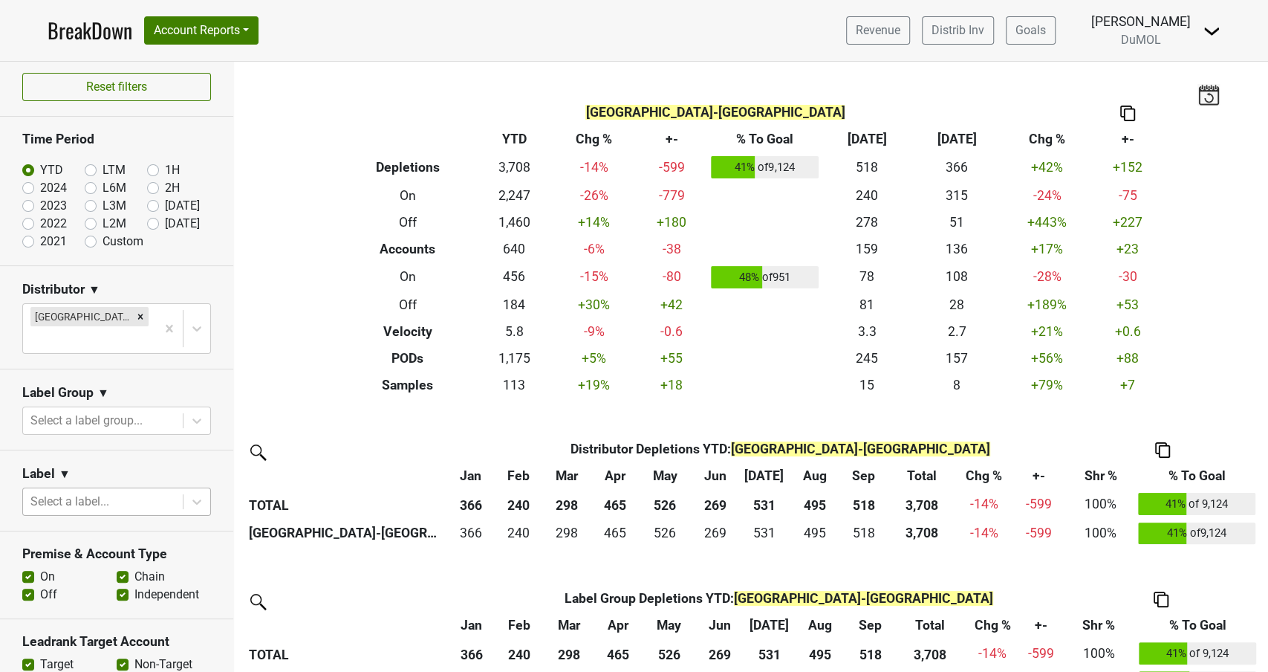
click at [88, 491] on div at bounding box center [102, 501] width 145 height 21
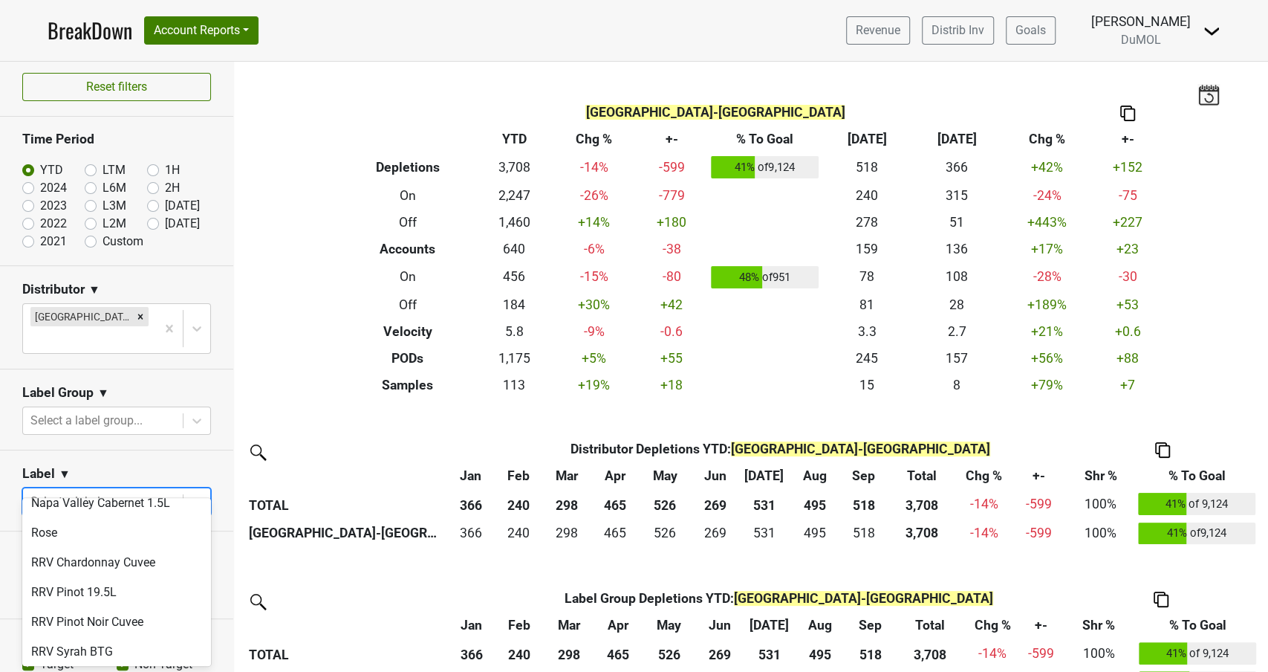
scroll to position [960, 0]
click at [124, 605] on div "RRV Pinot Noir Cuvee" at bounding box center [116, 620] width 189 height 30
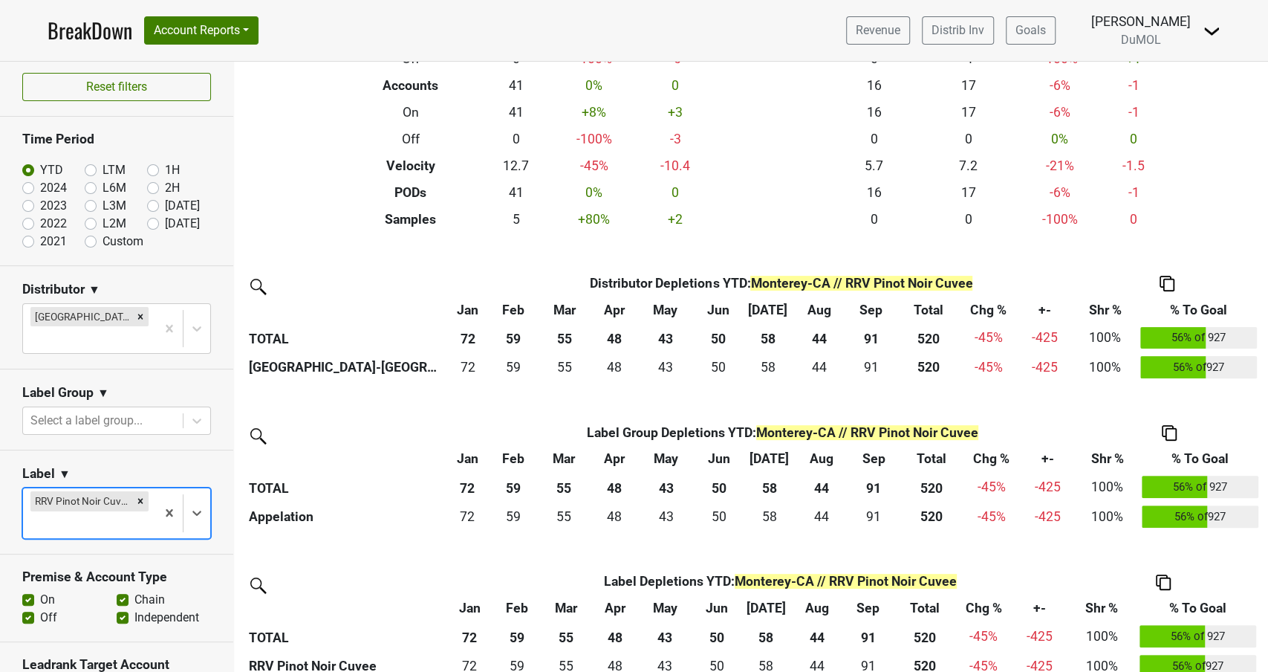
scroll to position [184, 0]
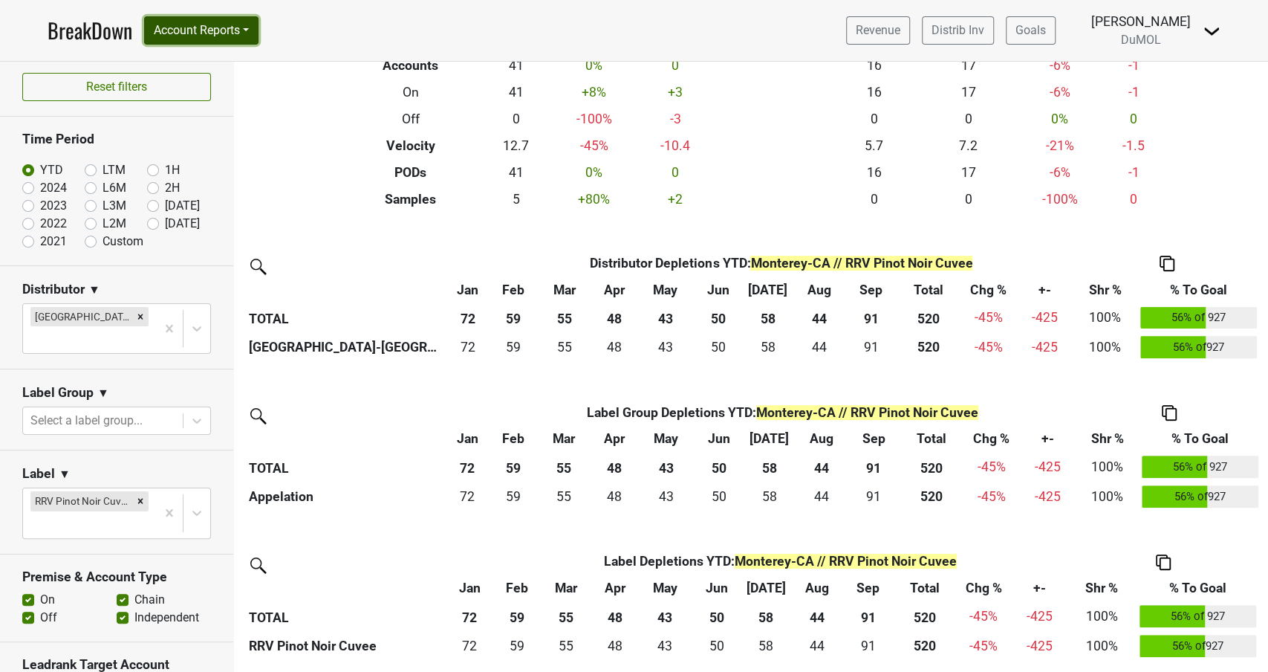
click at [222, 30] on button "Account Reports" at bounding box center [201, 30] width 114 height 28
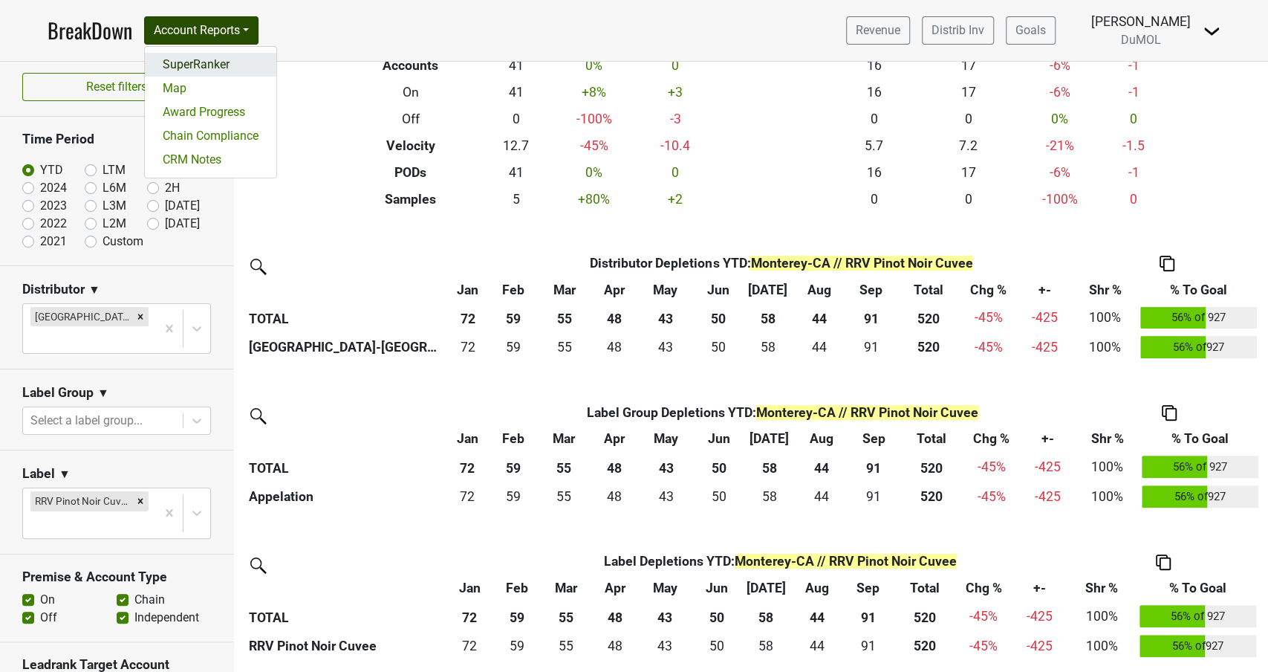
click at [213, 68] on link "SuperRanker" at bounding box center [211, 65] width 132 height 24
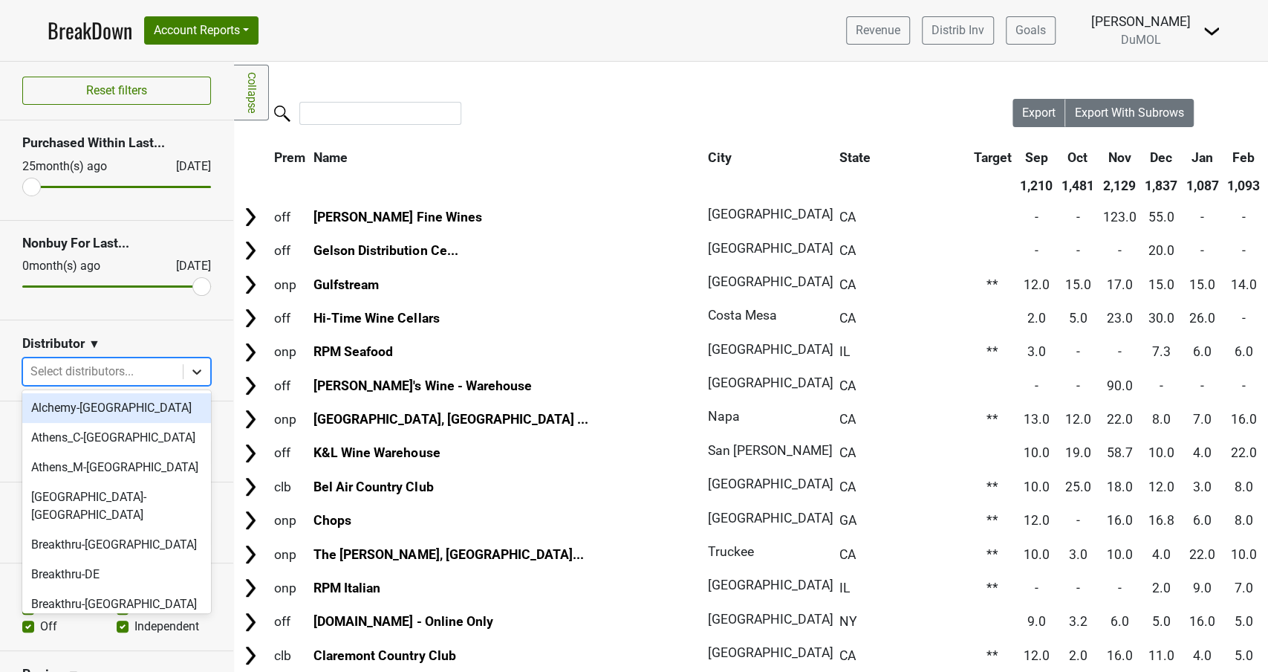
click at [192, 367] on icon at bounding box center [196, 371] width 15 height 15
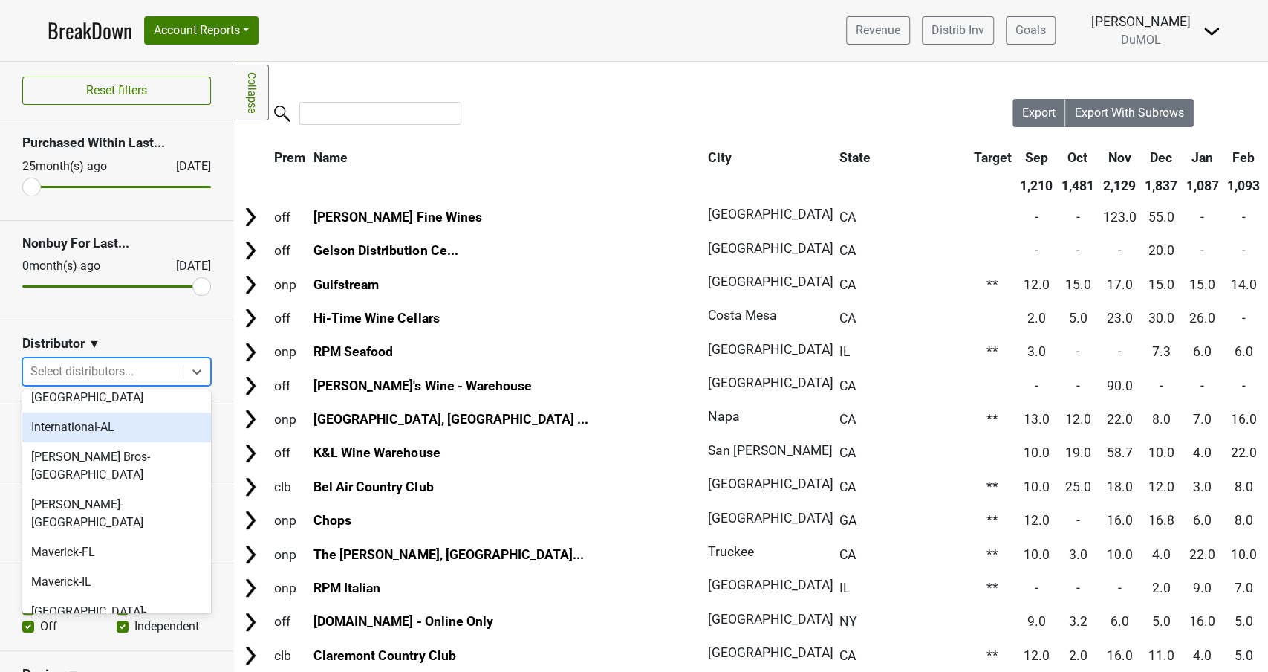
scroll to position [604, 0]
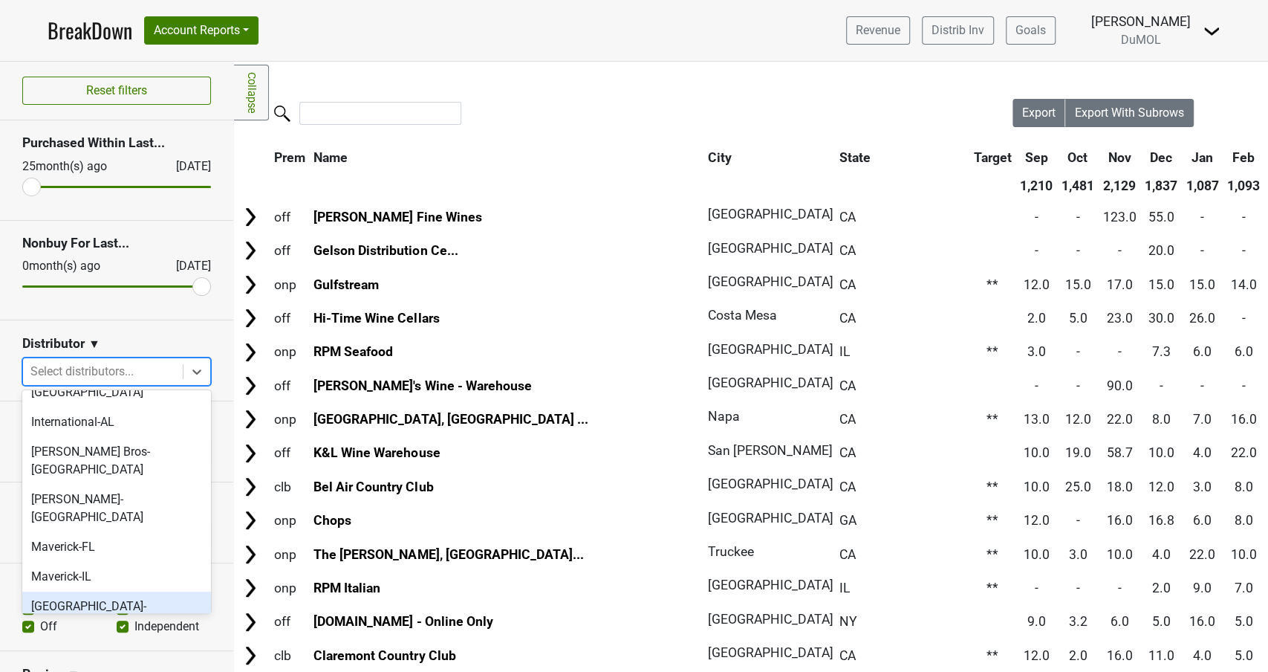
click at [66, 592] on div "[GEOGRAPHIC_DATA]-[GEOGRAPHIC_DATA]" at bounding box center [116, 616] width 189 height 48
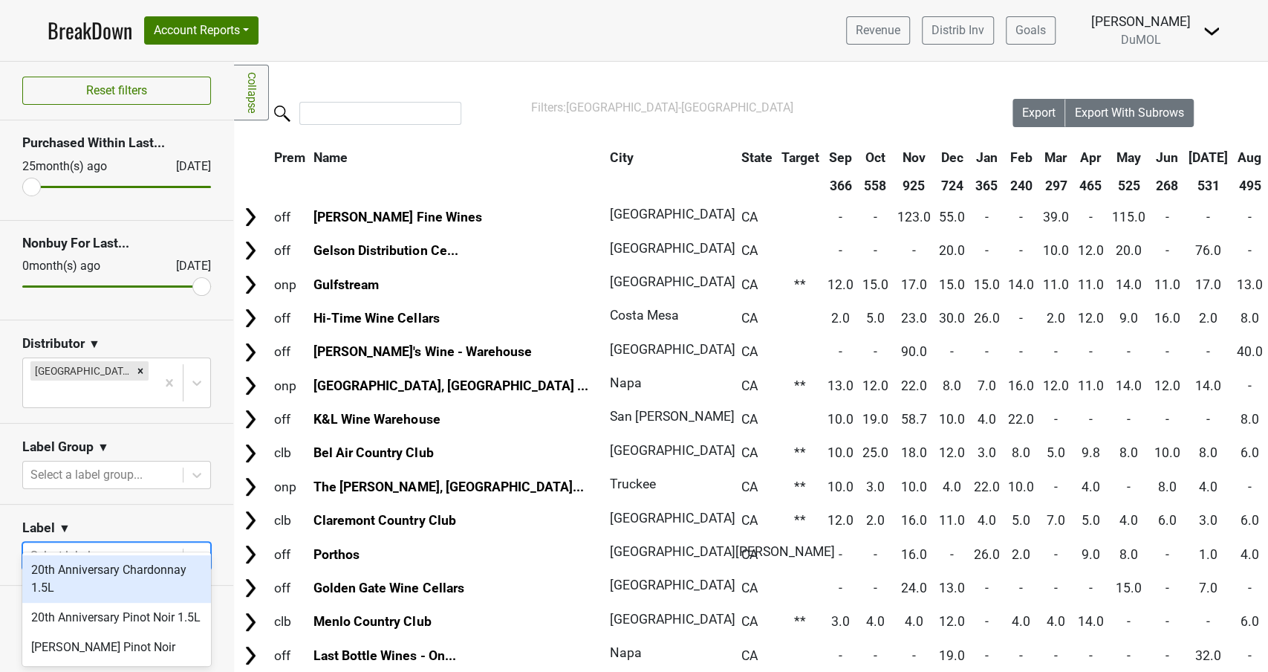
click at [194, 554] on icon at bounding box center [196, 556] width 9 height 5
click at [100, 571] on div "RRV Pinot Noir Cuvee" at bounding box center [116, 586] width 189 height 30
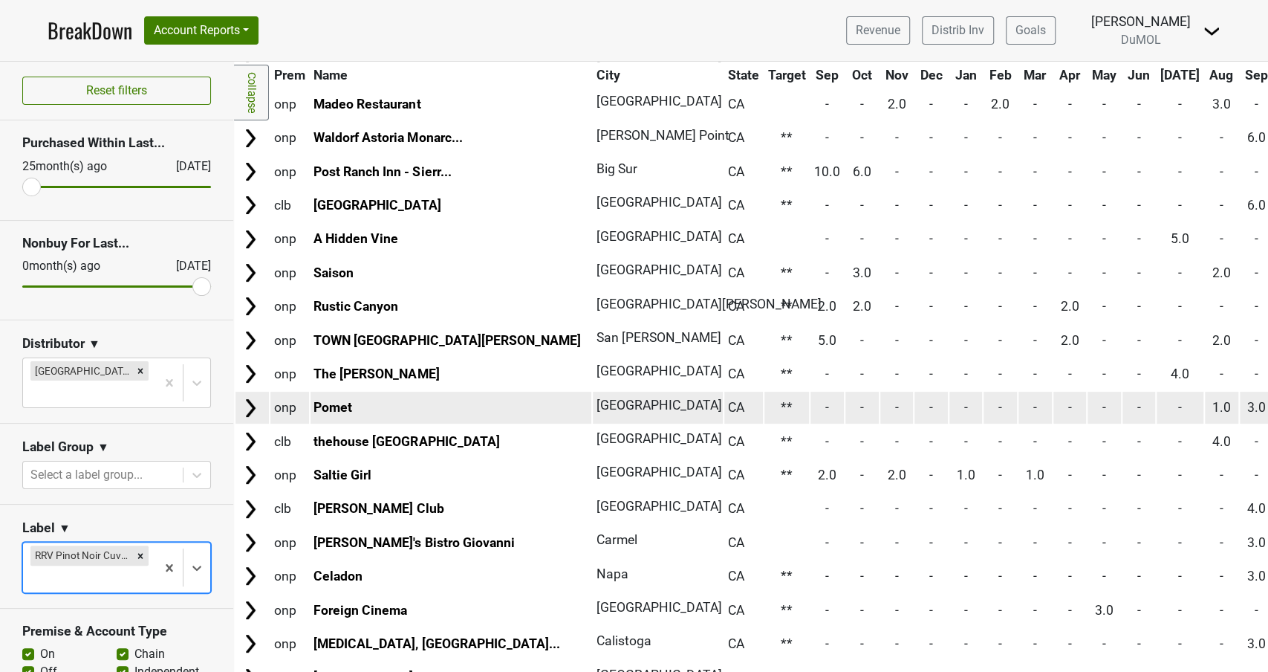
scroll to position [785, 0]
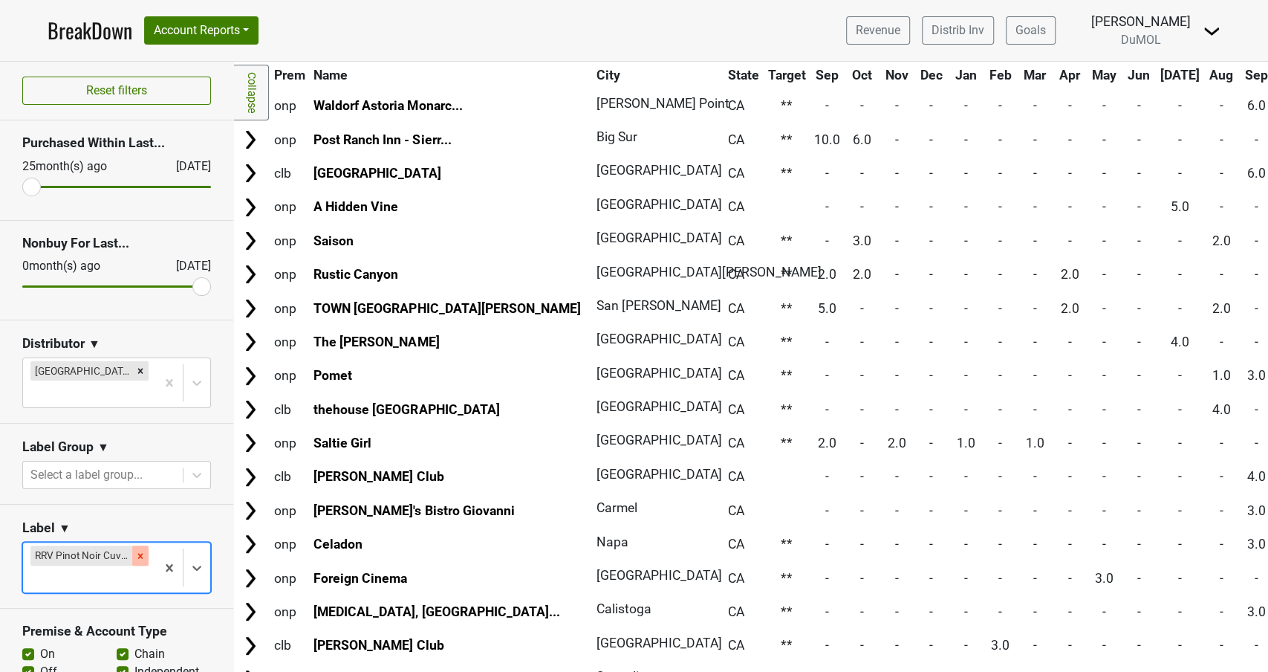
click at [144, 551] on icon "Remove RRV Pinot Noir Cuvee" at bounding box center [140, 556] width 10 height 10
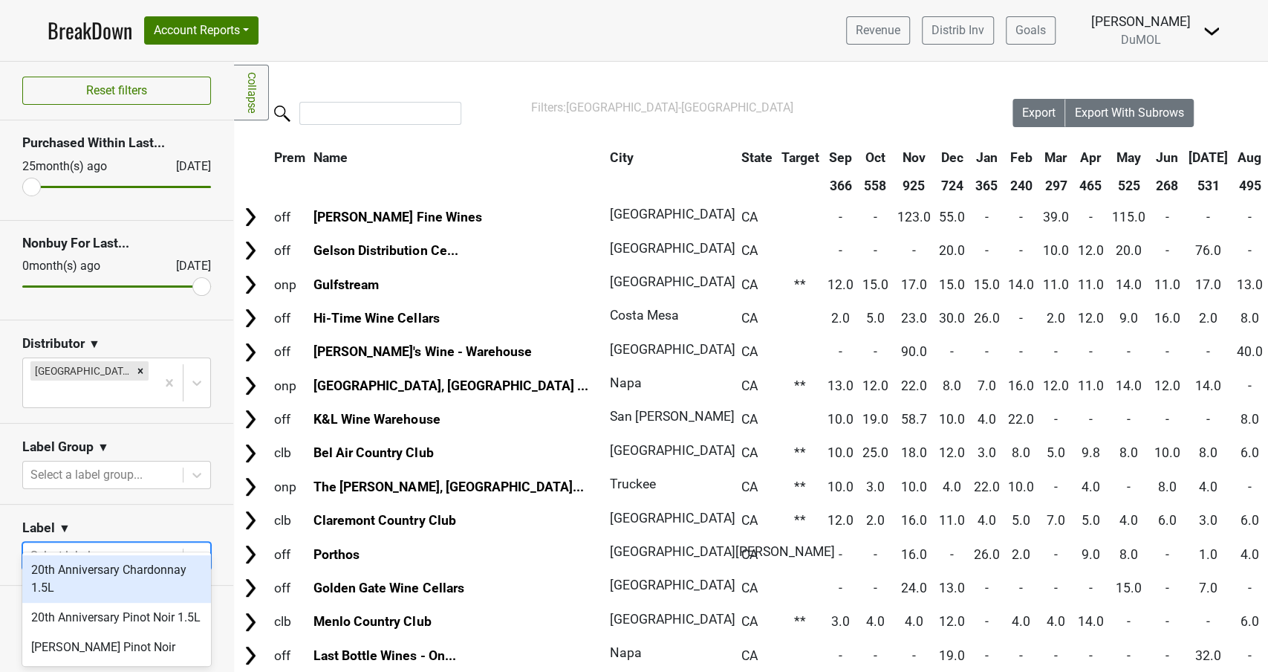
click at [79, 545] on div at bounding box center [102, 555] width 145 height 21
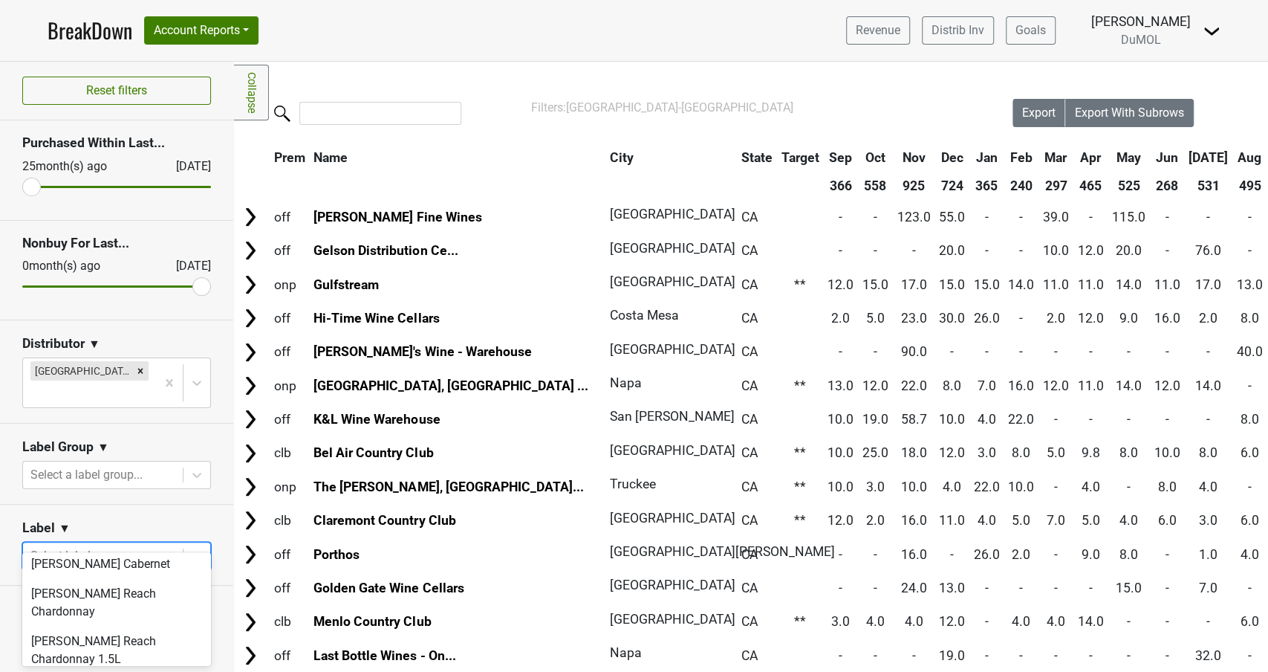
scroll to position [1223, 0]
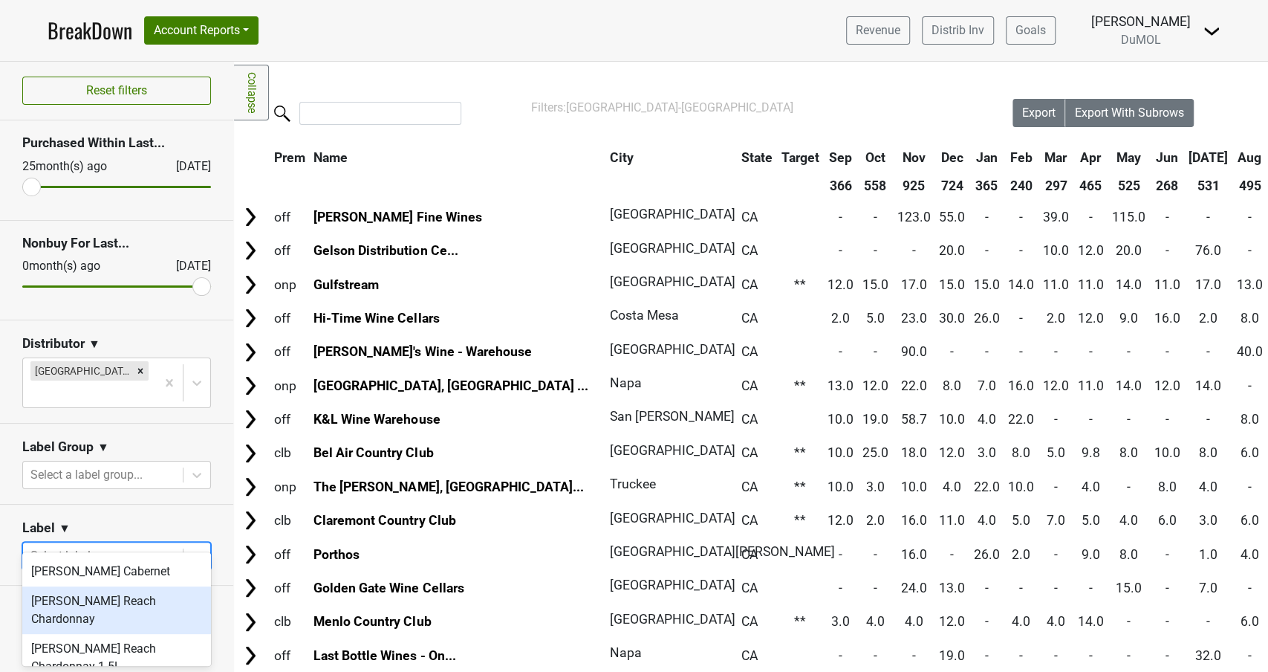
click at [103, 586] on div "[PERSON_NAME] Reach Chardonnay" at bounding box center [116, 610] width 189 height 48
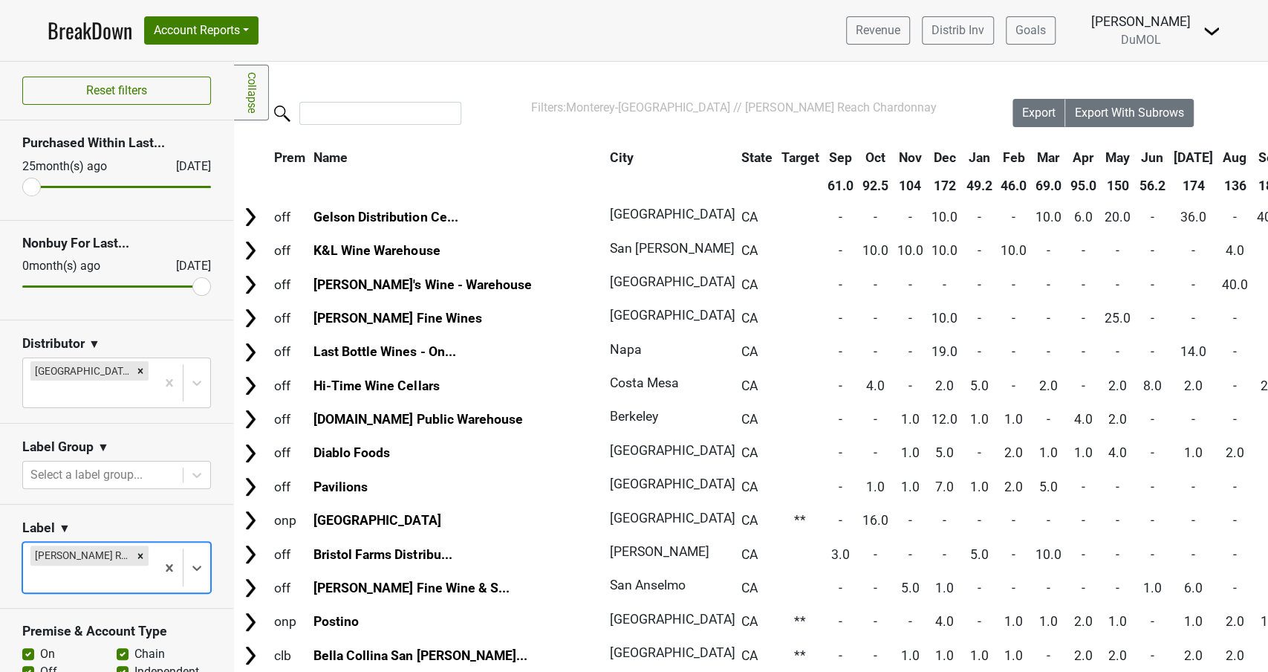
click at [40, 663] on label "Off" at bounding box center [48, 672] width 17 height 18
click at [28, 663] on input "Off" at bounding box center [28, 670] width 12 height 15
checkbox input "false"
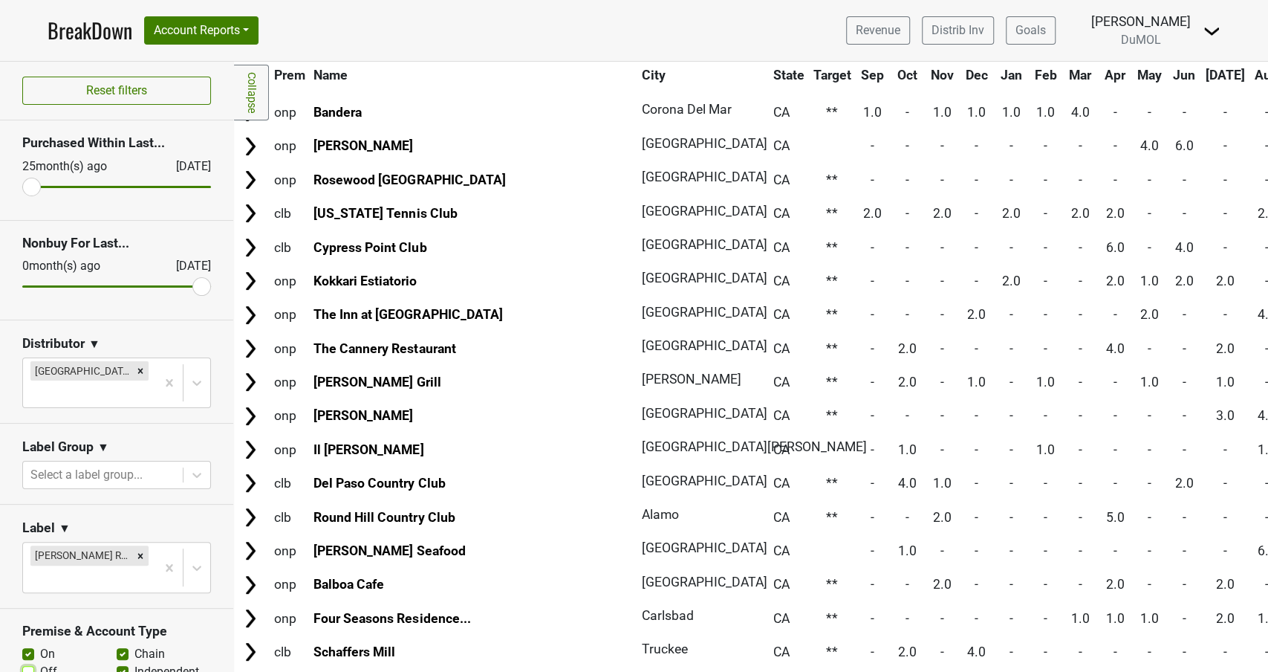
scroll to position [298, 0]
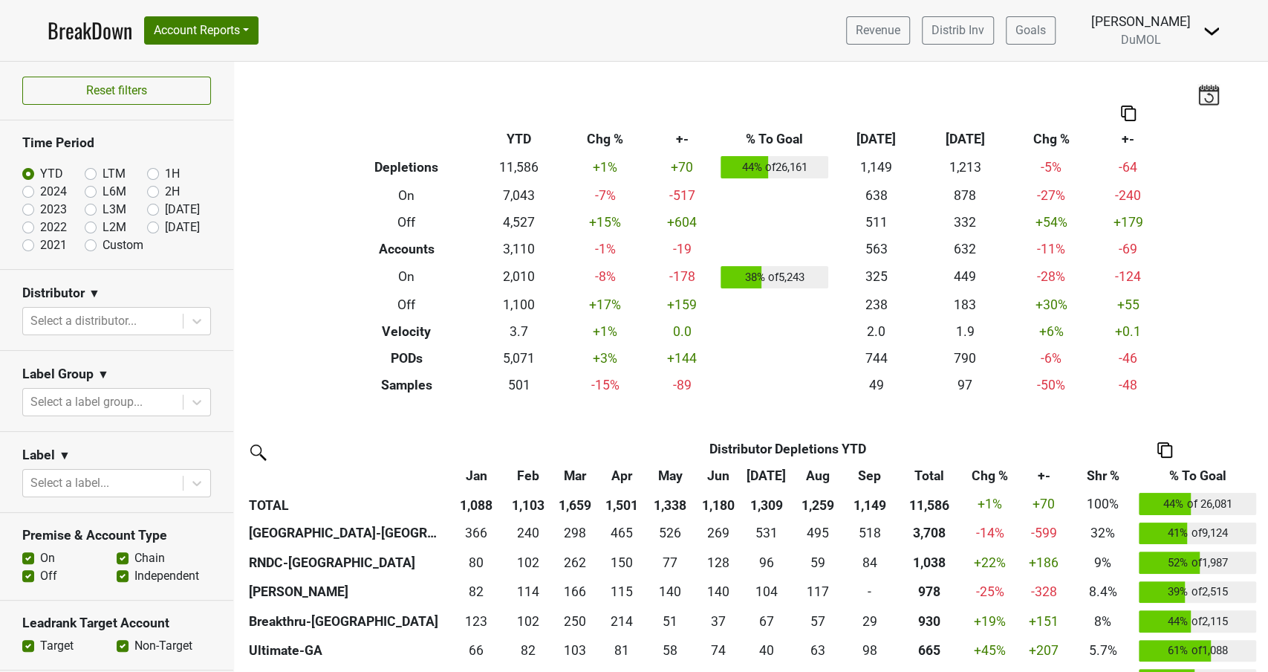
click at [103, 243] on label "Custom" at bounding box center [123, 245] width 41 height 18
click at [92, 243] on input "Custom" at bounding box center [114, 243] width 59 height 15
radio input "true"
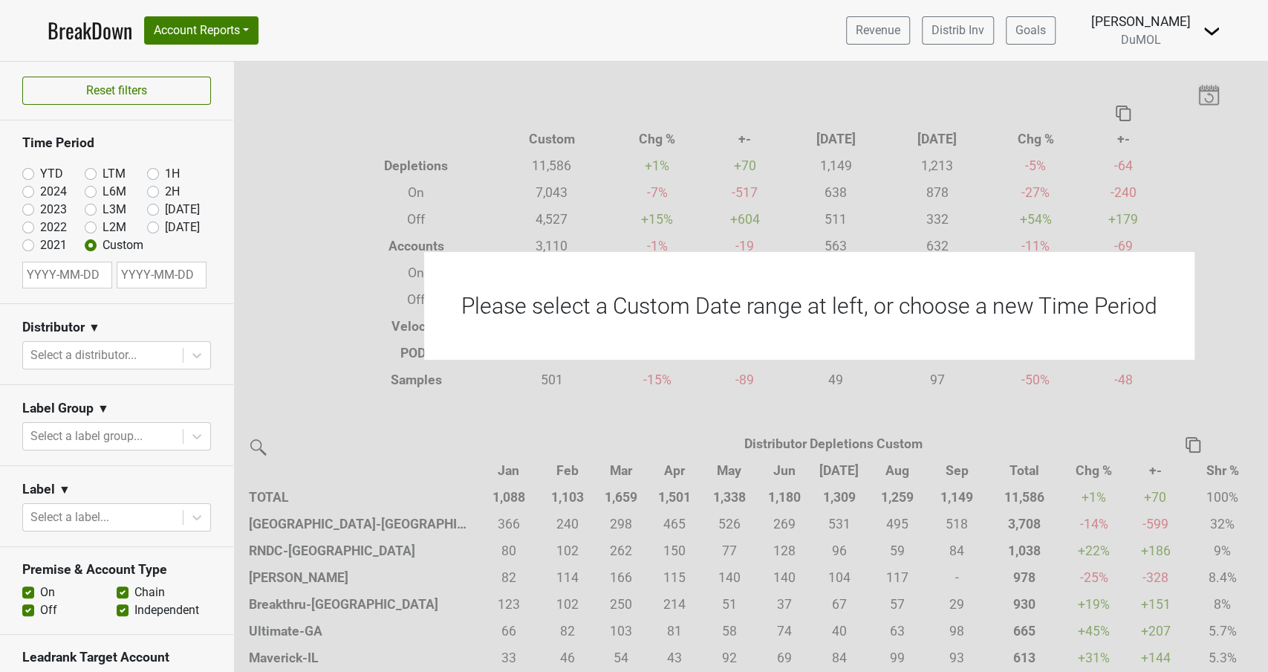
select select "9"
select select "2025"
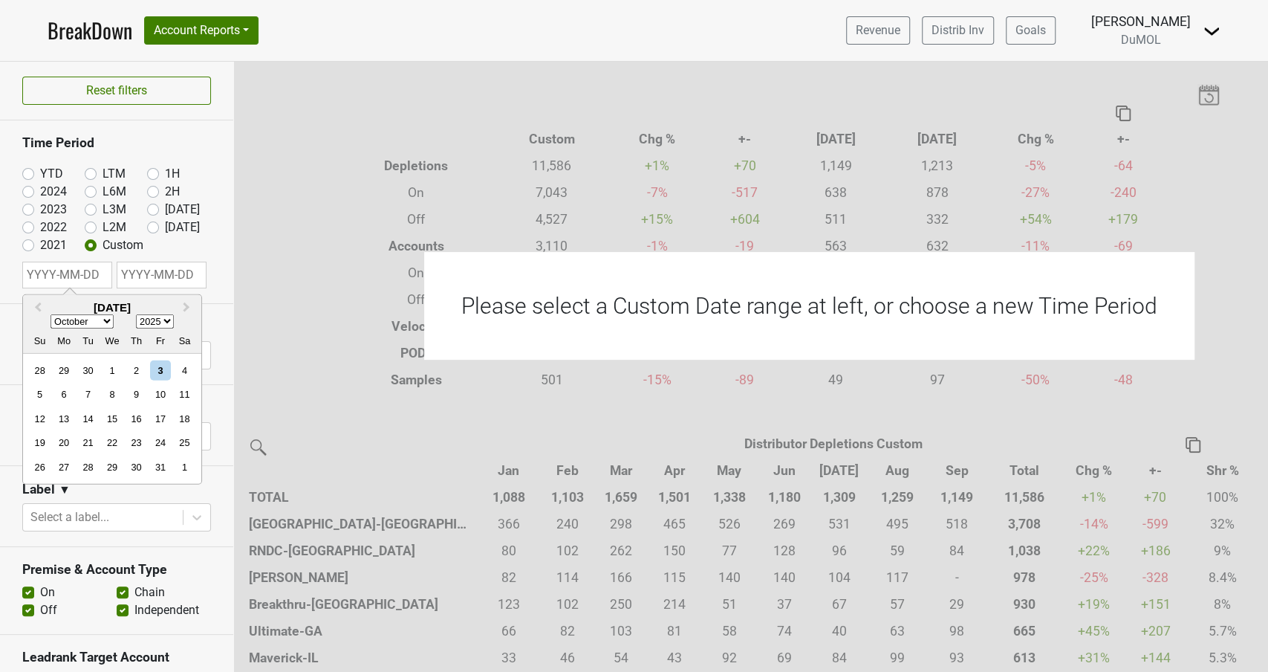
click at [61, 281] on input "text" at bounding box center [67, 275] width 90 height 27
click at [36, 303] on button "Previous Month" at bounding box center [37, 309] width 24 height 24
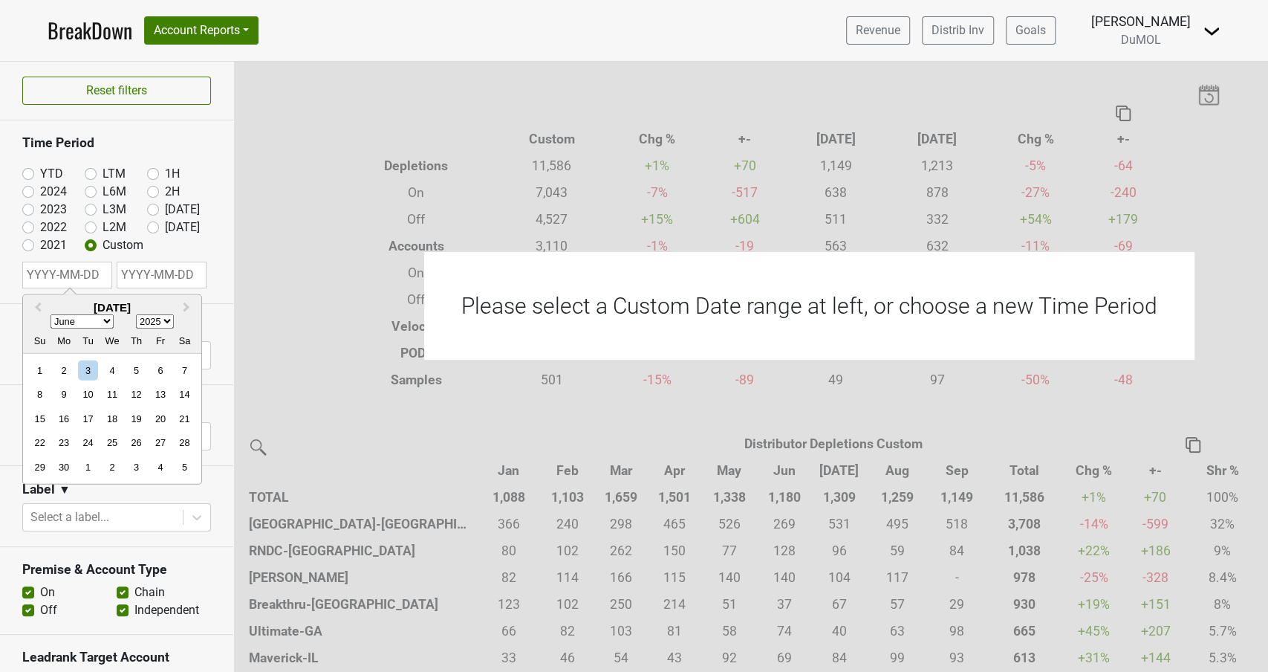
drag, startPoint x: 187, startPoint y: 305, endPoint x: 171, endPoint y: 317, distance: 19.8
click at [187, 305] on span "Next Month" at bounding box center [187, 307] width 0 height 17
select select "6"
click at [88, 368] on div "1" at bounding box center [88, 370] width 20 height 20
type input "[DATE]"
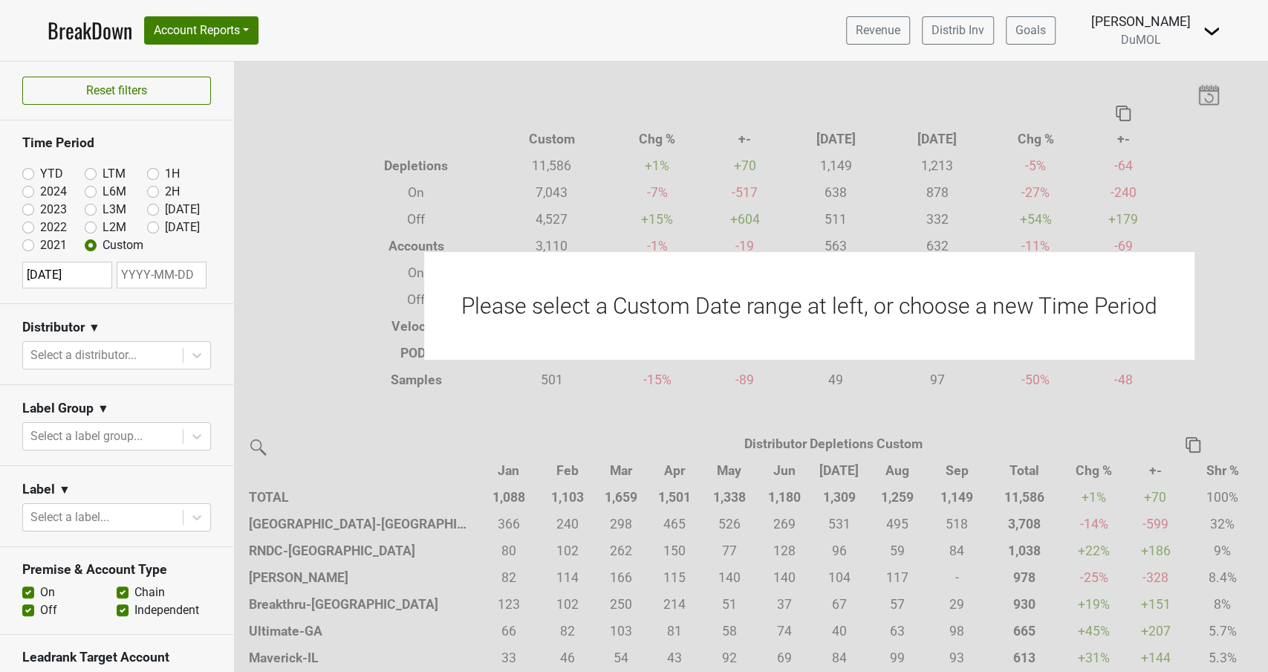
select select "9"
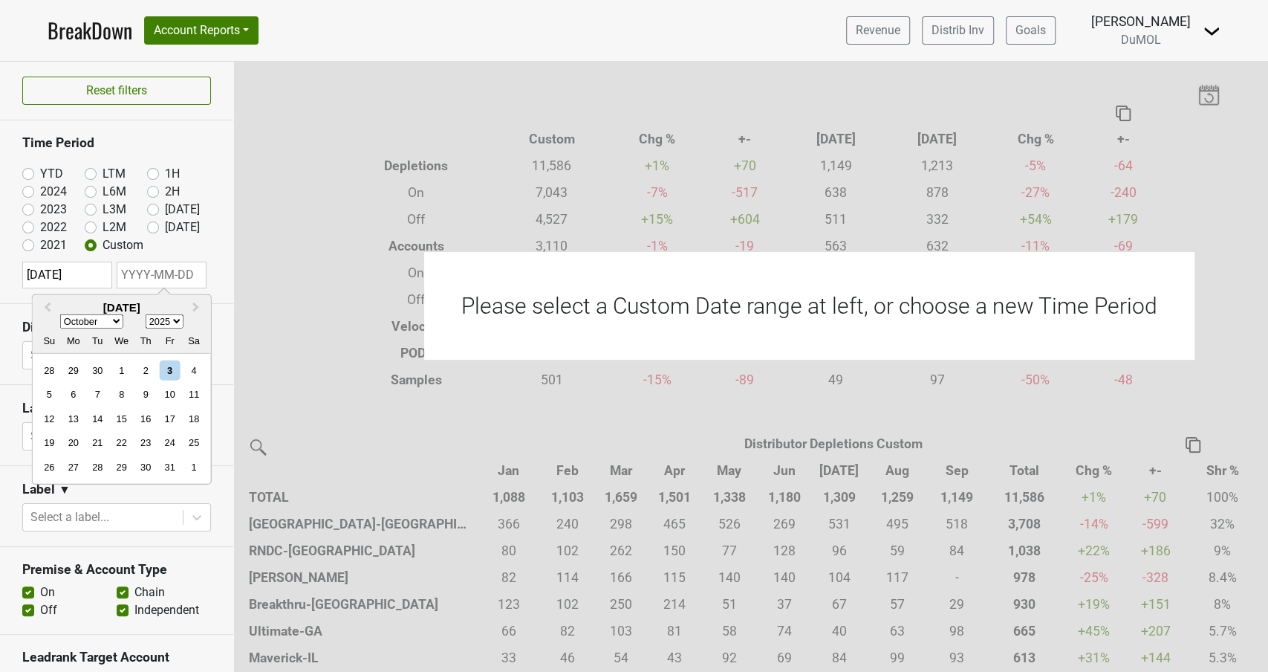
click at [161, 268] on input "text" at bounding box center [162, 275] width 90 height 27
click at [172, 369] on div "3" at bounding box center [170, 370] width 20 height 20
type input "[DATE]"
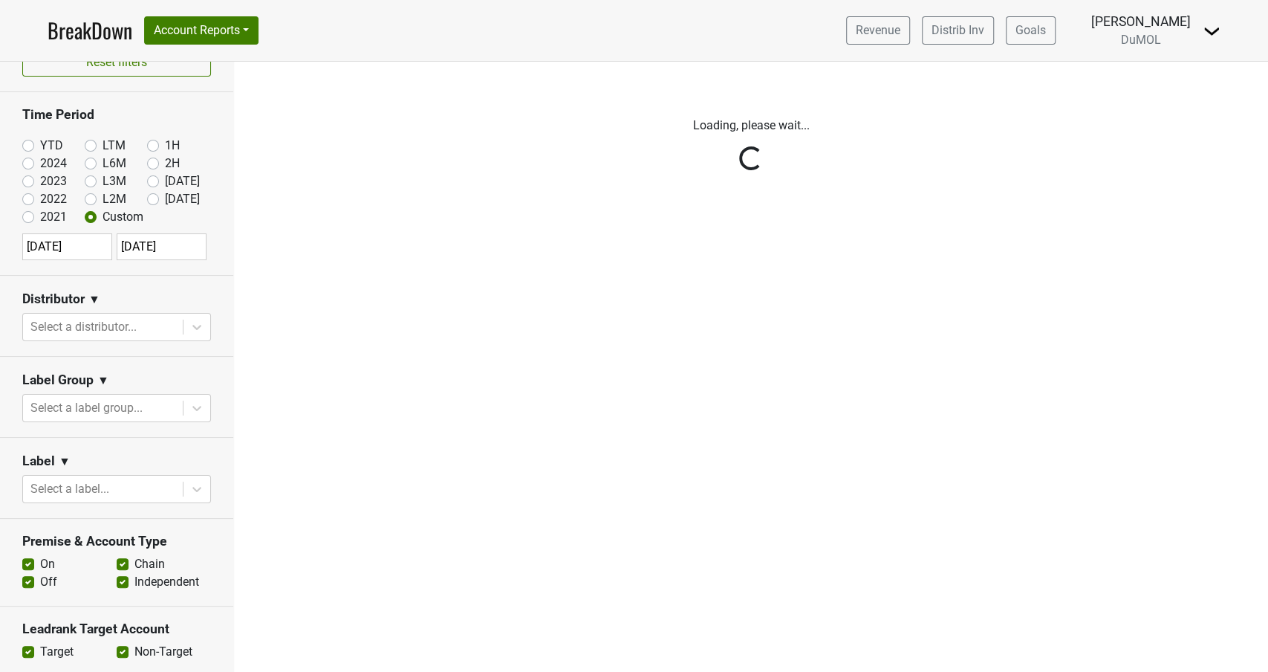
scroll to position [30, 0]
click at [198, 317] on div "Reset filters Time Period YTD LTM 1H 2024 L6M 2H 2023 L3M Sep '25 2022 L2M Oct …" at bounding box center [117, 367] width 234 height 610
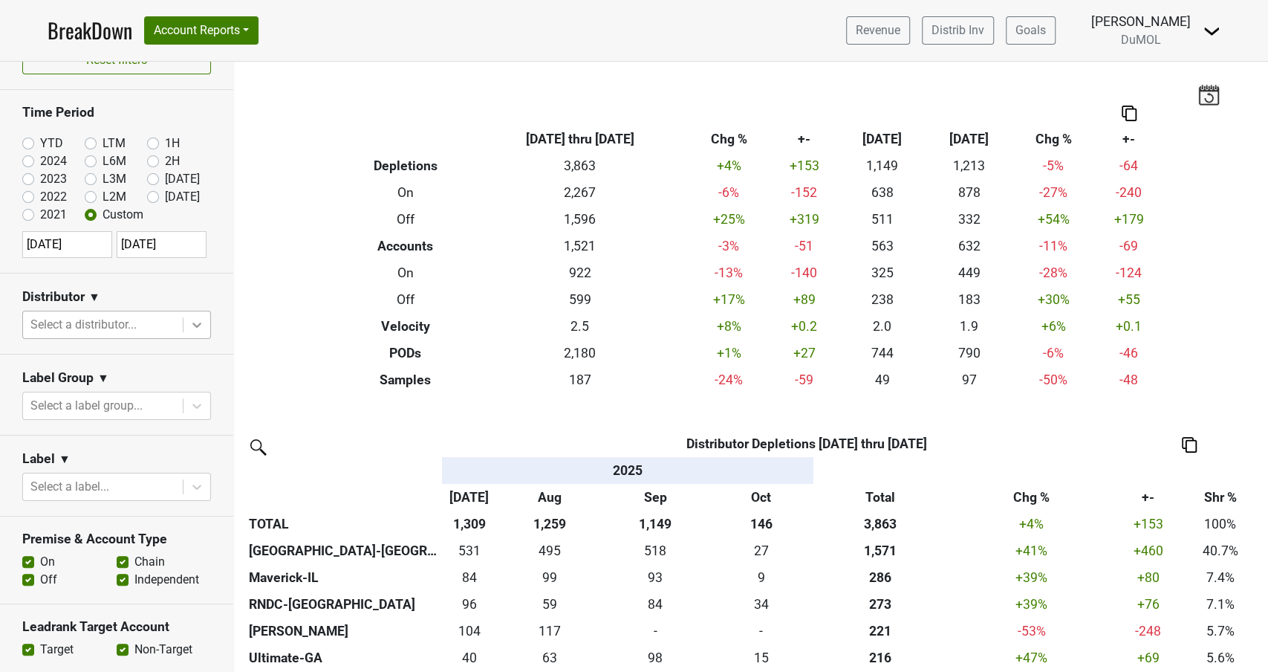
click at [197, 324] on icon at bounding box center [196, 325] width 9 height 5
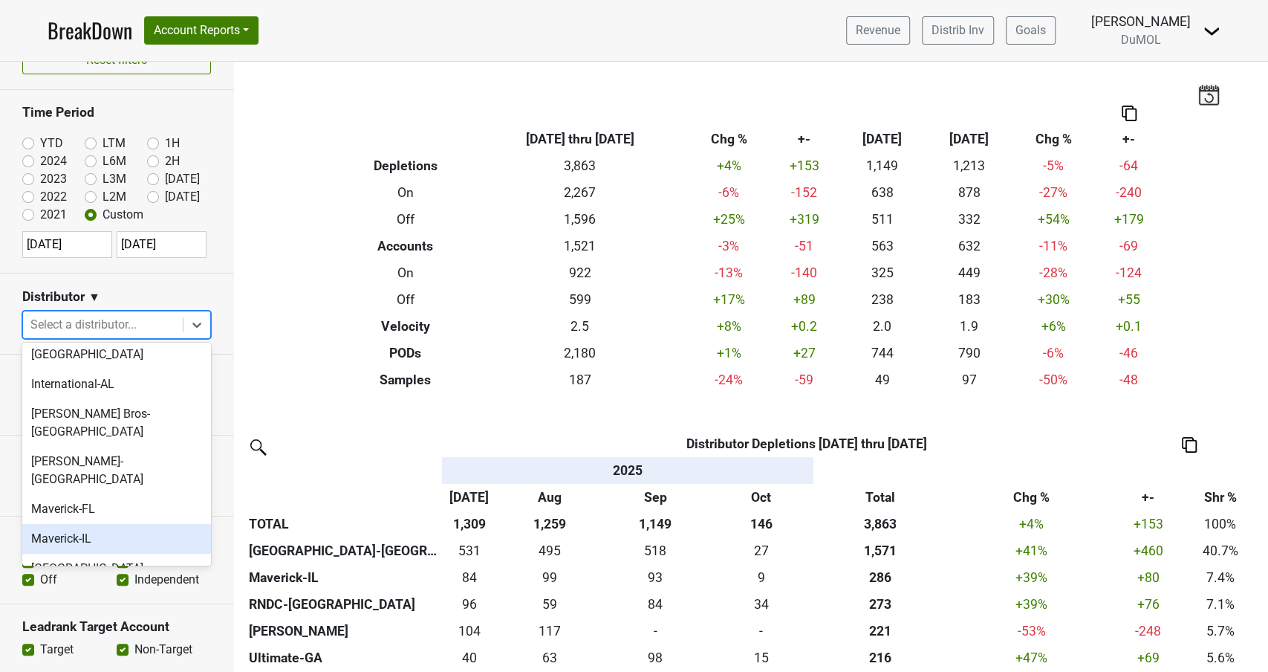
scroll to position [603, 0]
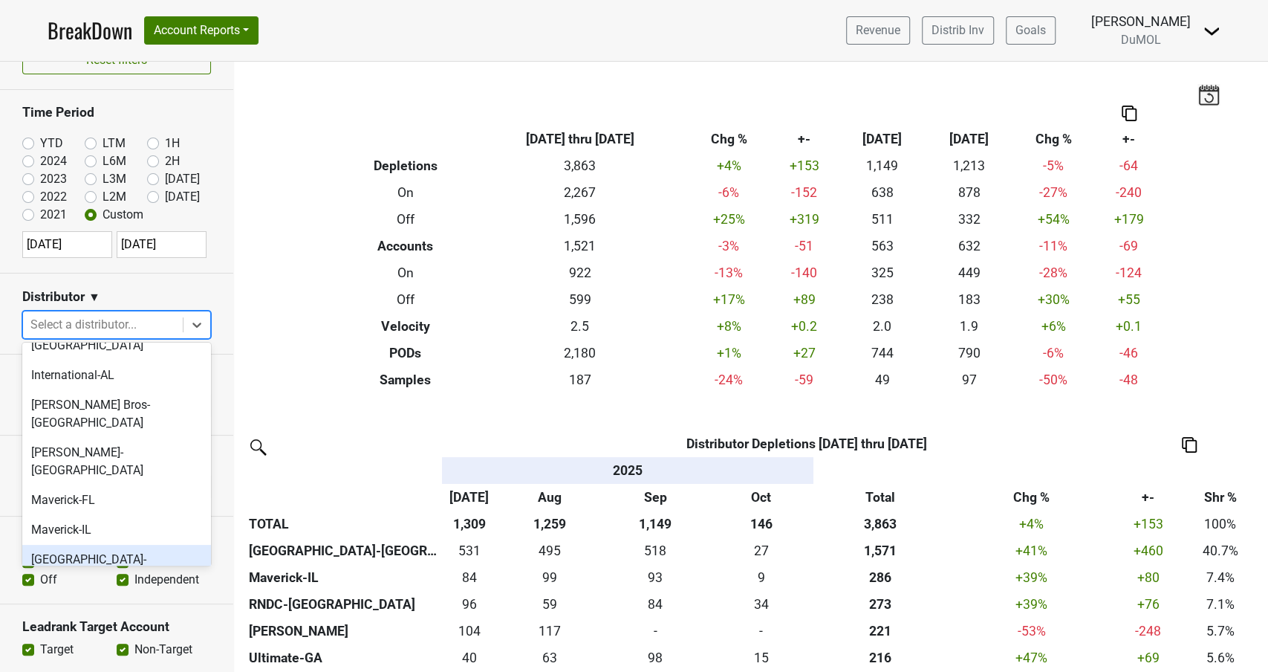
click at [65, 545] on div "[GEOGRAPHIC_DATA]-[GEOGRAPHIC_DATA]" at bounding box center [116, 569] width 189 height 48
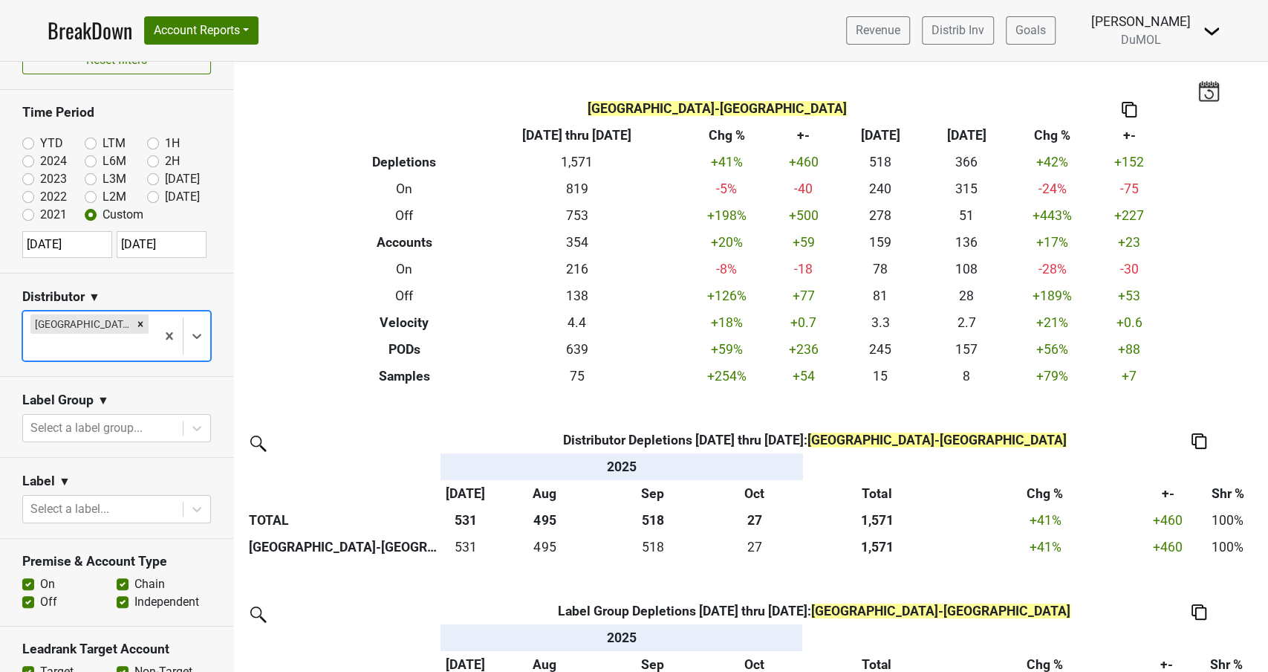
scroll to position [0, 0]
